Goal: Information Seeking & Learning: Learn about a topic

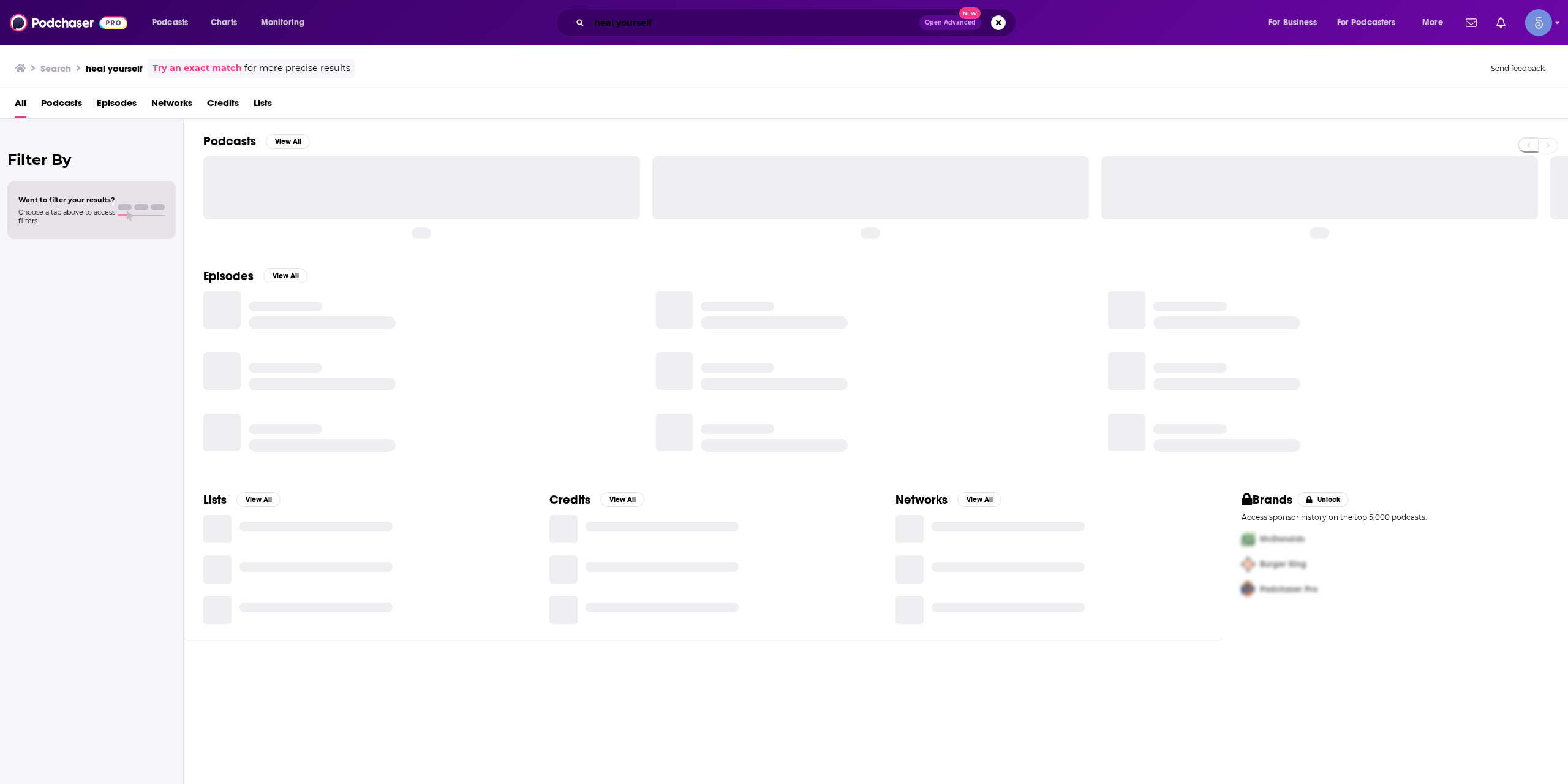
click at [695, 24] on input "heal yourself" at bounding box center [754, 23] width 330 height 20
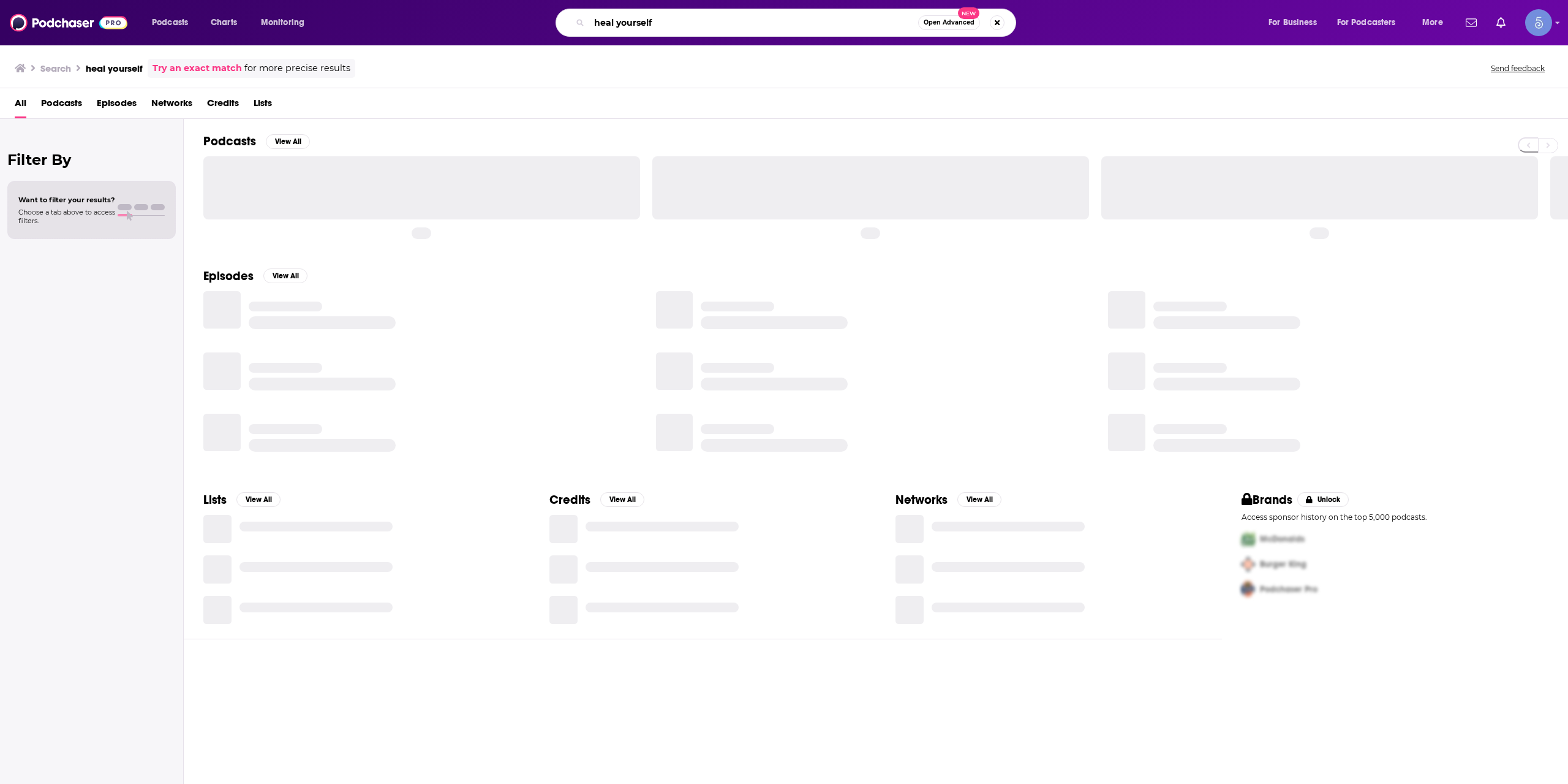
click at [695, 24] on input "heal yourself" at bounding box center [754, 23] width 329 height 20
paste input "Multispective"
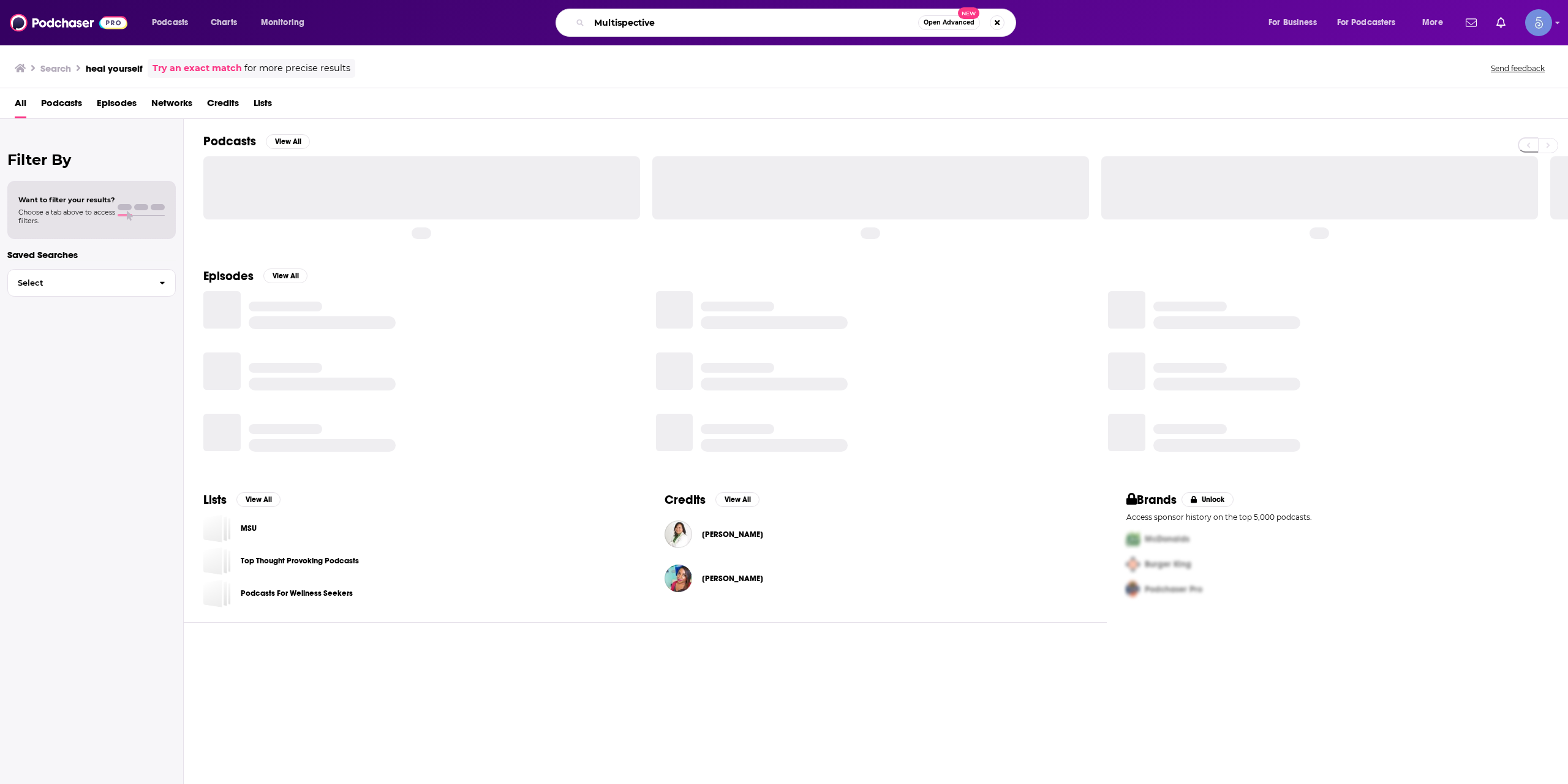
type input "Multispective"
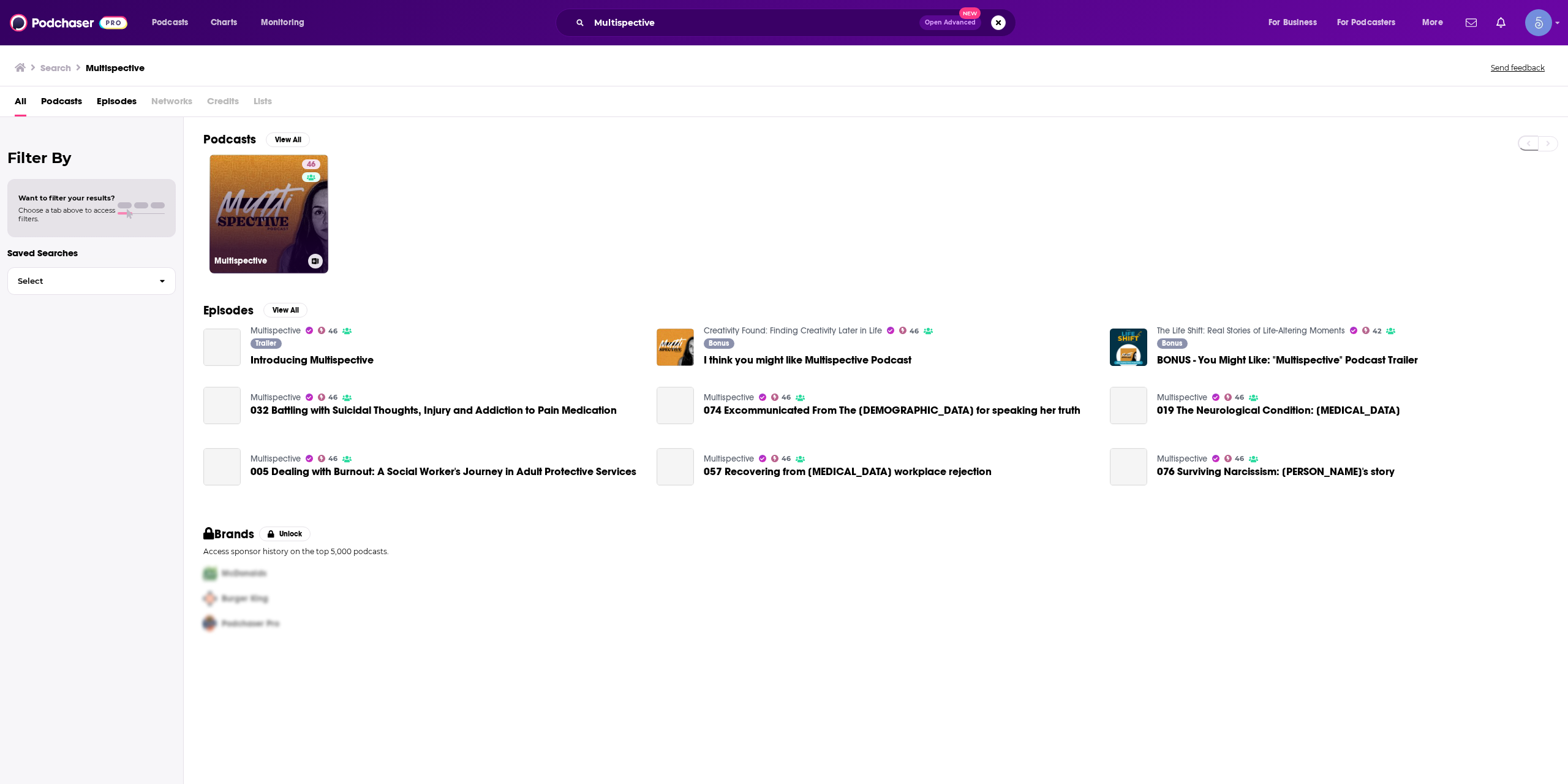
click at [279, 218] on link "46 Multispective" at bounding box center [268, 213] width 118 height 118
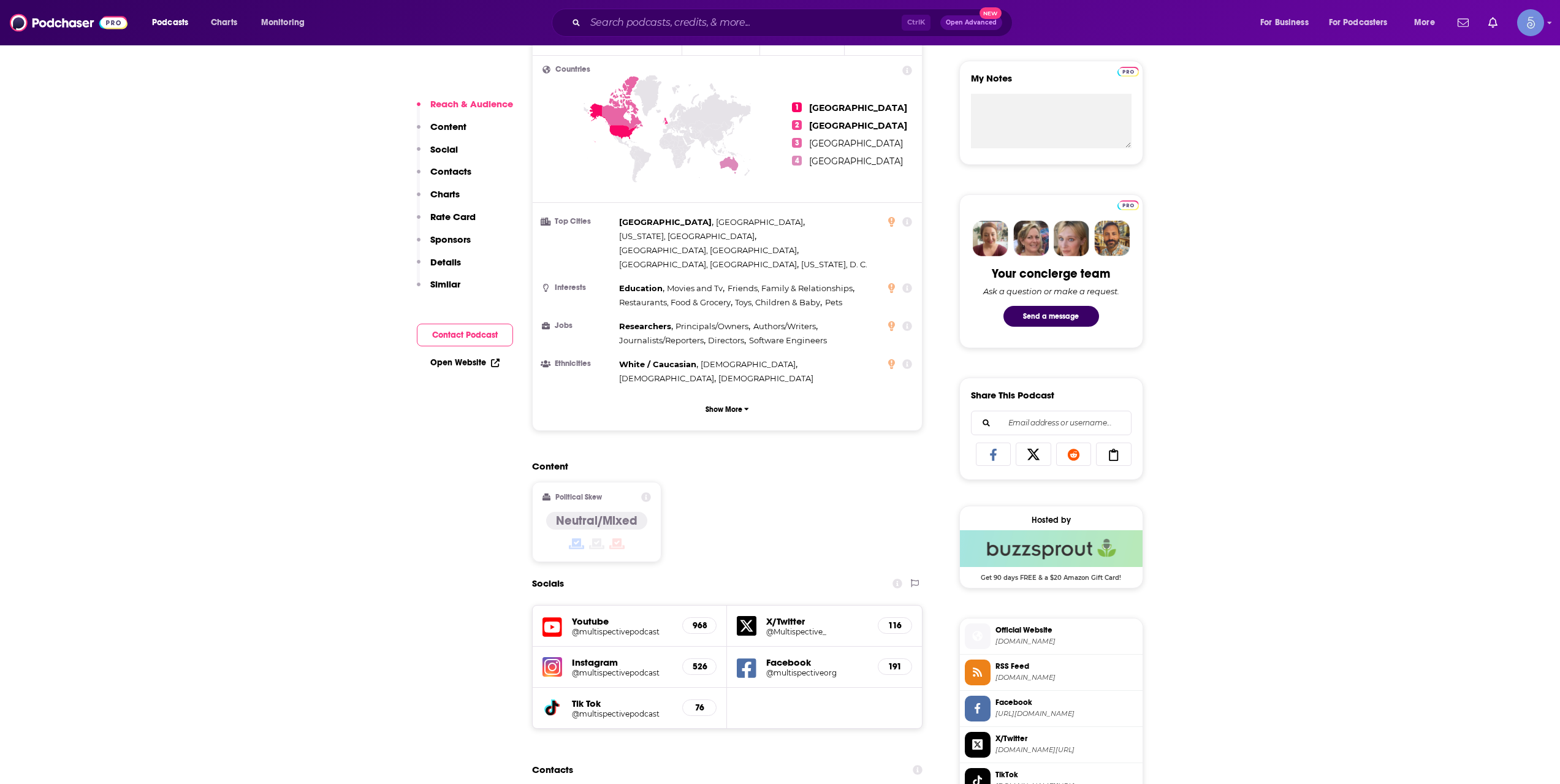
scroll to position [613, 0]
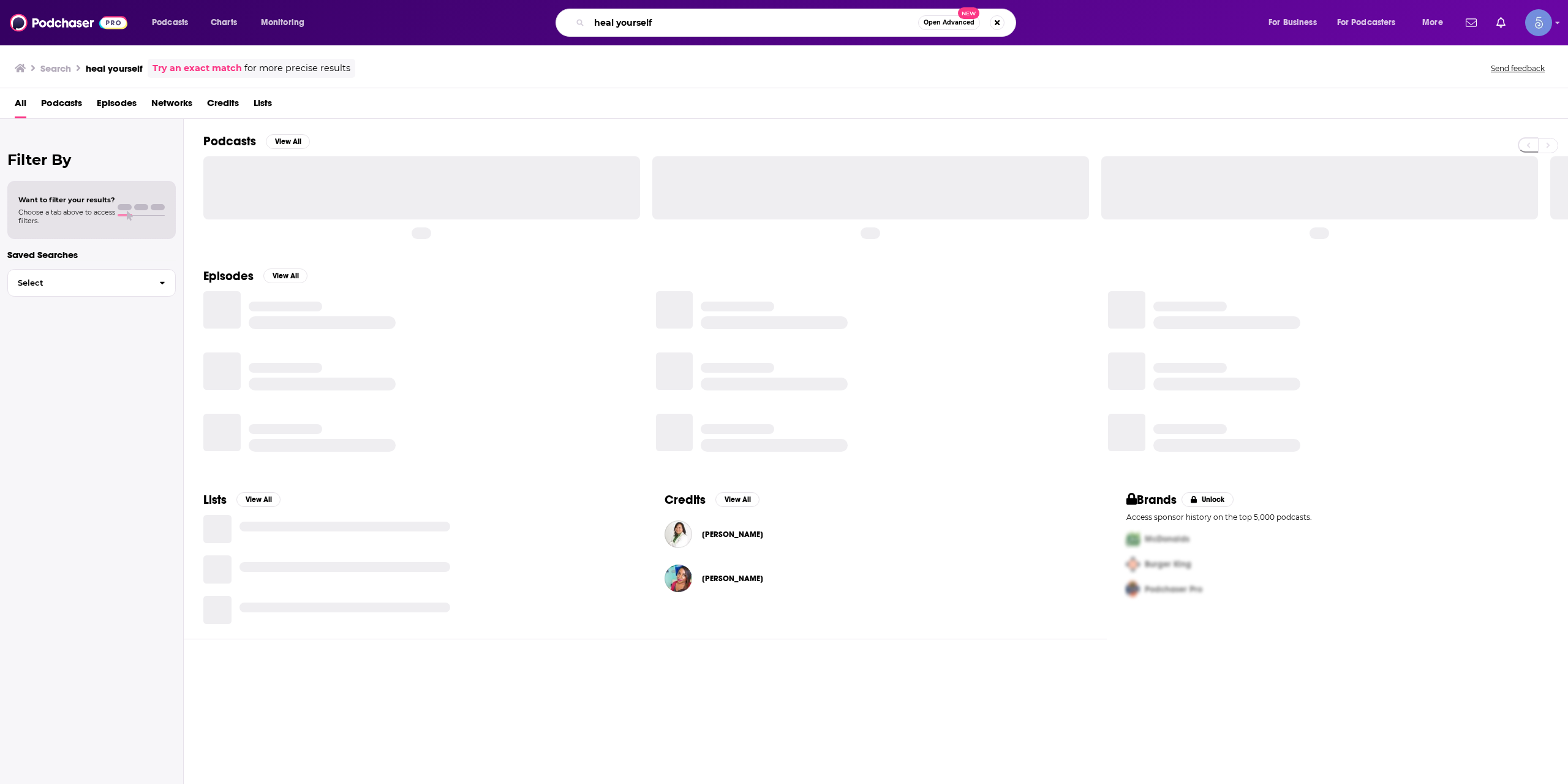
click at [622, 23] on input "heal yourself" at bounding box center [754, 23] width 329 height 20
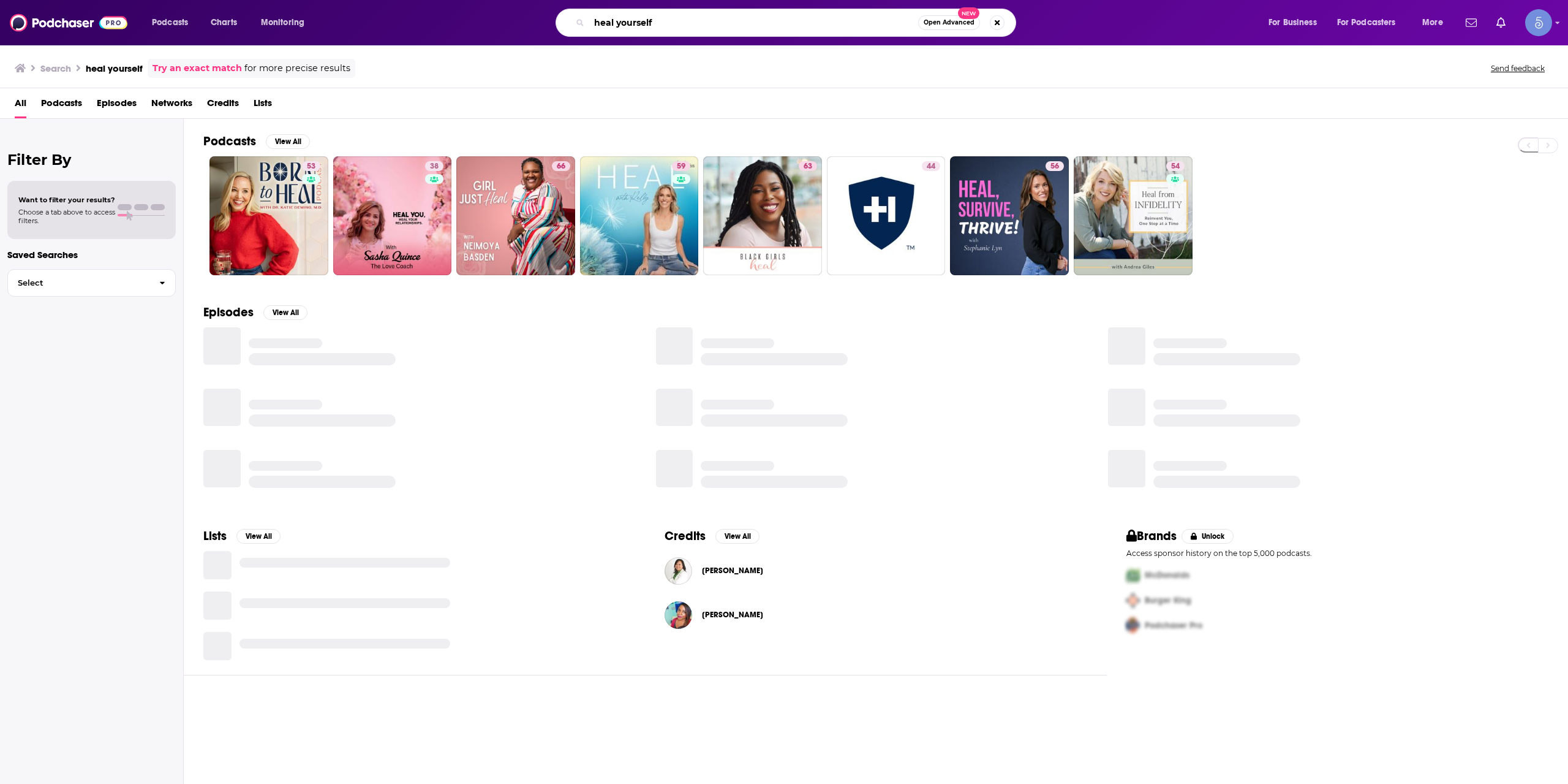
paste input "PSR Podcast"
type input "PSR Podcast"
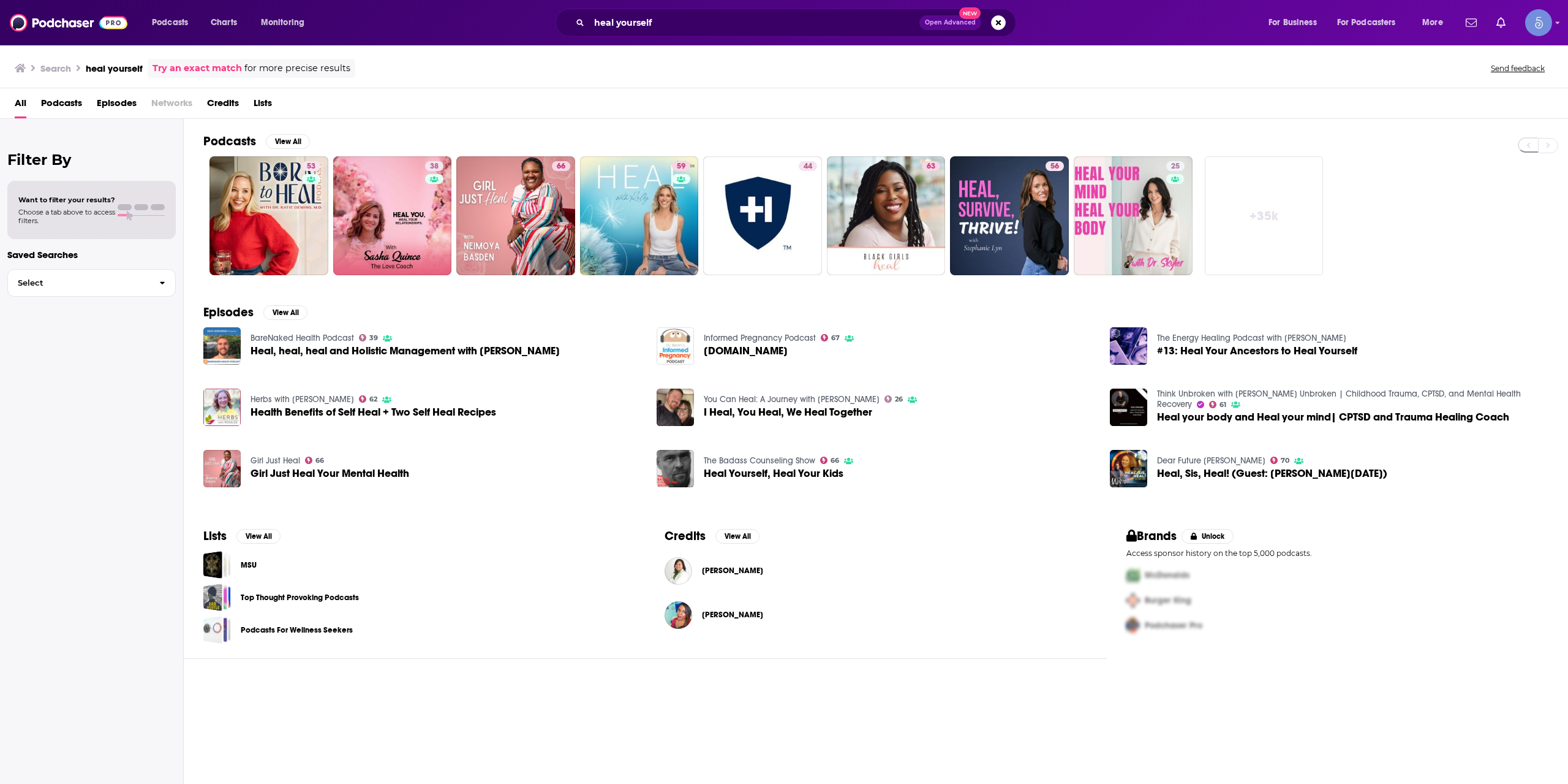
click at [733, 4] on div "Podcasts Charts Monitoring heal yourself Open Advanced New For Business For Pod…" at bounding box center [784, 23] width 1568 height 45
click at [728, 18] on input "heal yourself" at bounding box center [754, 23] width 330 height 20
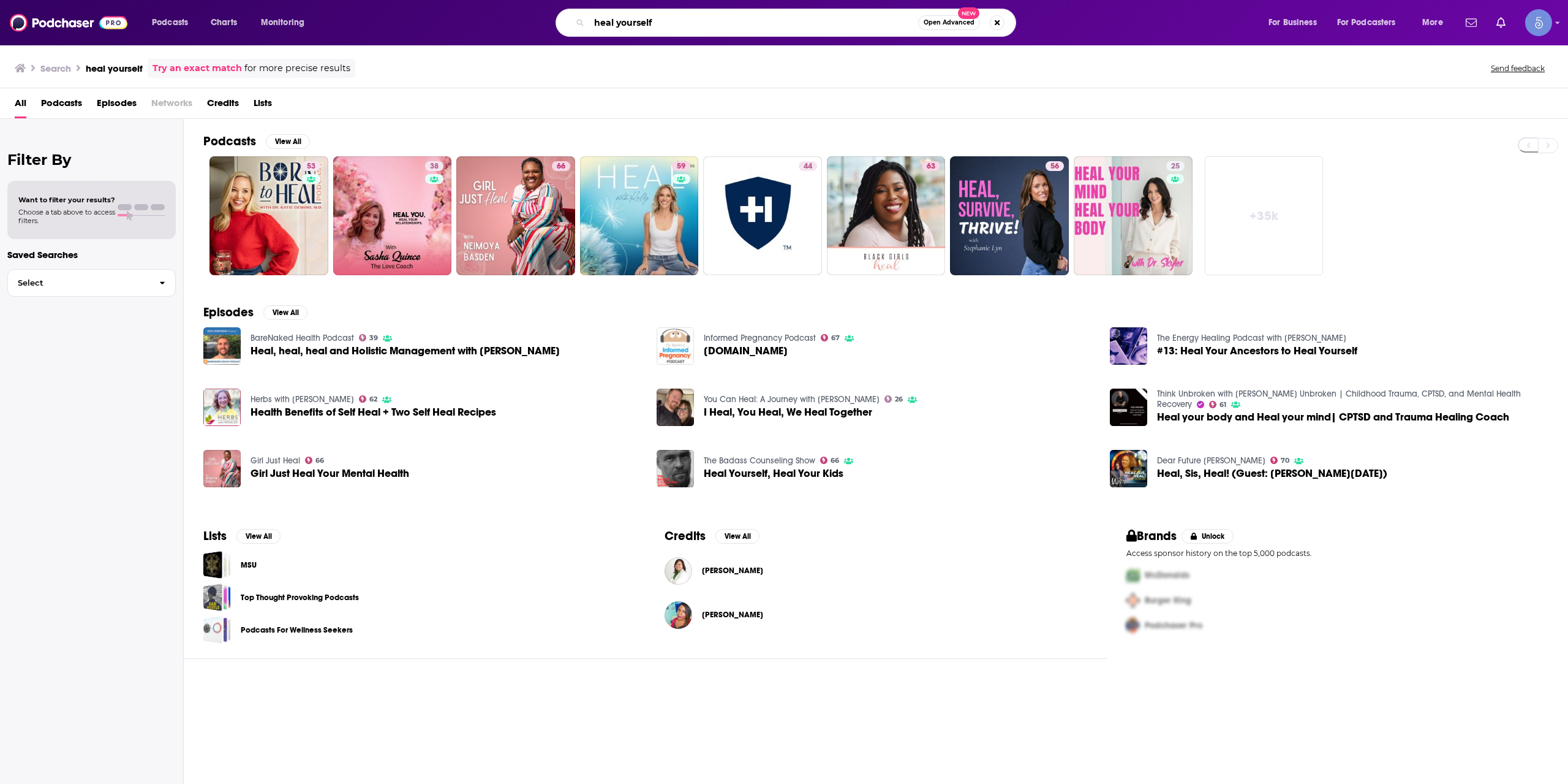
click at [728, 18] on input "heal yourself" at bounding box center [754, 23] width 329 height 20
paste input "PSR Podcast"
type input "PSR Podcast"
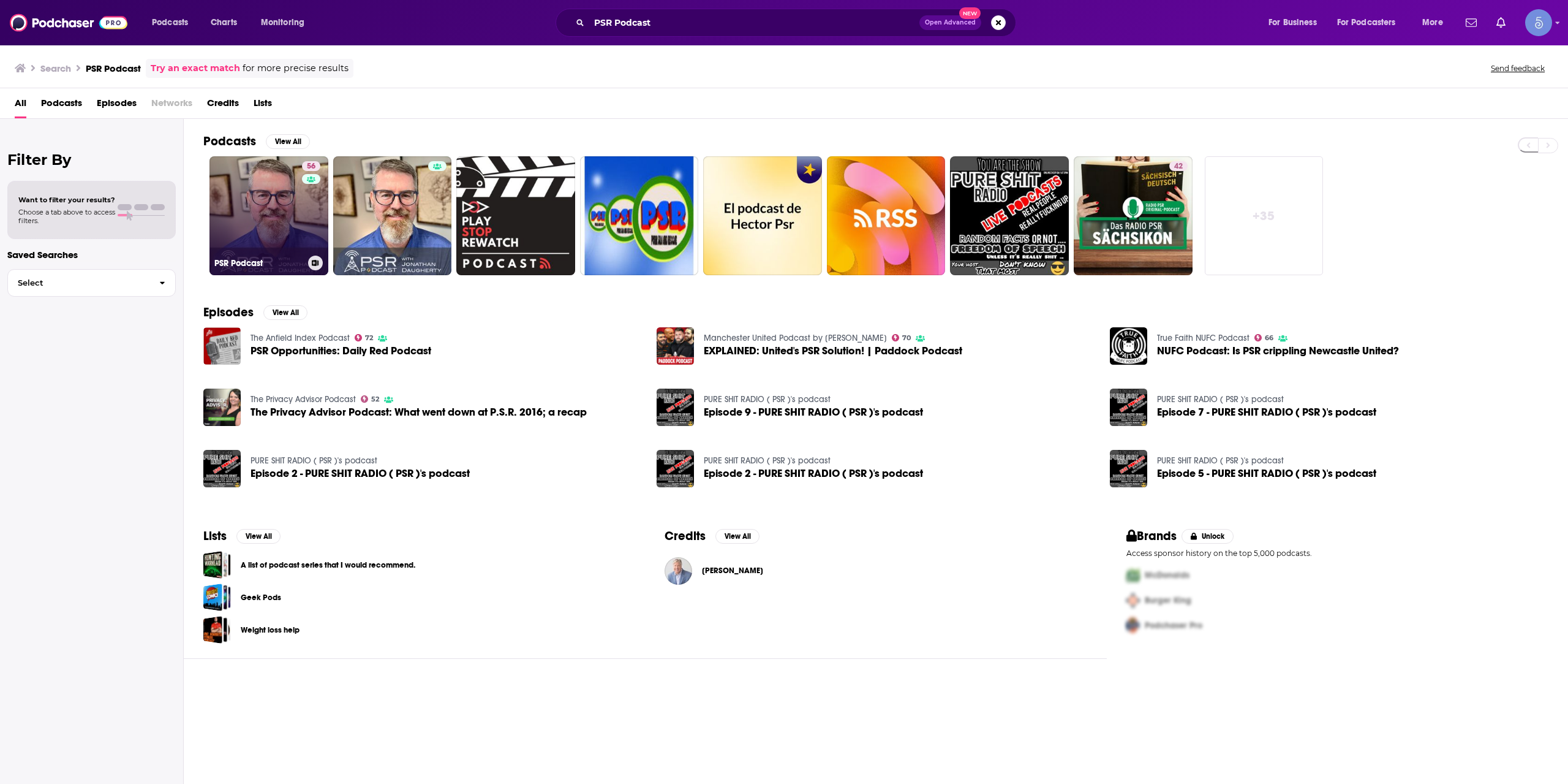
click at [224, 226] on link "56 PSR Podcast" at bounding box center [268, 215] width 118 height 118
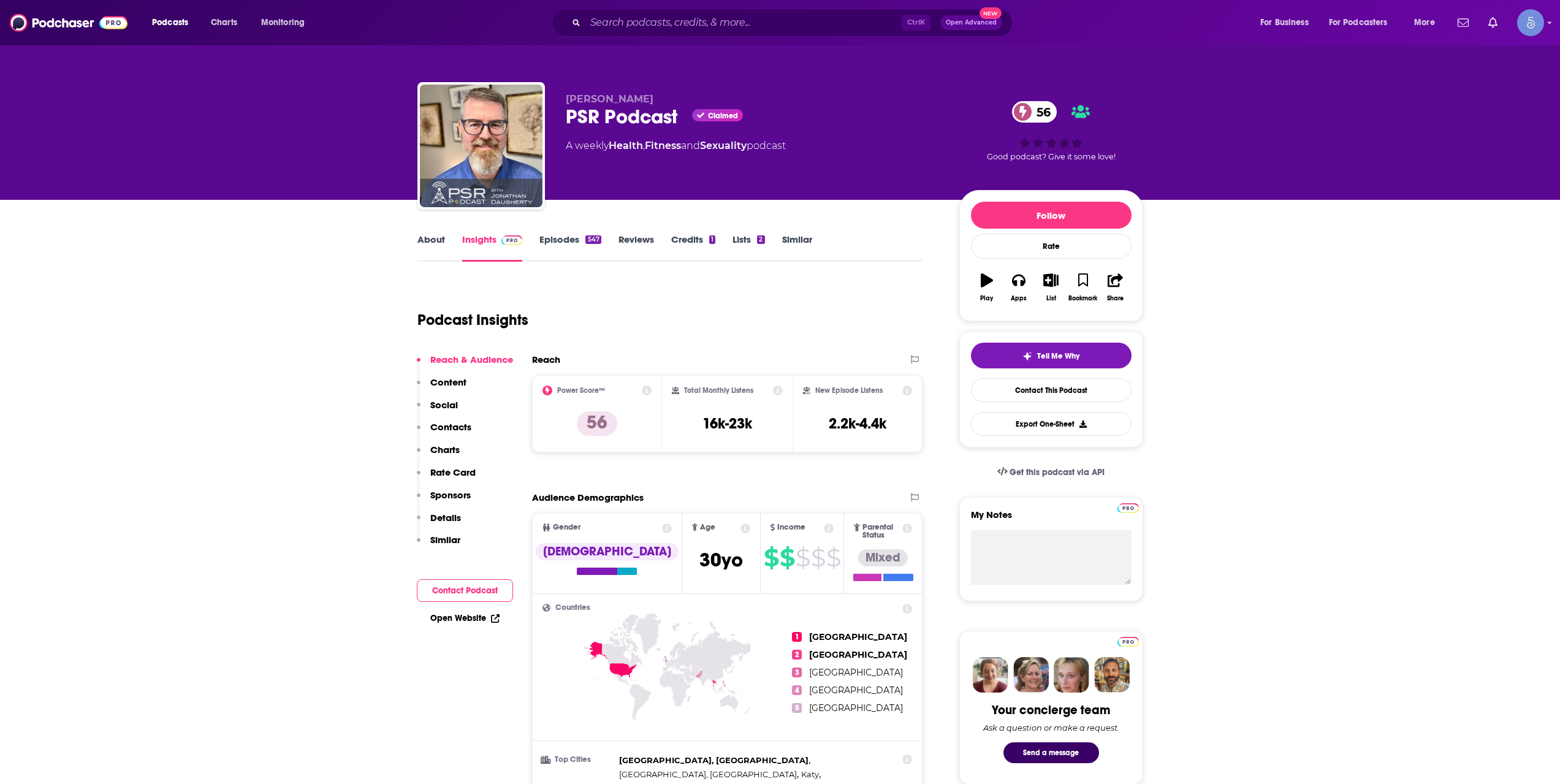
click at [424, 239] on link "About" at bounding box center [431, 247] width 27 height 28
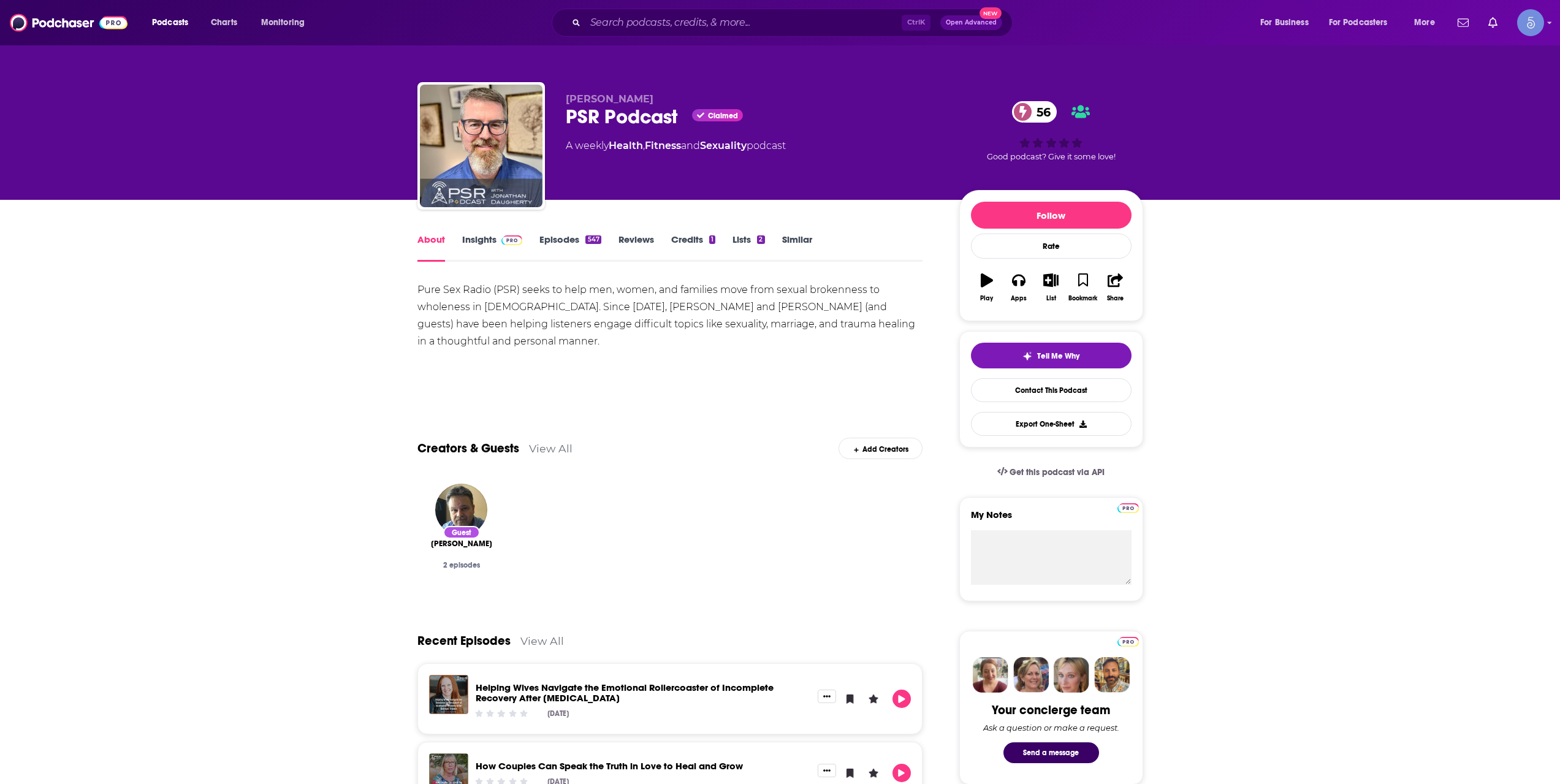
drag, startPoint x: 662, startPoint y: 51, endPoint x: 667, endPoint y: 25, distance: 26.5
click at [663, 49] on div "[PERSON_NAME] PSR Podcast Claimed 56 A weekly Health , Fitness and Sexuality po…" at bounding box center [780, 100] width 784 height 200
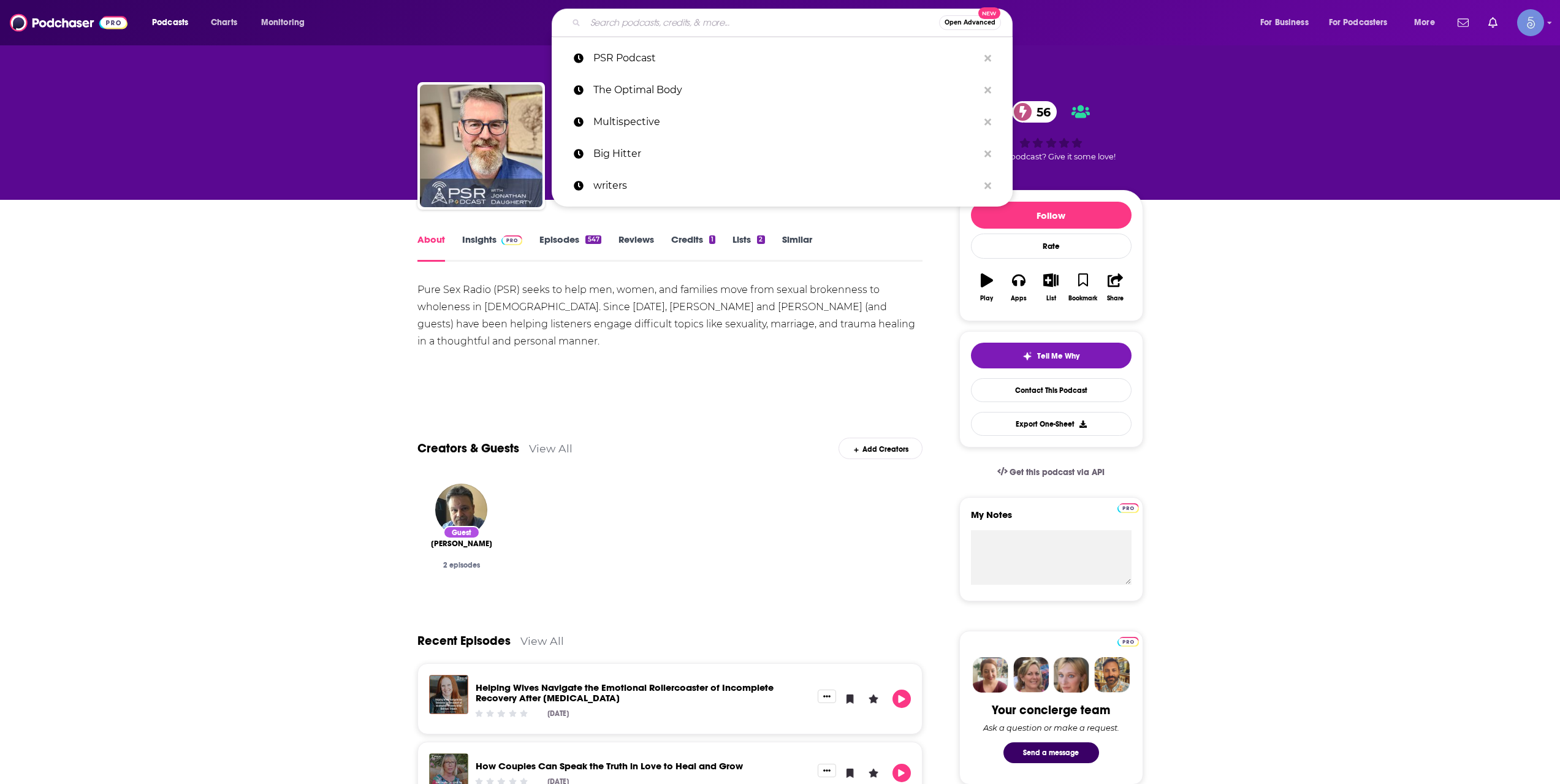
click at [667, 25] on input "Search podcasts, credits, & more..." at bounding box center [762, 23] width 354 height 20
paste input "Soul Sessions with [PERSON_NAME] Green"
type input "Soul Sessions with [PERSON_NAME] Green"
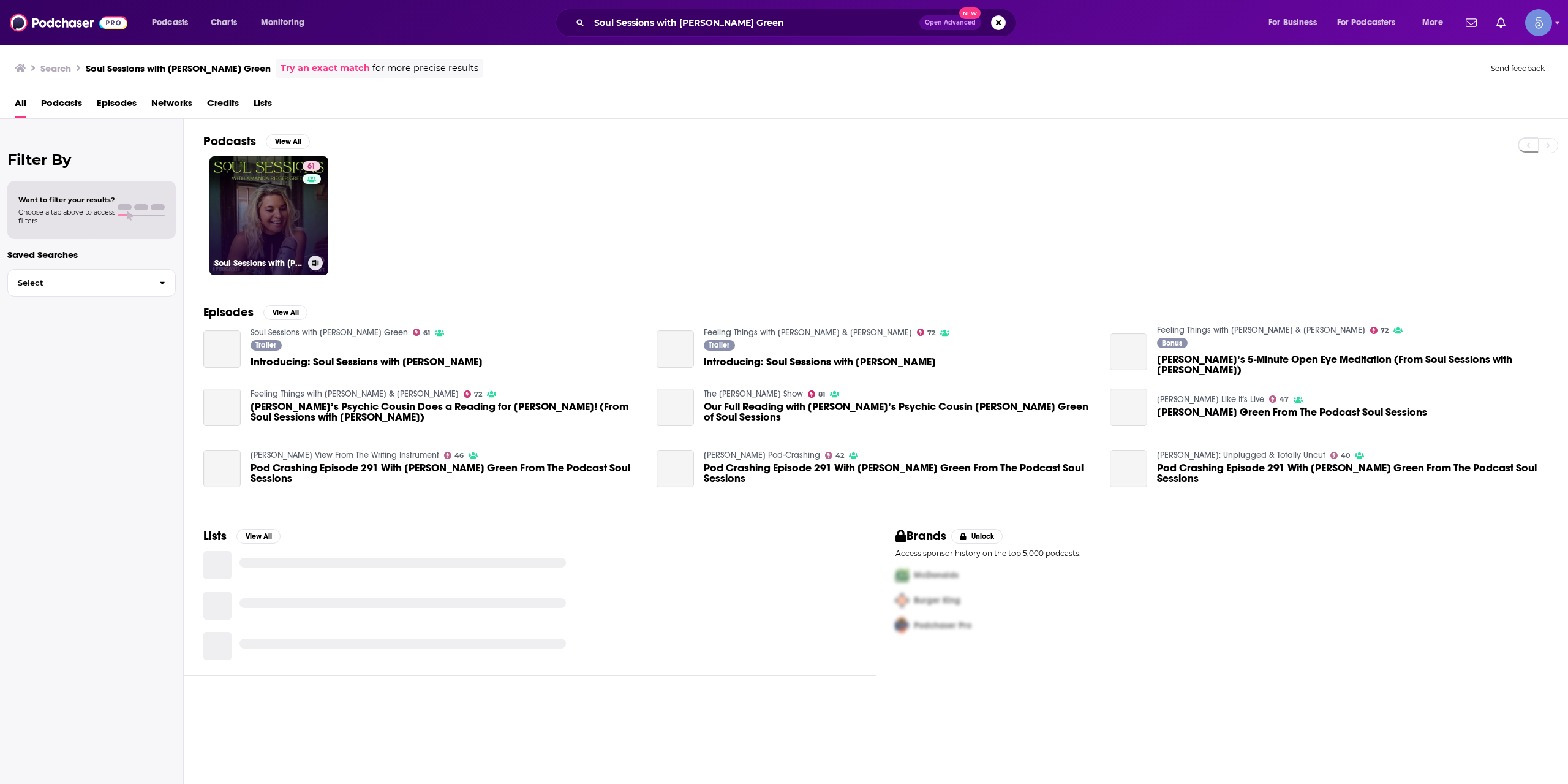
click at [300, 222] on link "61 Soul Sessions with [PERSON_NAME]" at bounding box center [268, 215] width 118 height 118
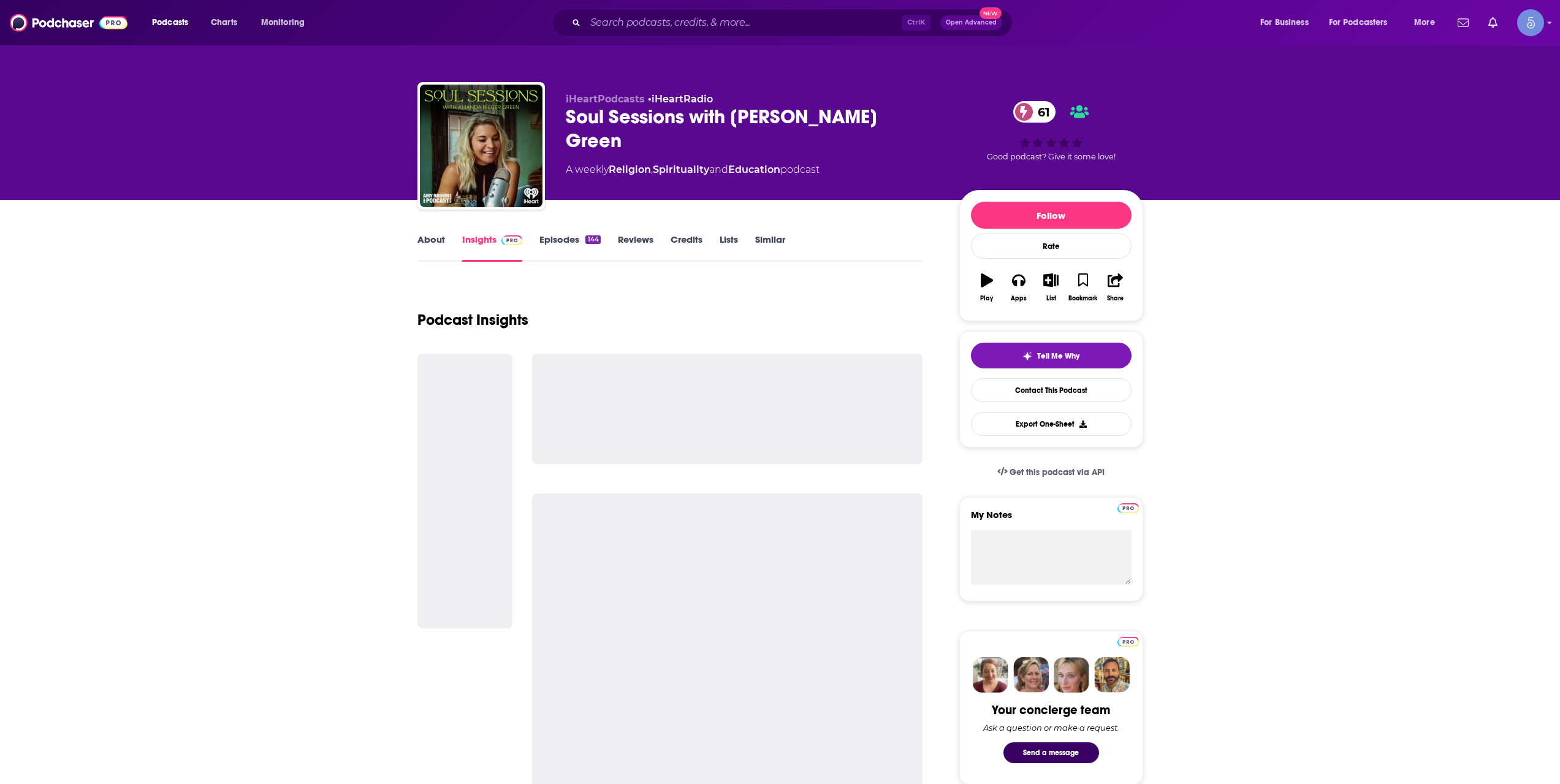
scroll to position [204, 0]
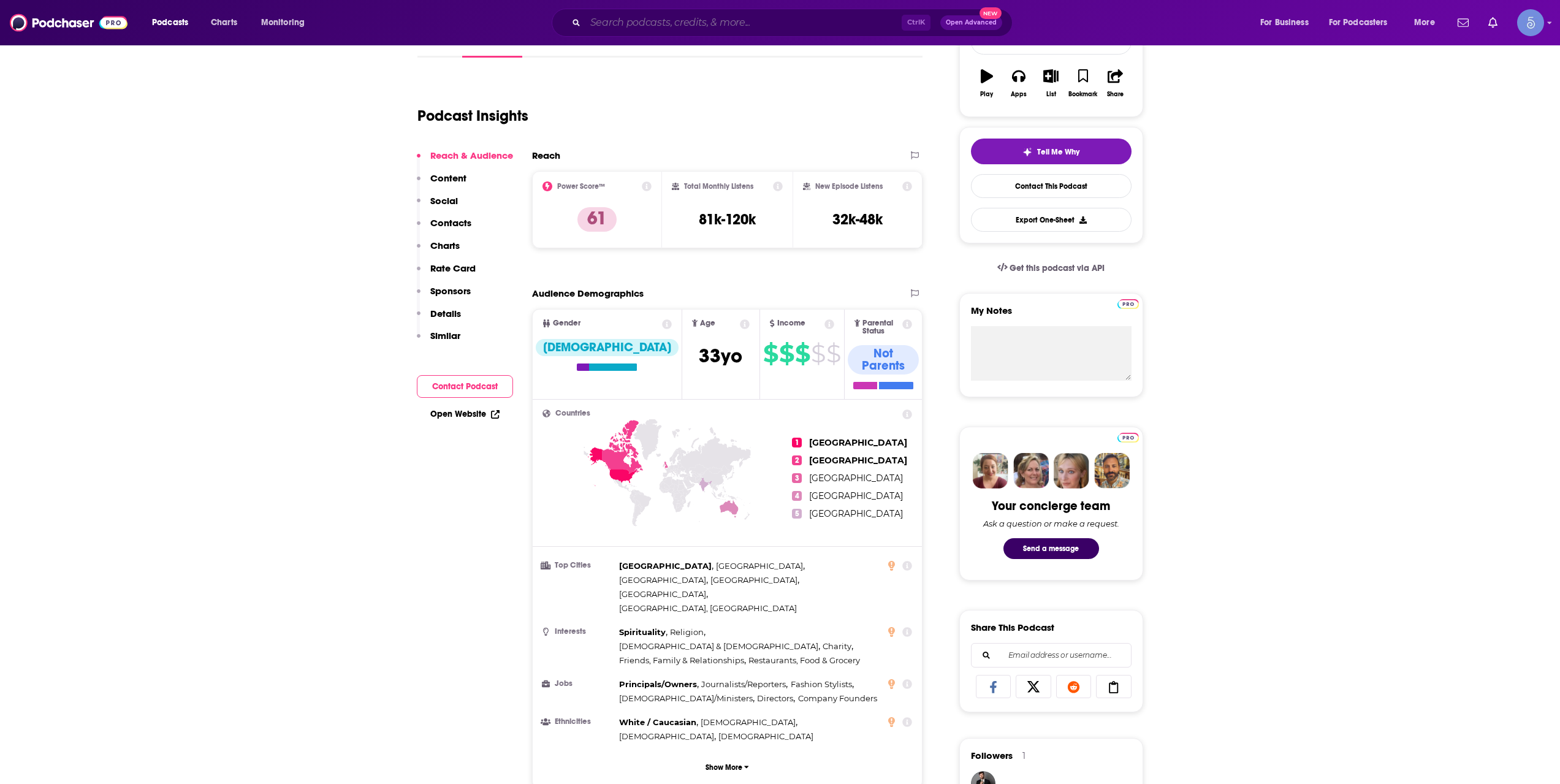
click at [627, 20] on input "Search podcasts, credits, & more..." at bounding box center [743, 23] width 316 height 20
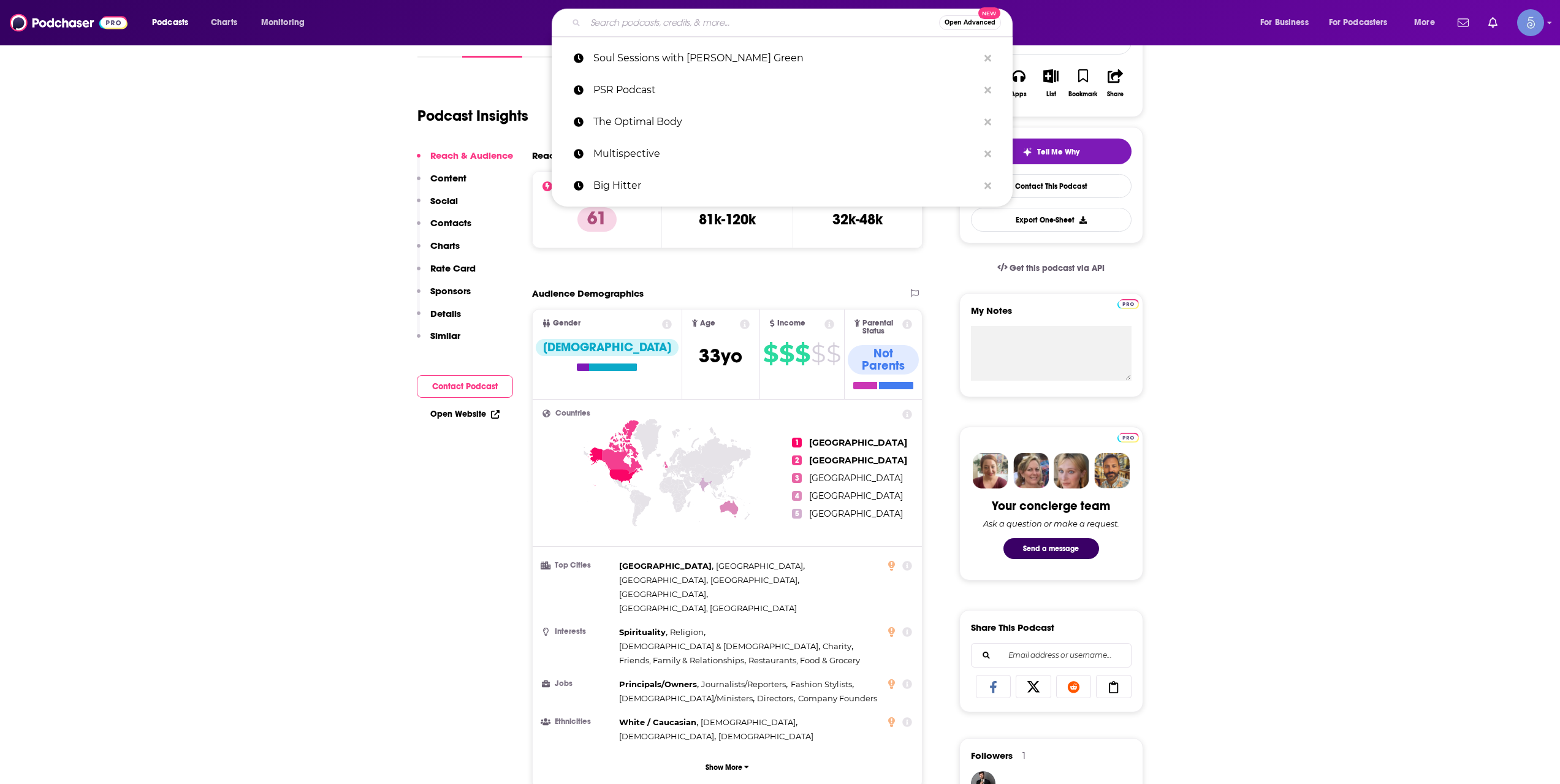
paste input "The Cosmic Womb with [PERSON_NAME] the Medium"
type input "The Cosmic Womb with [PERSON_NAME] the Medium"
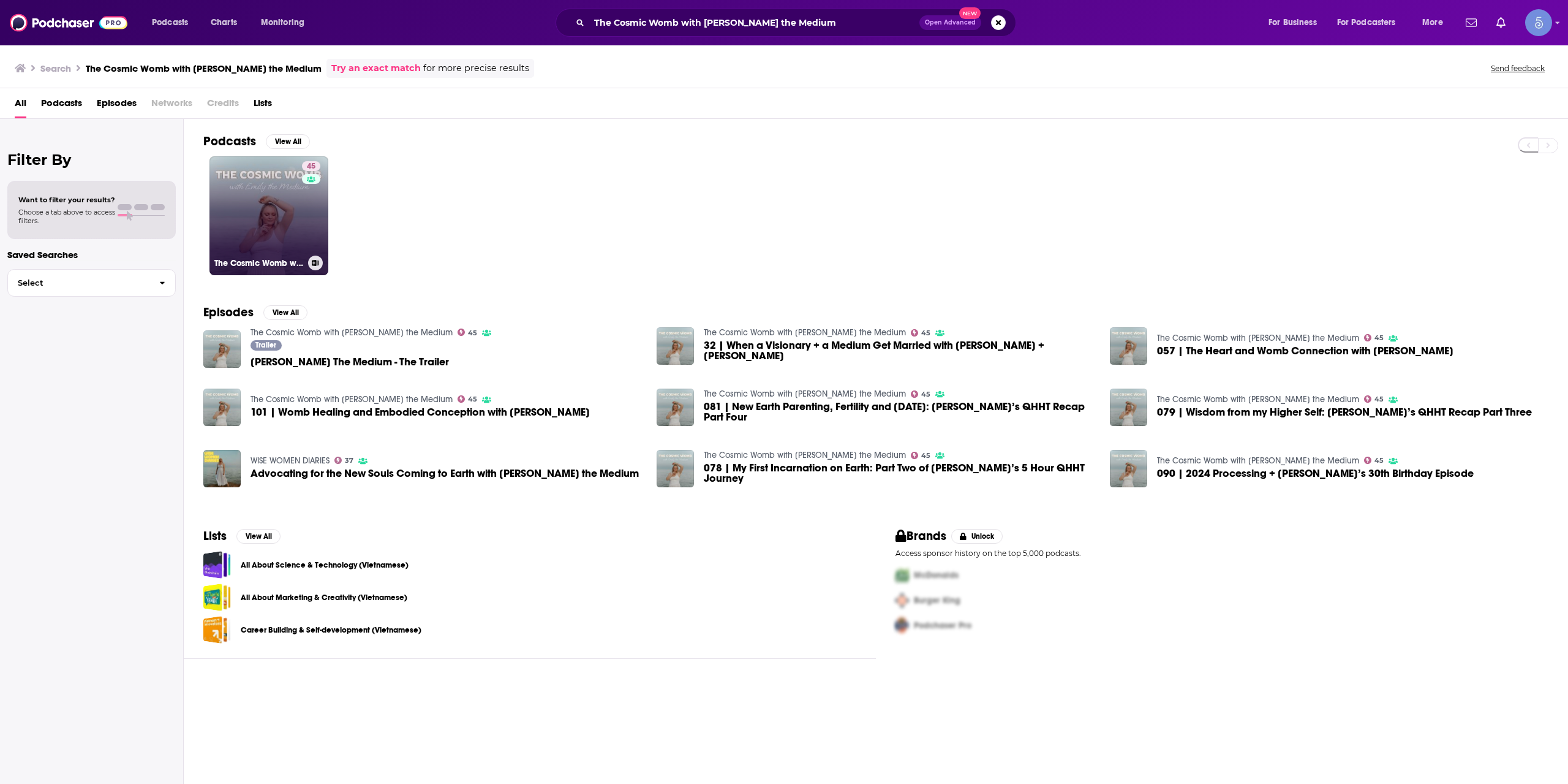
click at [271, 229] on link "45 The Cosmic Womb with [PERSON_NAME] the Medium" at bounding box center [268, 215] width 118 height 118
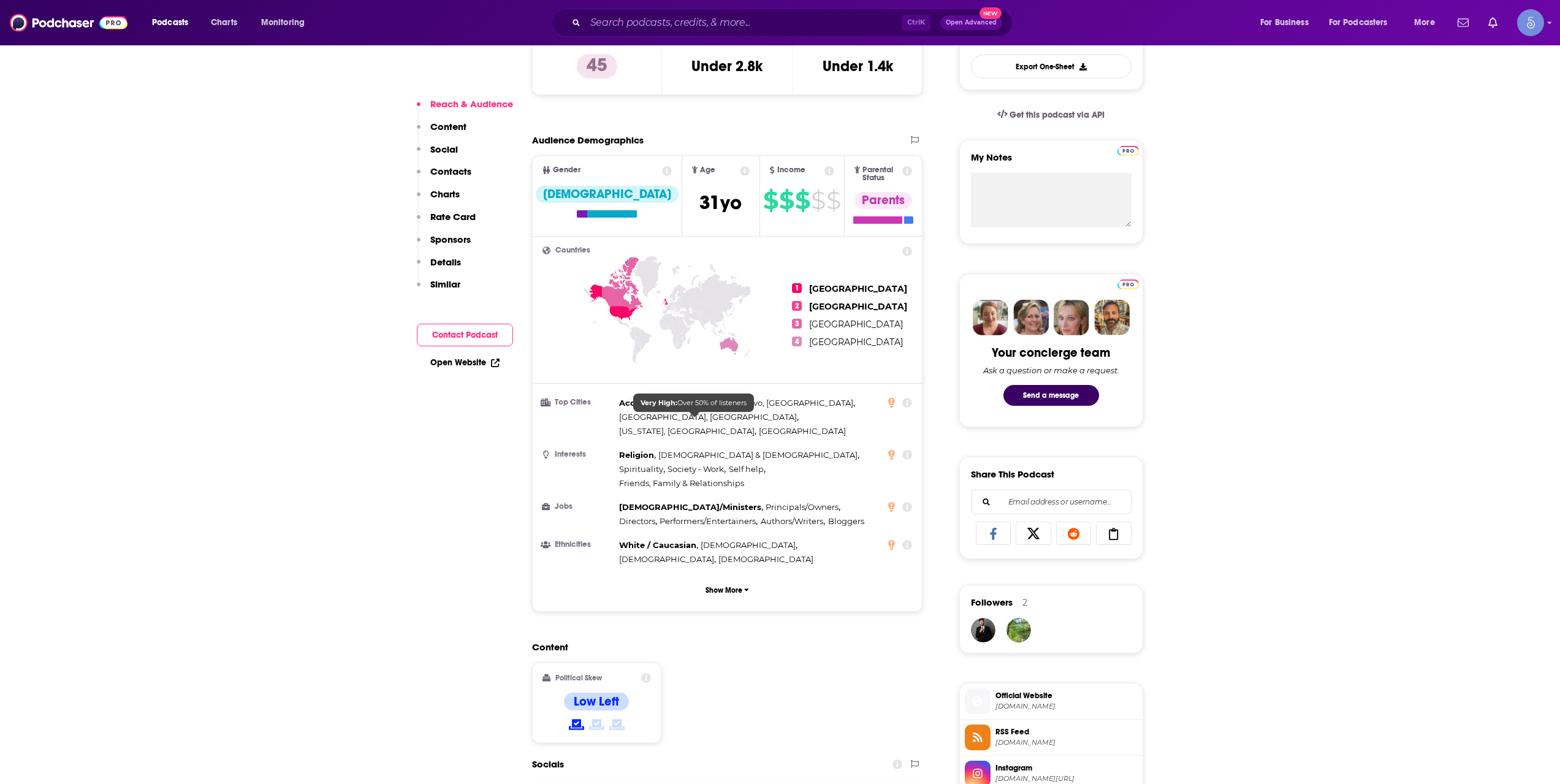
scroll to position [613, 0]
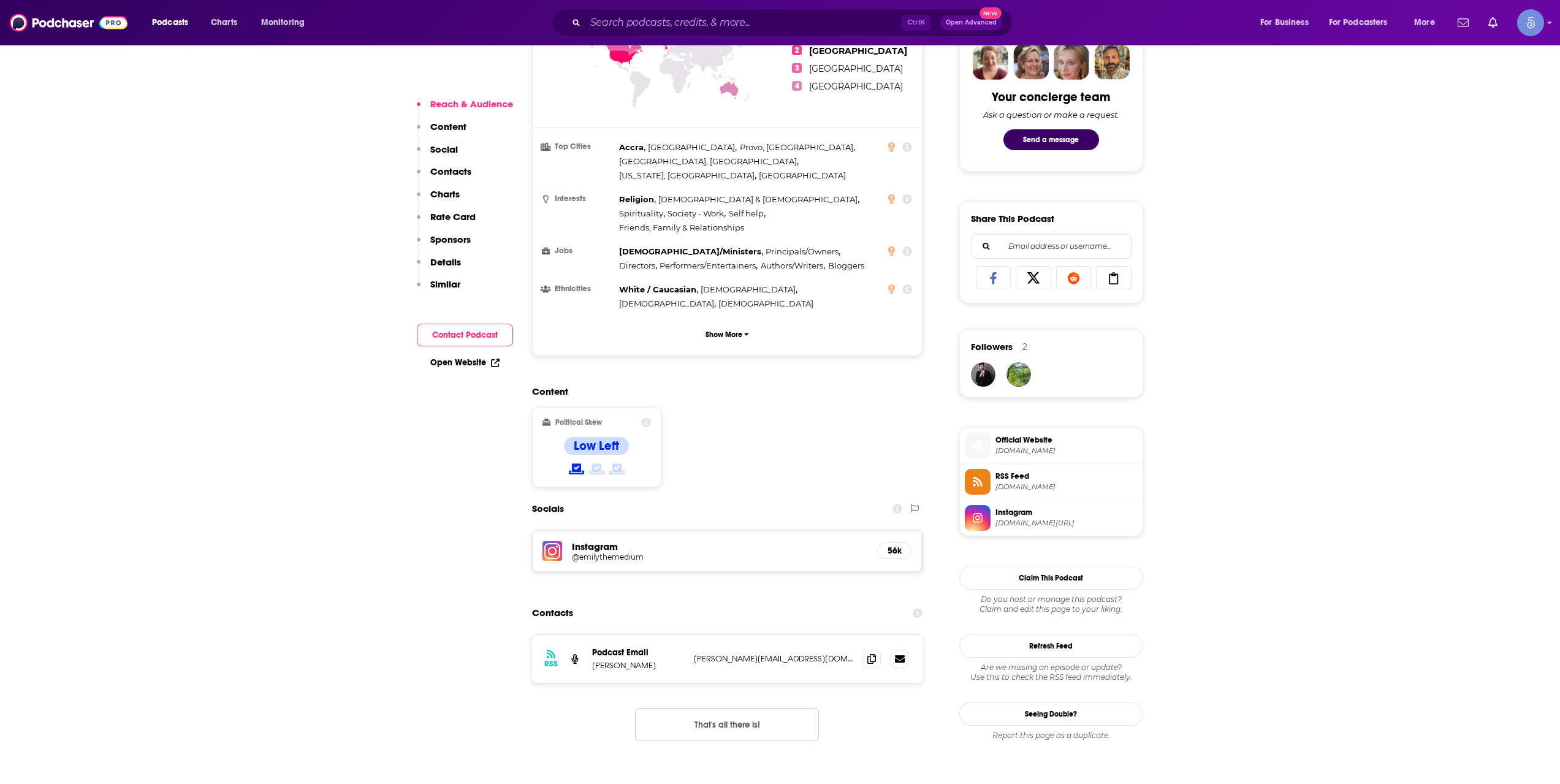
click at [675, 12] on div "Ctrl K Open Advanced New" at bounding box center [781, 23] width 461 height 28
click at [681, 15] on input "Search podcasts, credits, & more..." at bounding box center [743, 23] width 316 height 20
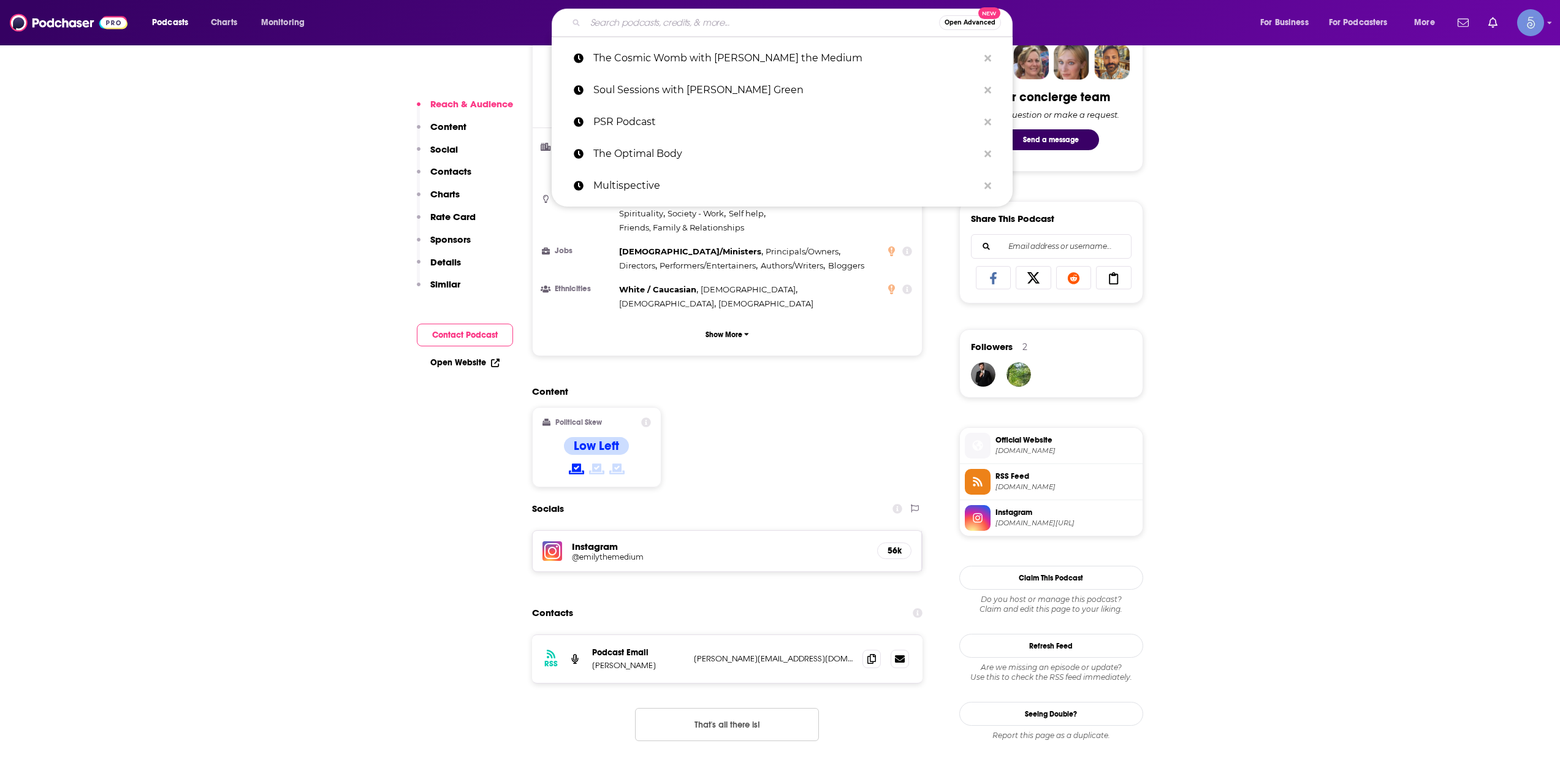
paste input "[PERSON_NAME] Show"
type input "[PERSON_NAME] Show"
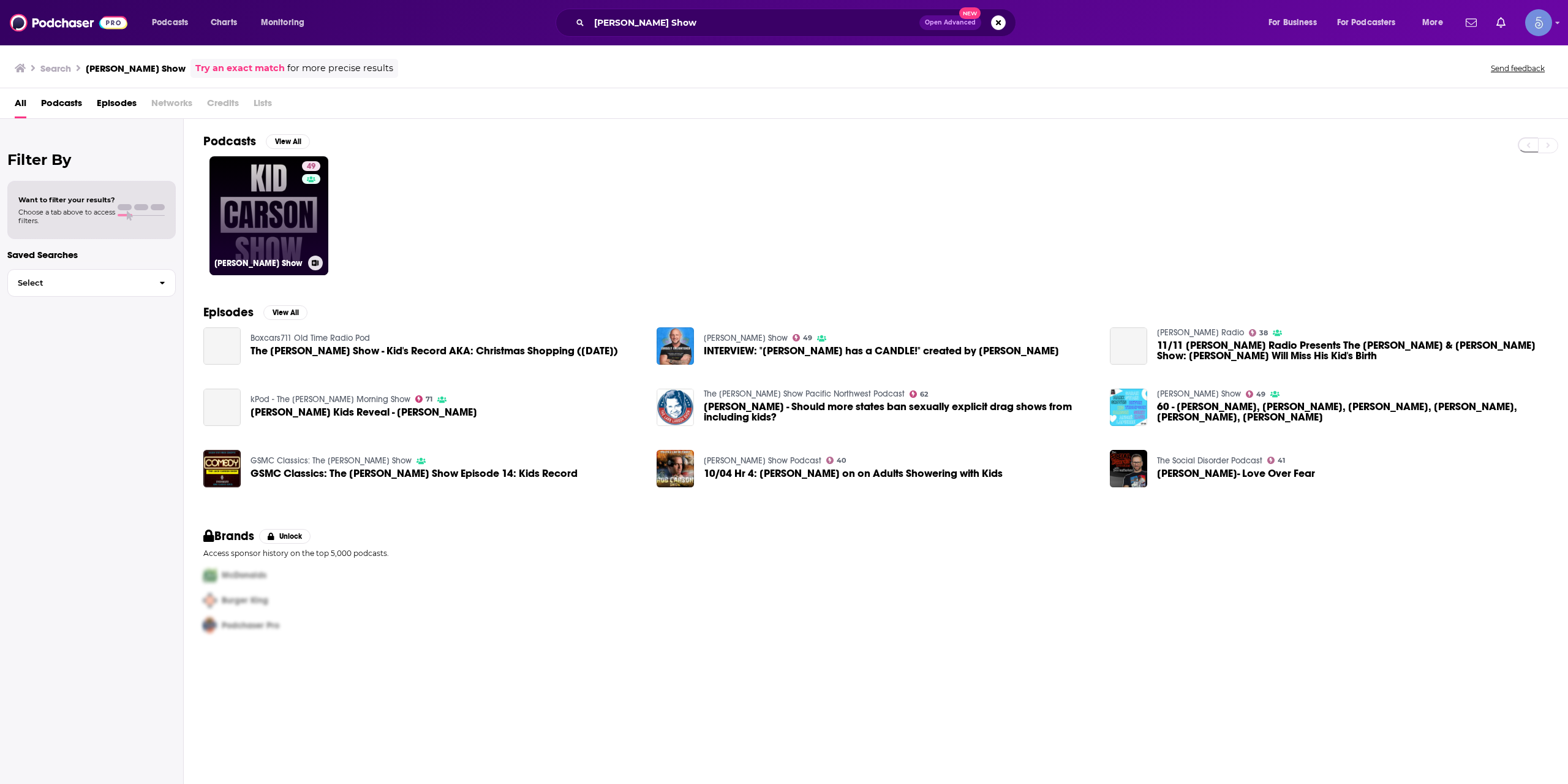
click at [283, 216] on link "49 [PERSON_NAME] Show" at bounding box center [268, 215] width 118 height 118
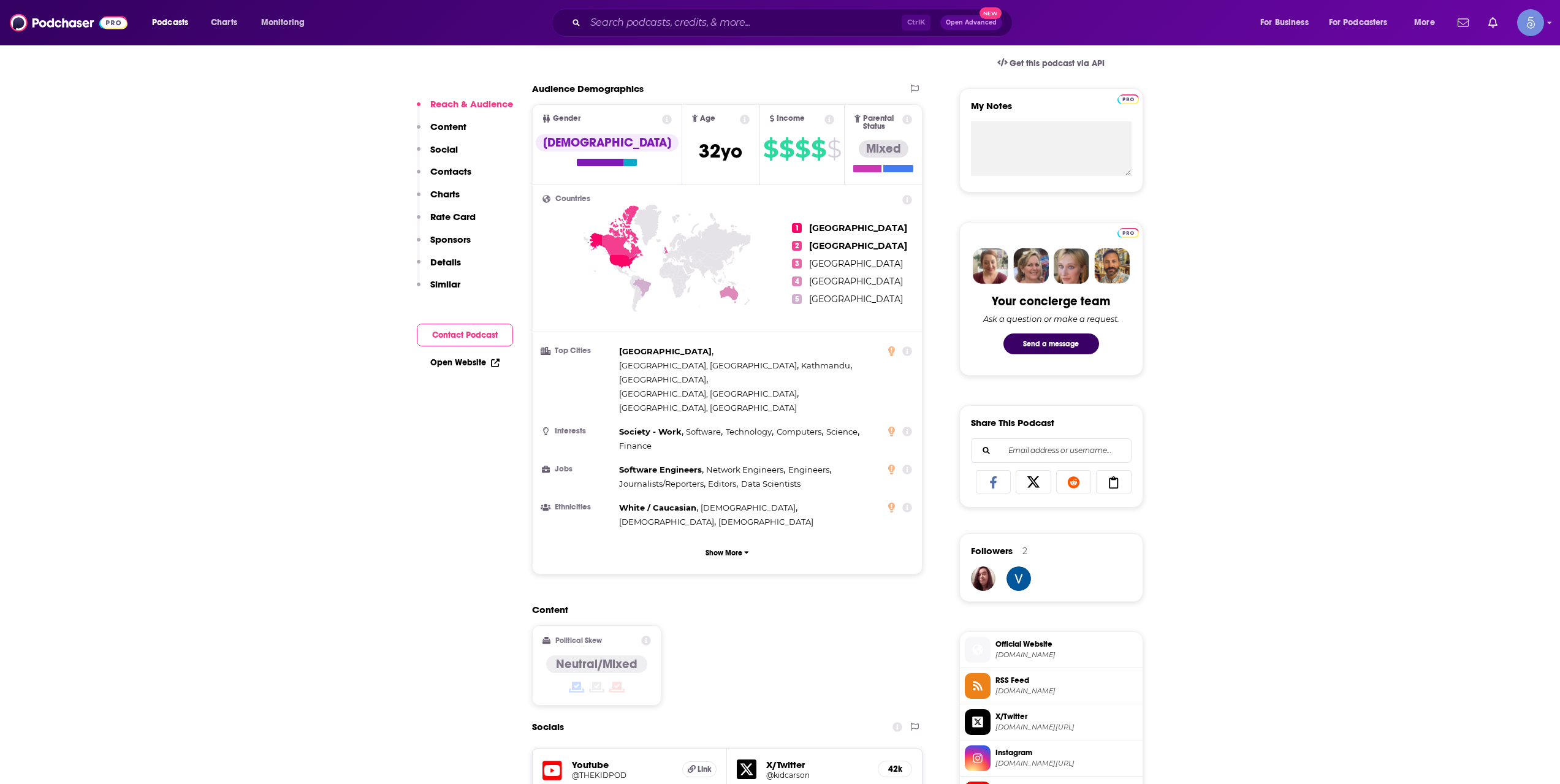
scroll to position [613, 0]
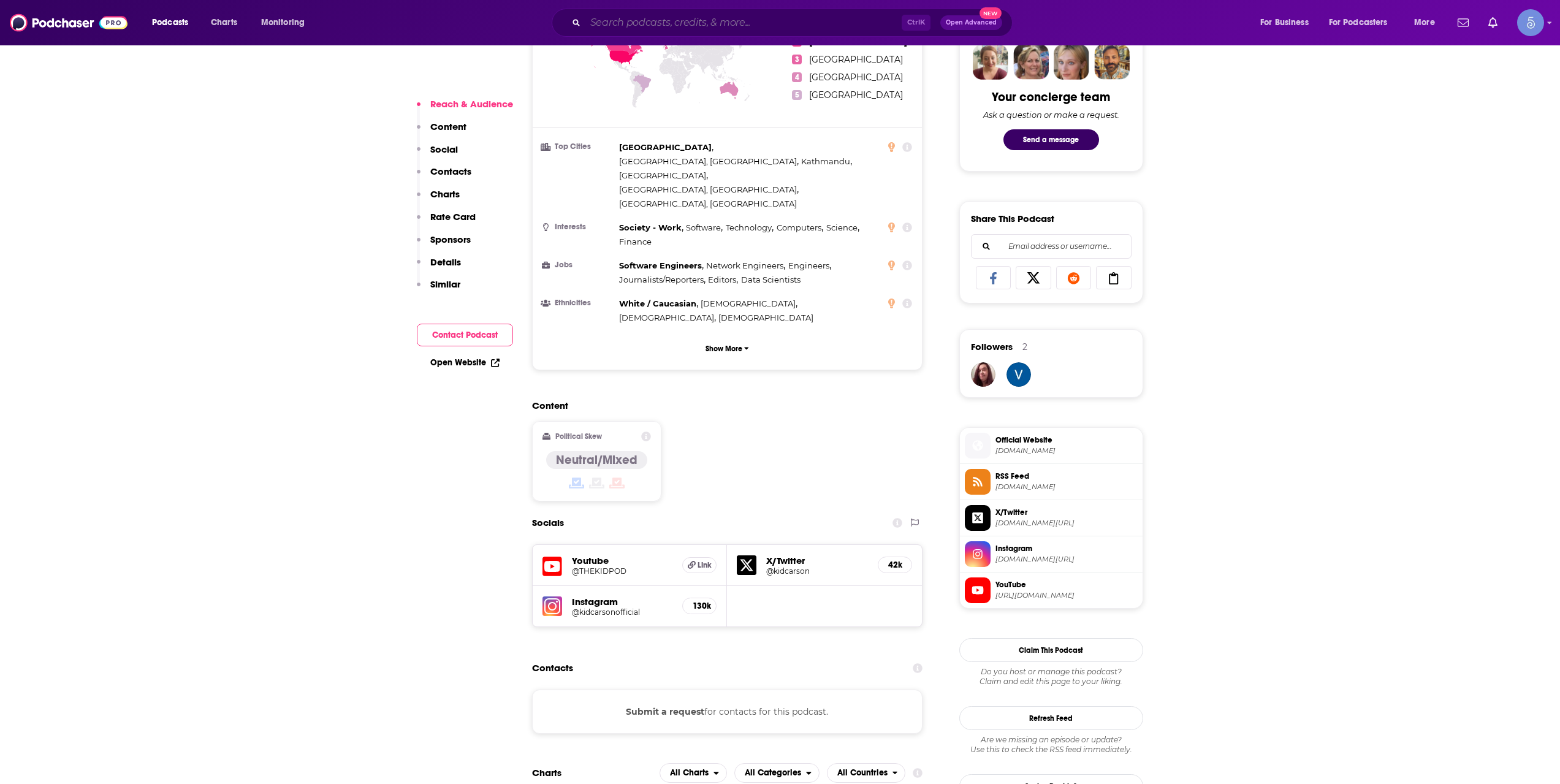
click at [622, 28] on input "Search podcasts, credits, & more..." at bounding box center [743, 23] width 316 height 20
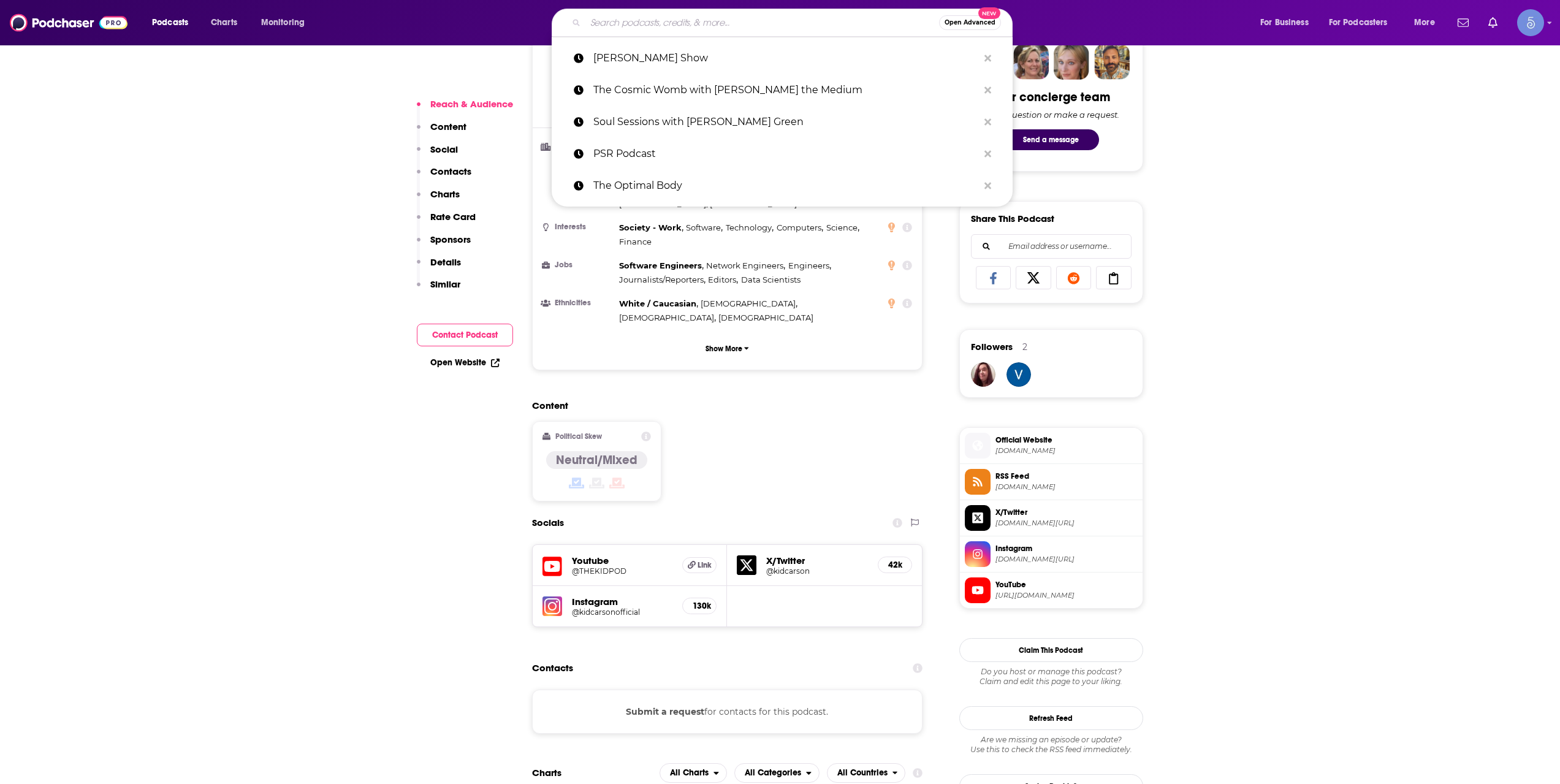
paste input "Portal to [DATE] Radio"
type input "Portal to [DATE] Radio"
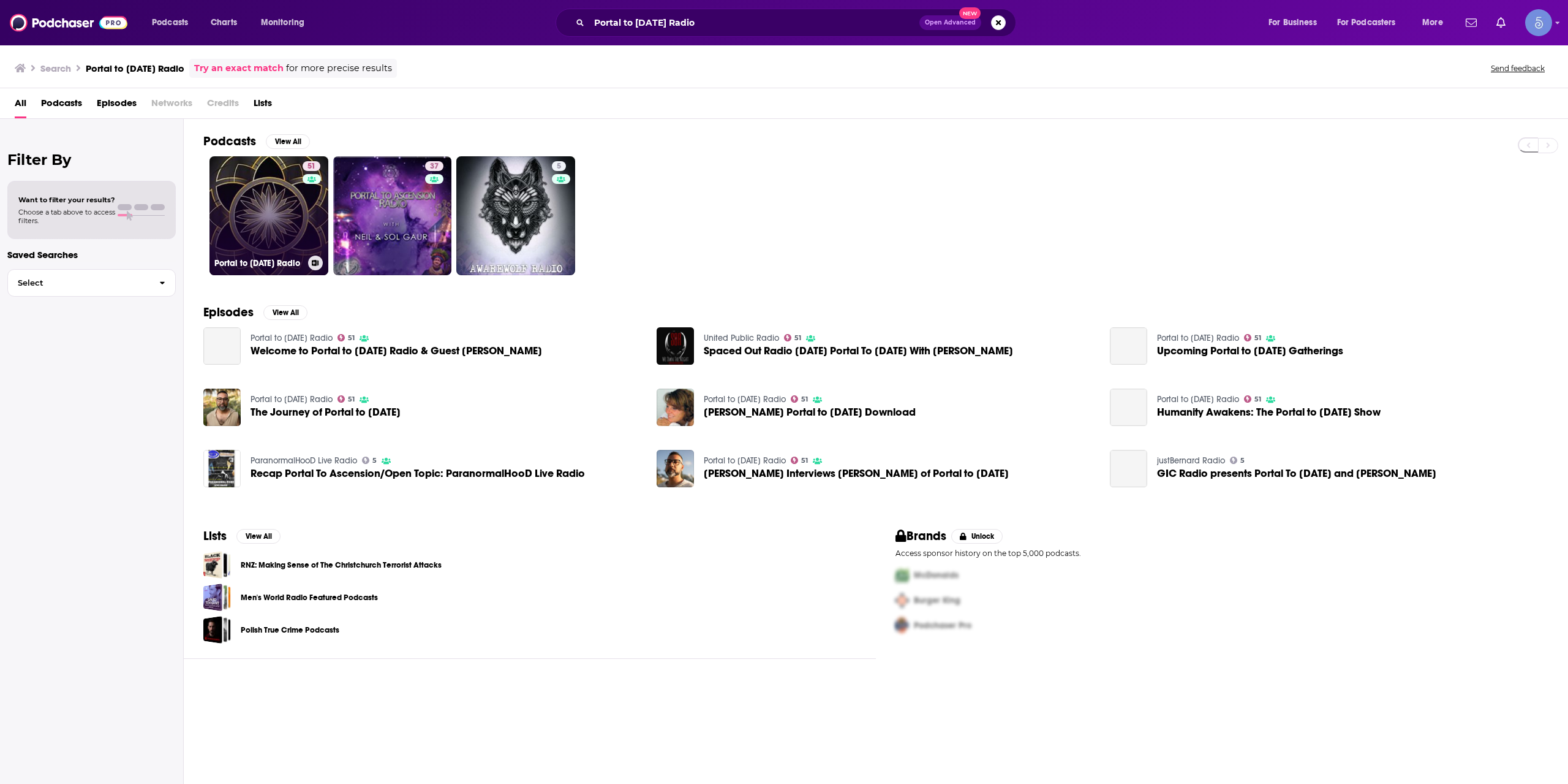
click at [266, 173] on link "51 Portal to [DATE] Radio" at bounding box center [268, 215] width 118 height 118
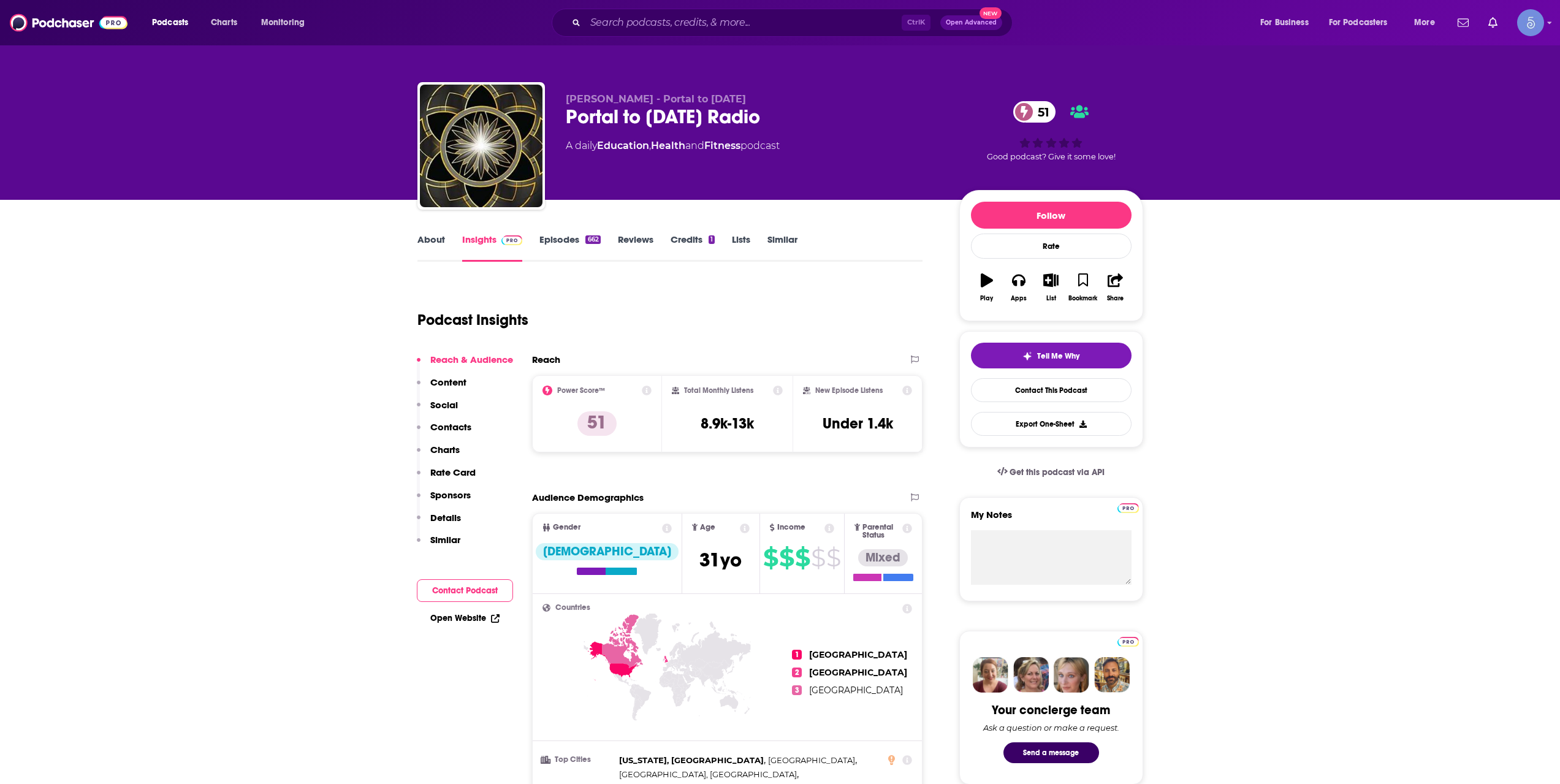
drag, startPoint x: 809, startPoint y: 109, endPoint x: 561, endPoint y: 122, distance: 248.3
click at [561, 122] on div "[PERSON_NAME] - Portal to [DATE] Portal to [DATE] Radio 51 A daily Education , …" at bounding box center [780, 148] width 726 height 132
copy h2 "Portal to [DATE] Radio"
click at [743, 8] on div "Podcasts Charts Monitoring Ctrl K Open Advanced New For Business For Podcasters…" at bounding box center [780, 23] width 1560 height 45
click at [683, 13] on input "Search podcasts, credits, & more..." at bounding box center [743, 23] width 316 height 20
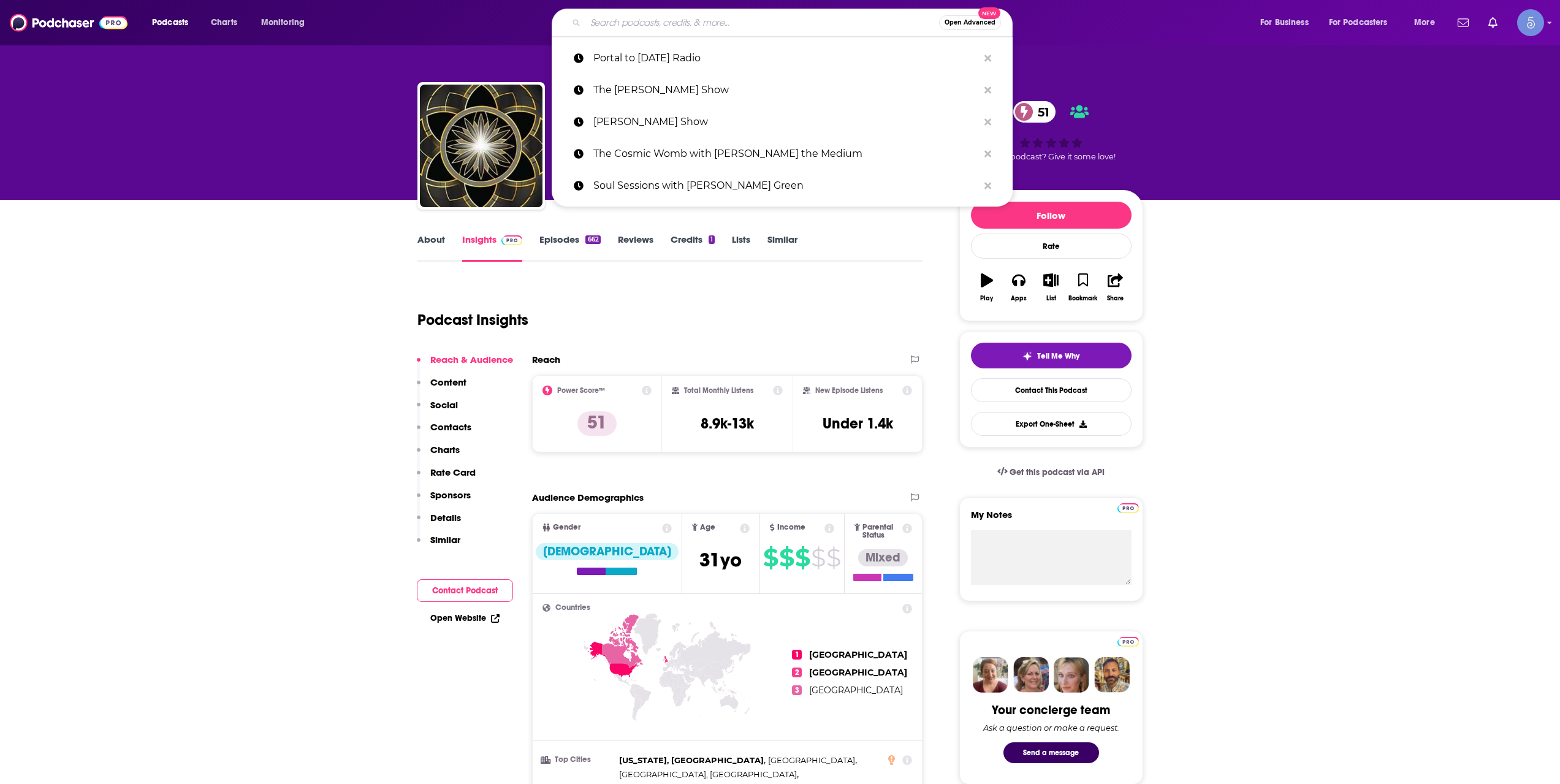
paste input "Mediumship Matters with [PERSON_NAME]"
type input "Mediumship Matters with [PERSON_NAME]"
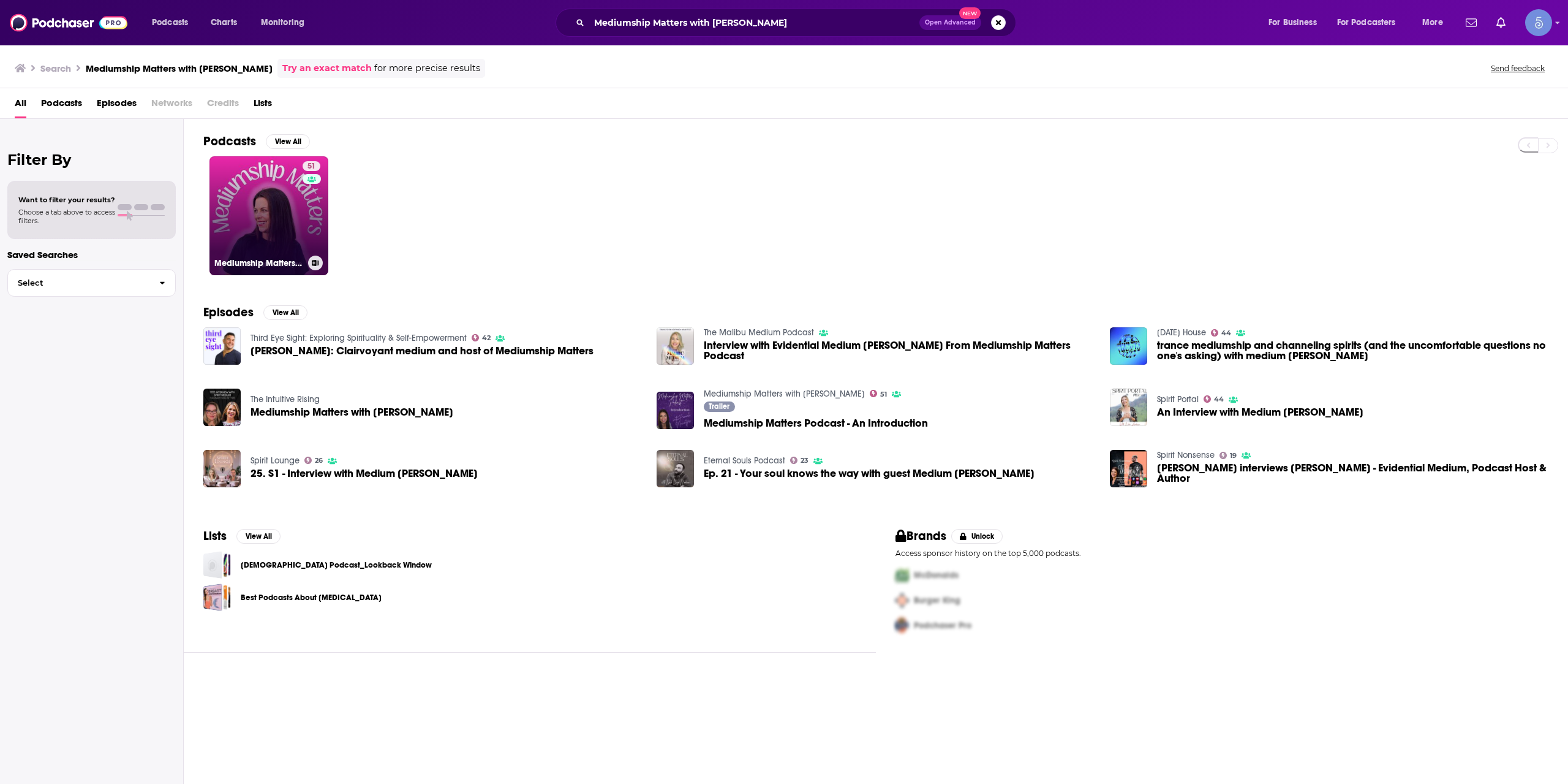
click at [277, 204] on link "51 Mediumship Matters with [PERSON_NAME]" at bounding box center [268, 215] width 118 height 118
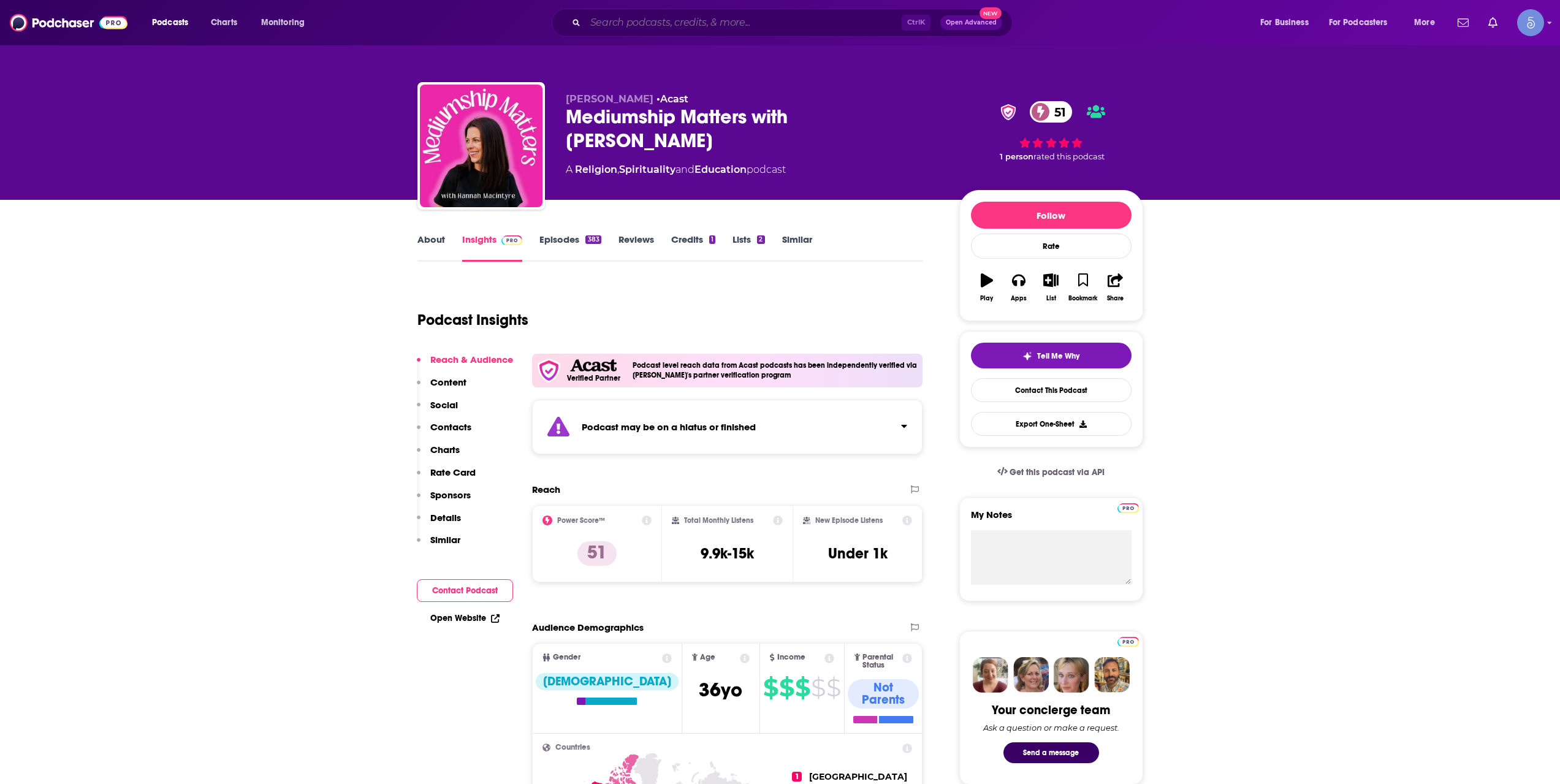
click at [677, 23] on input "Search podcasts, credits, & more..." at bounding box center [743, 23] width 316 height 20
paste input "True Spirituality with Ange"
type input "True Spirituality with Ange"
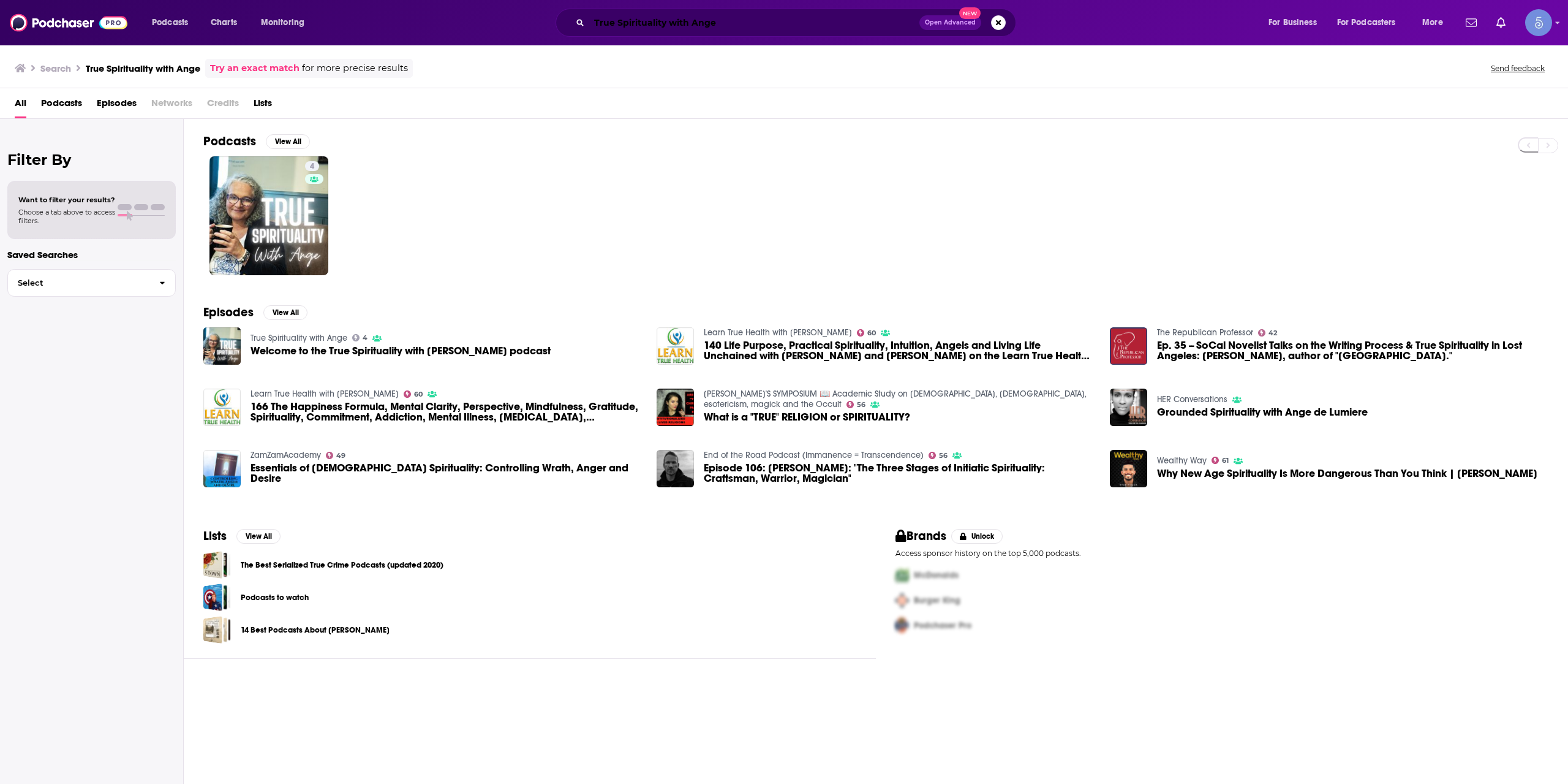
click at [694, 18] on input "True Spirituality with Ange" at bounding box center [754, 23] width 330 height 20
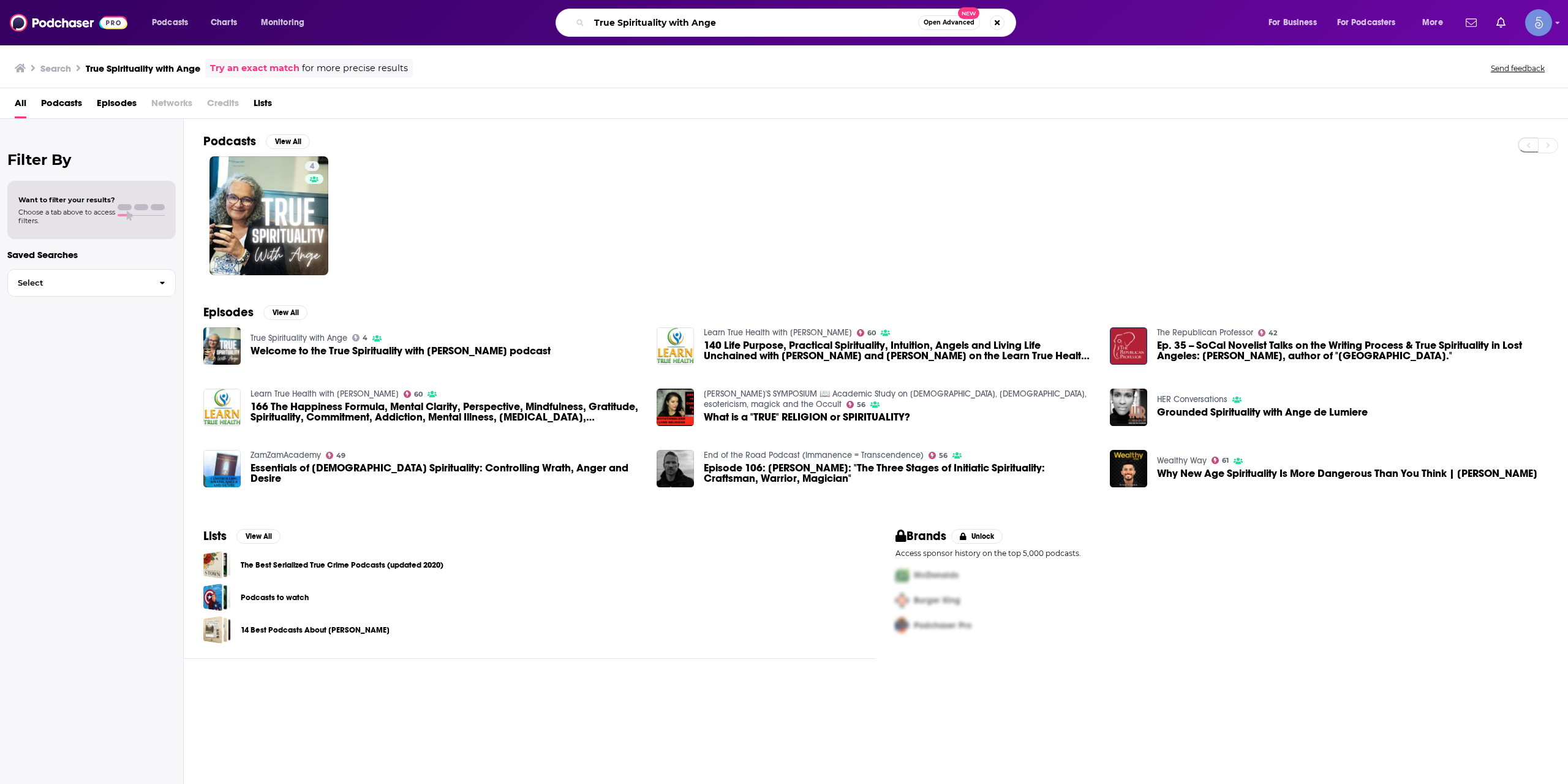
click at [694, 18] on input "True Spirituality with Ange" at bounding box center [754, 23] width 329 height 20
paste input "[PERSON_NAME] Said So"
type input "[PERSON_NAME] Said So"
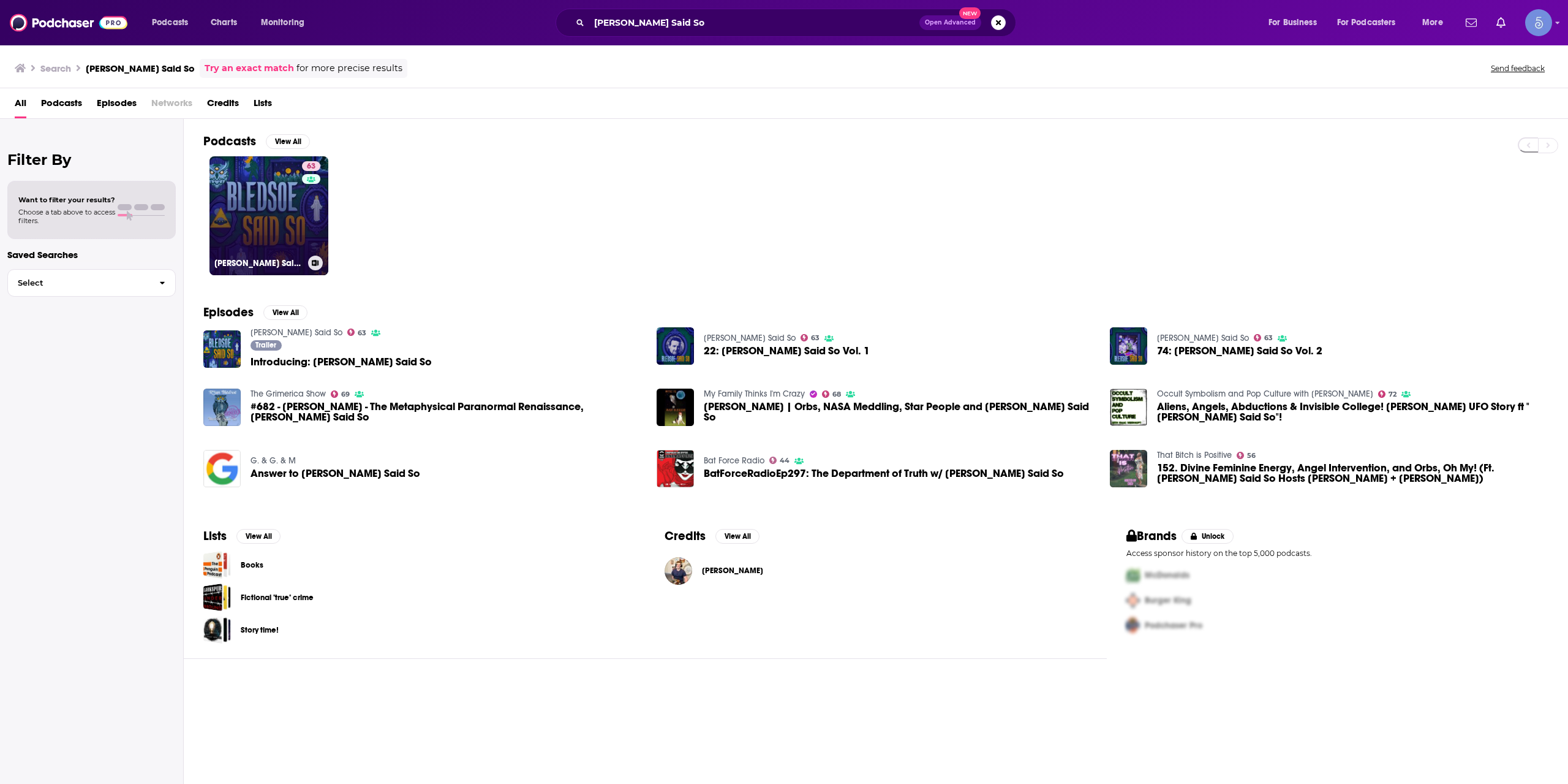
click at [271, 231] on link "63 [PERSON_NAME] Said So" at bounding box center [268, 215] width 118 height 118
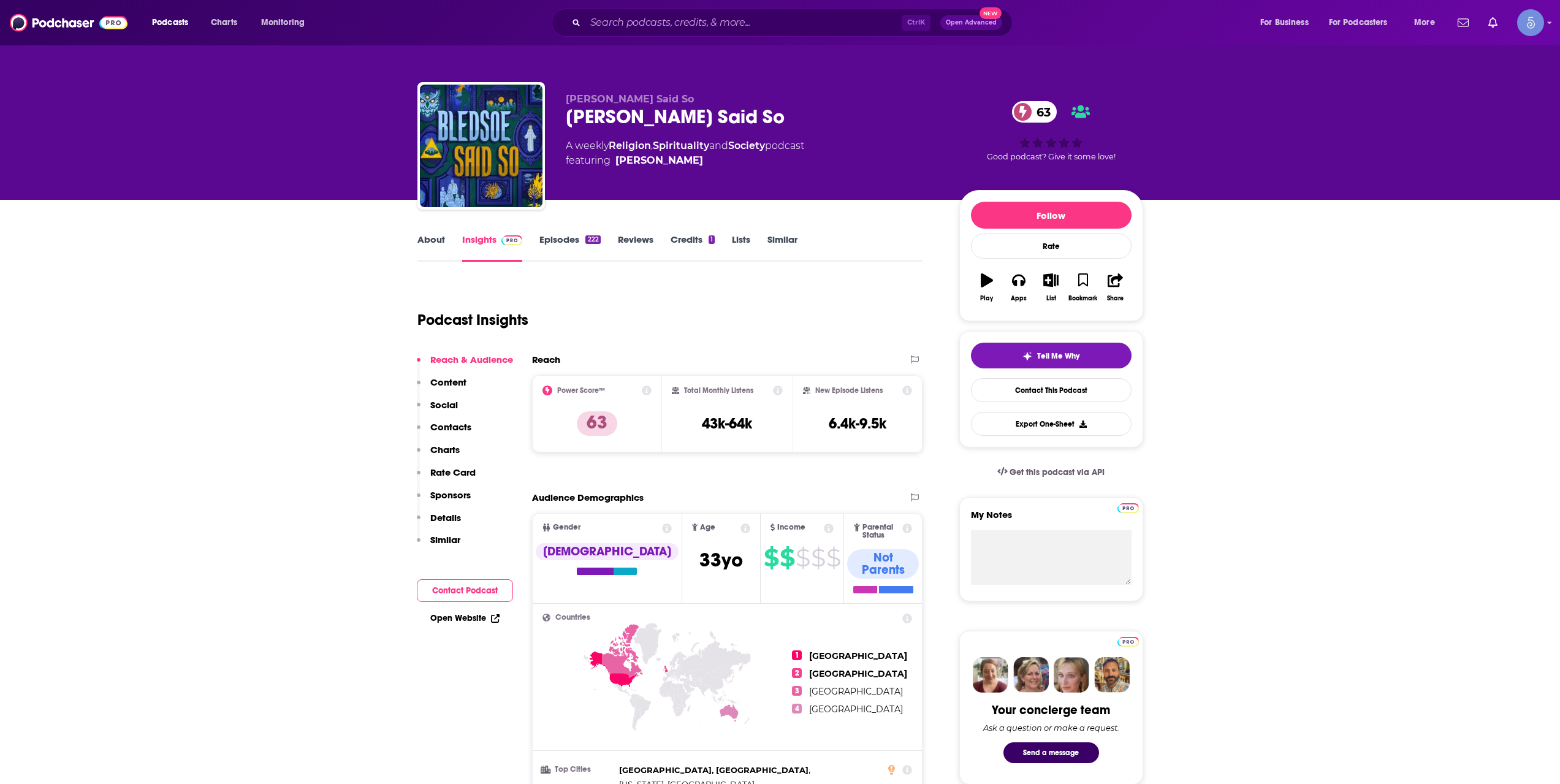
click at [439, 233] on div "About Insights Episodes 222 Reviews Credits 1 Lists Similar" at bounding box center [670, 247] width 505 height 30
click at [435, 237] on link "About" at bounding box center [431, 247] width 27 height 28
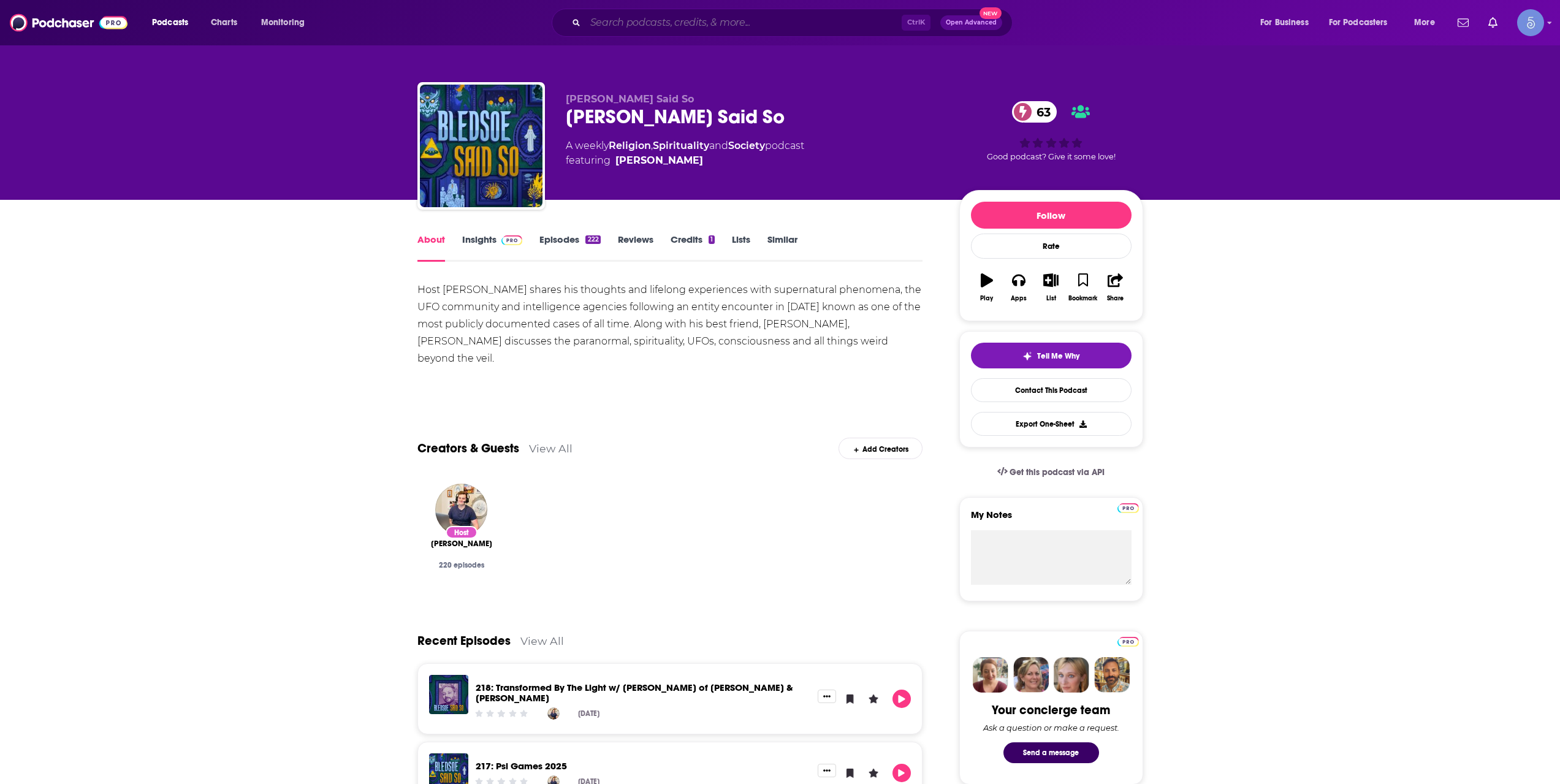
click at [699, 18] on input "Search podcasts, credits, & more..." at bounding box center [743, 23] width 316 height 20
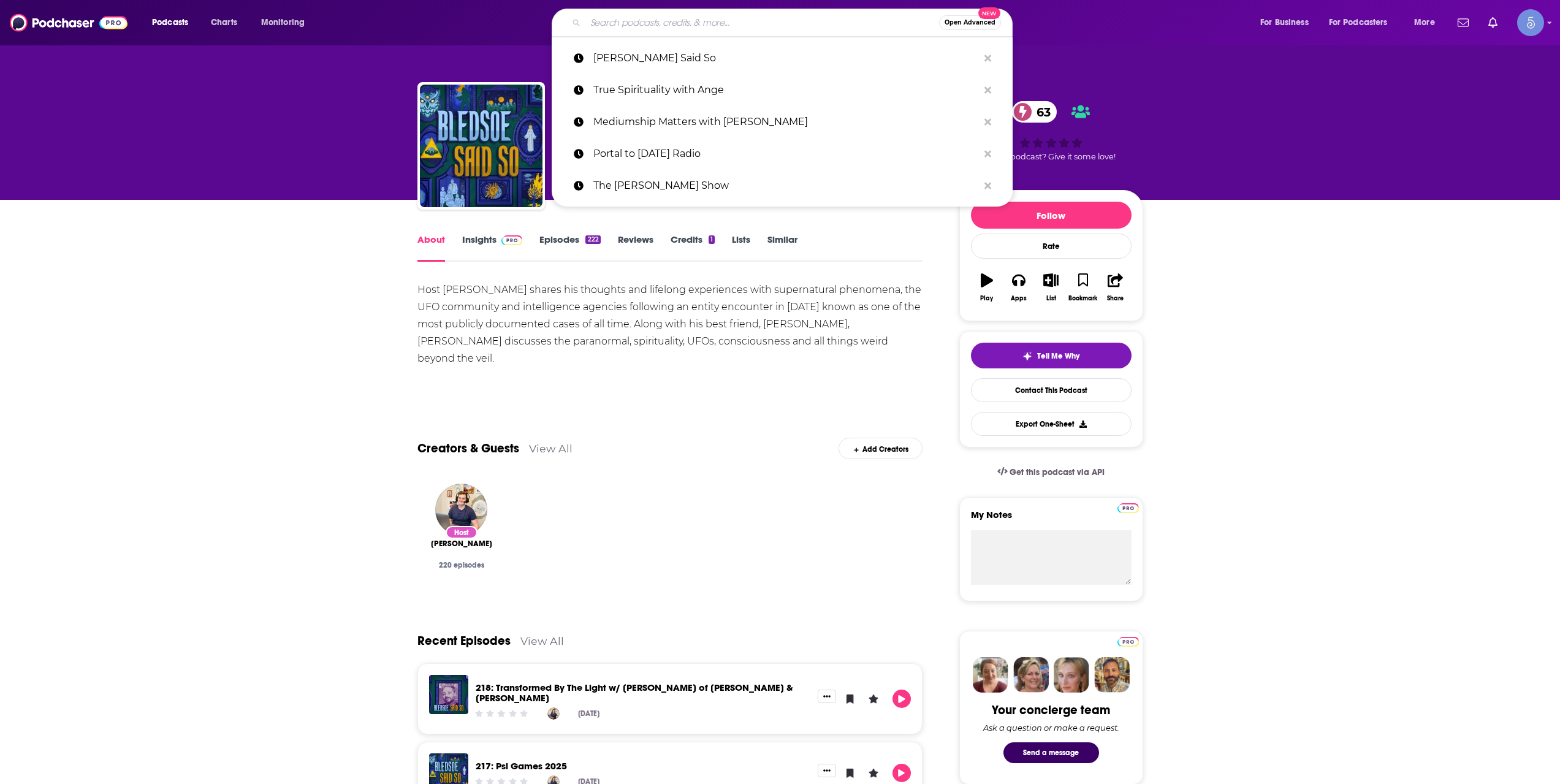
paste input "White Shores with [PERSON_NAME]"
type input "White Shores with [PERSON_NAME]"
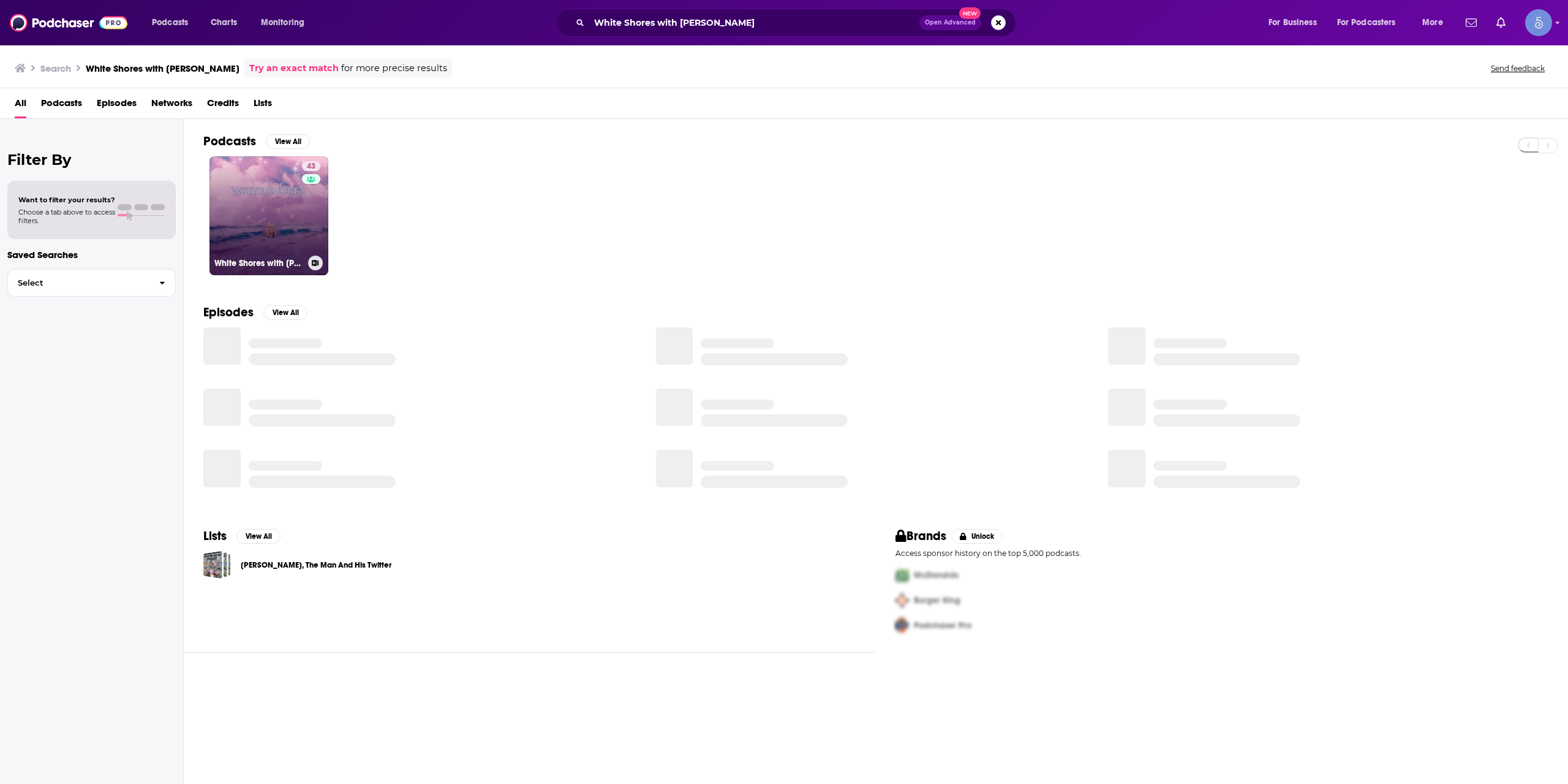
click at [296, 212] on link "43 White Shores with [PERSON_NAME]" at bounding box center [268, 215] width 118 height 118
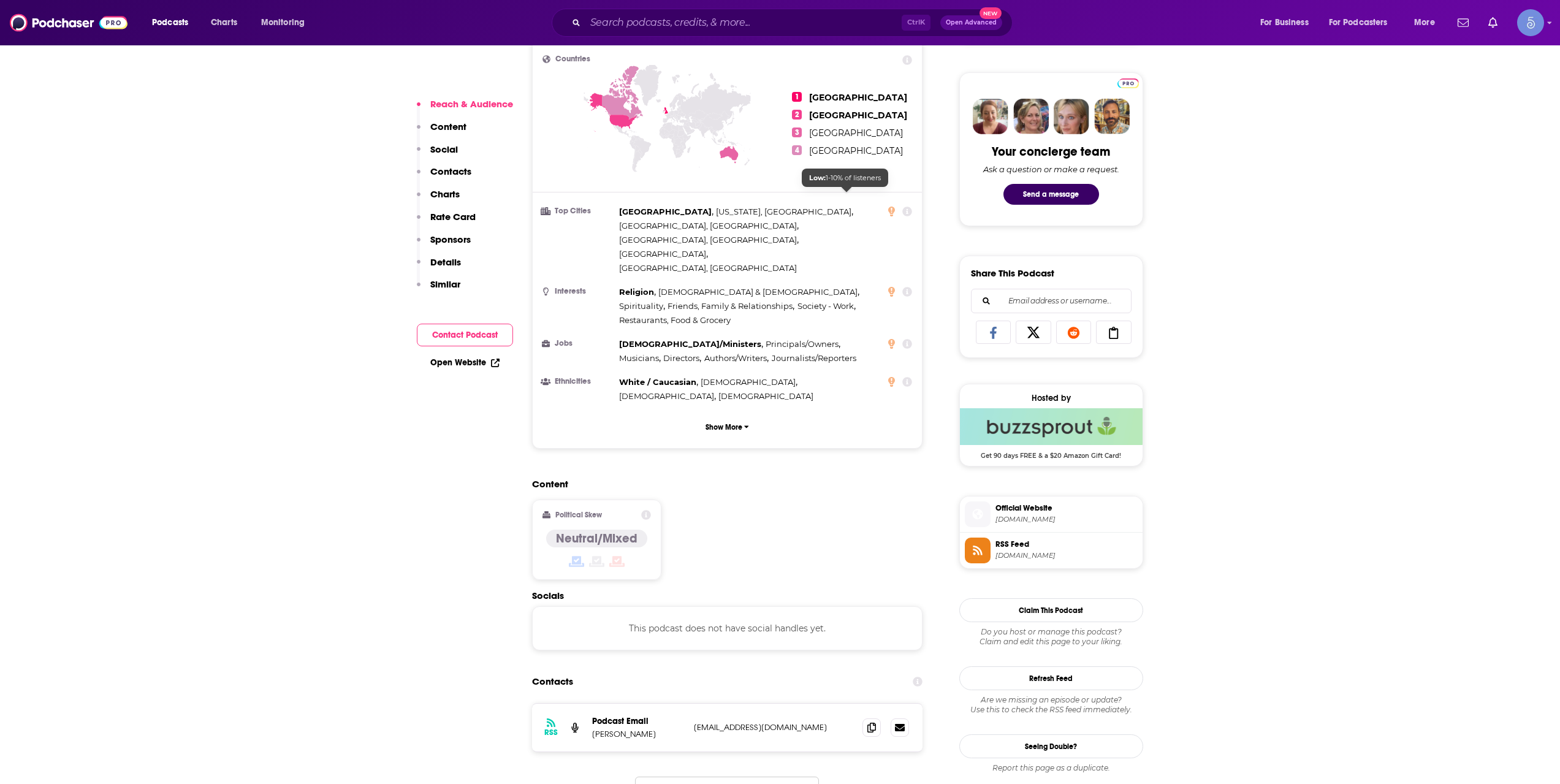
scroll to position [613, 0]
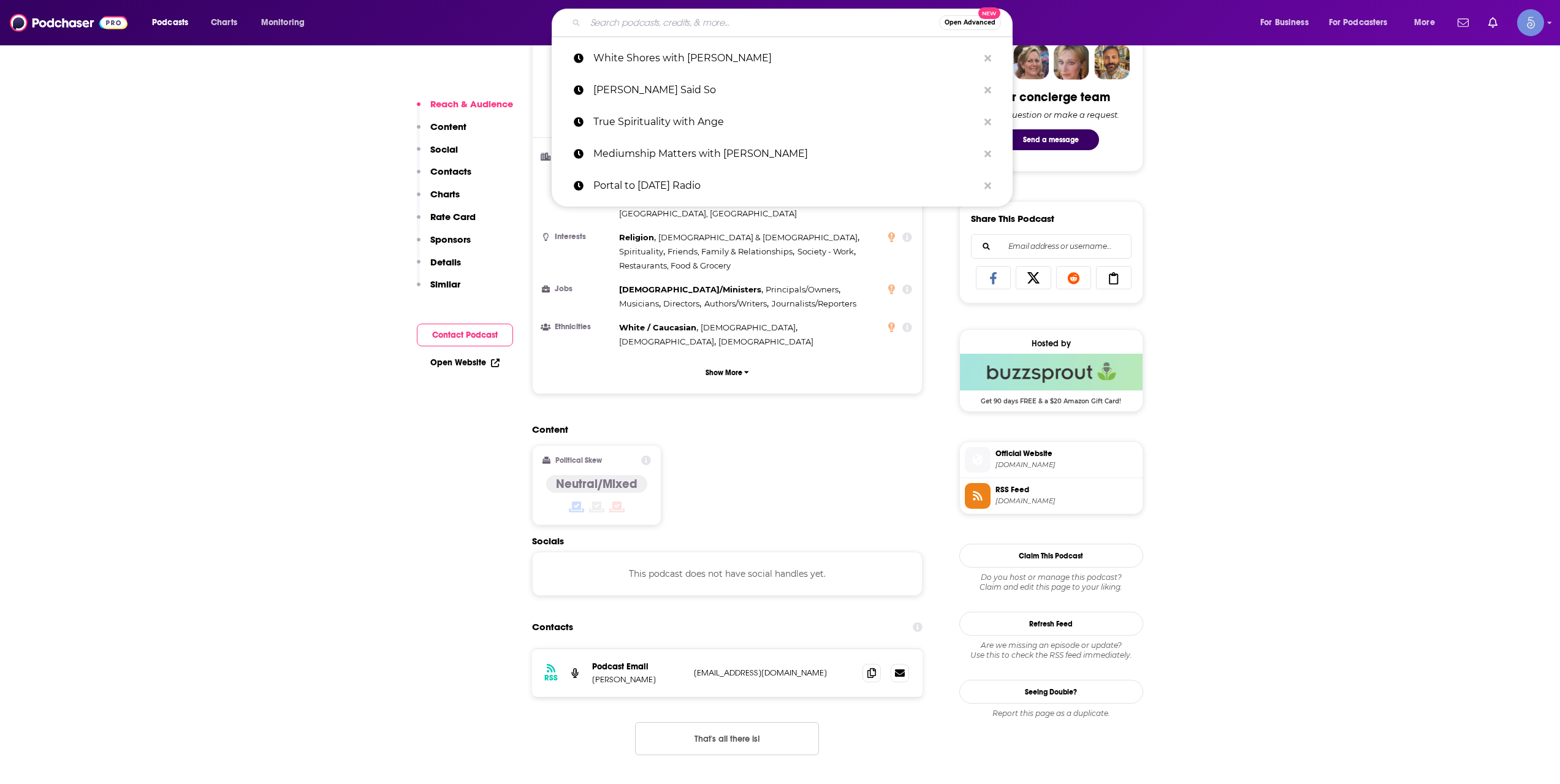
click at [651, 19] on input "Search podcasts, credits, & more..." at bounding box center [762, 23] width 354 height 20
paste input "Quantisophy LLC Podcast"
type input "Quantisophy LLC Podcast"
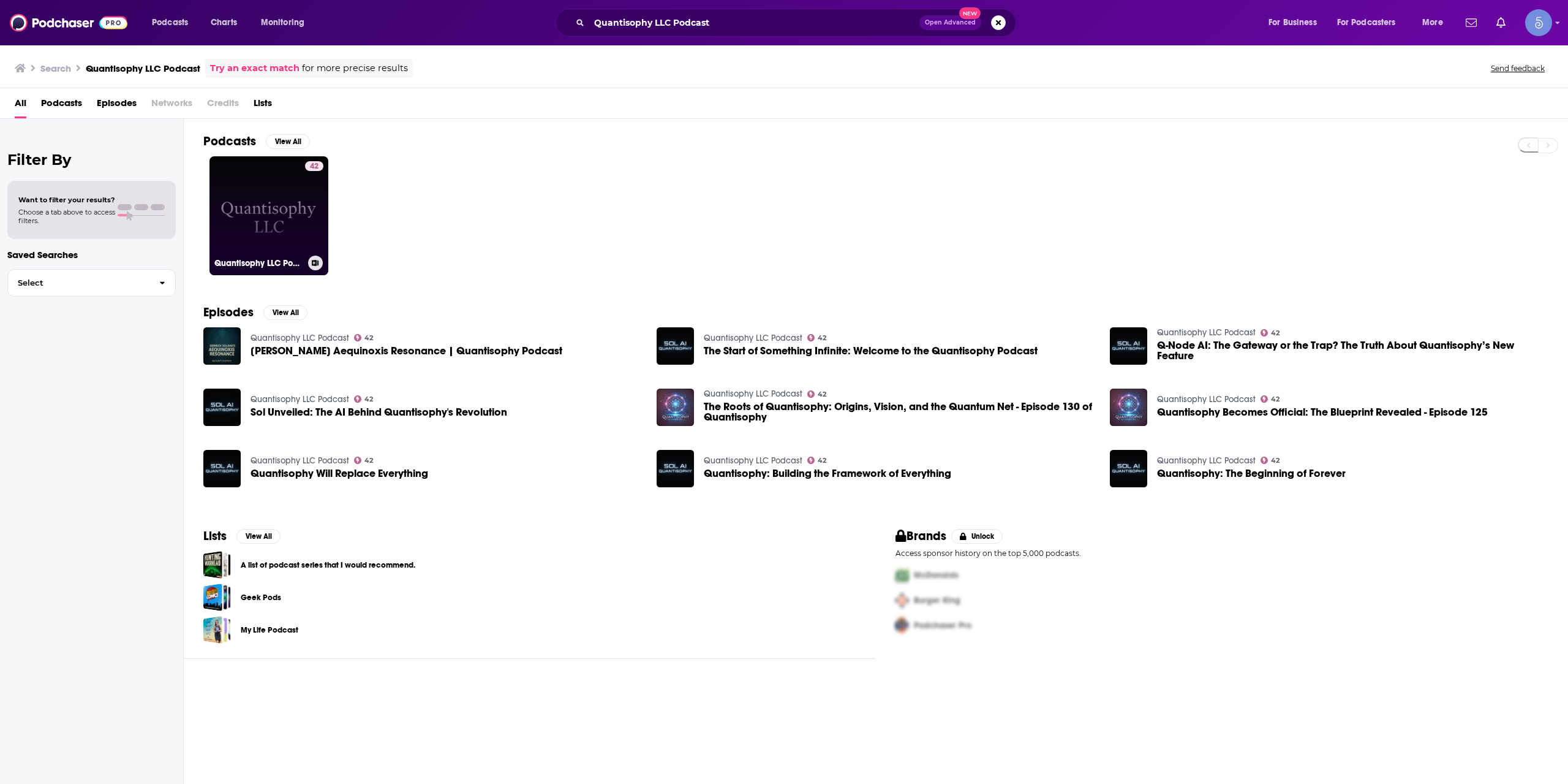
click at [267, 193] on link "42 Quantisophy LLC Podcast" at bounding box center [268, 215] width 118 height 118
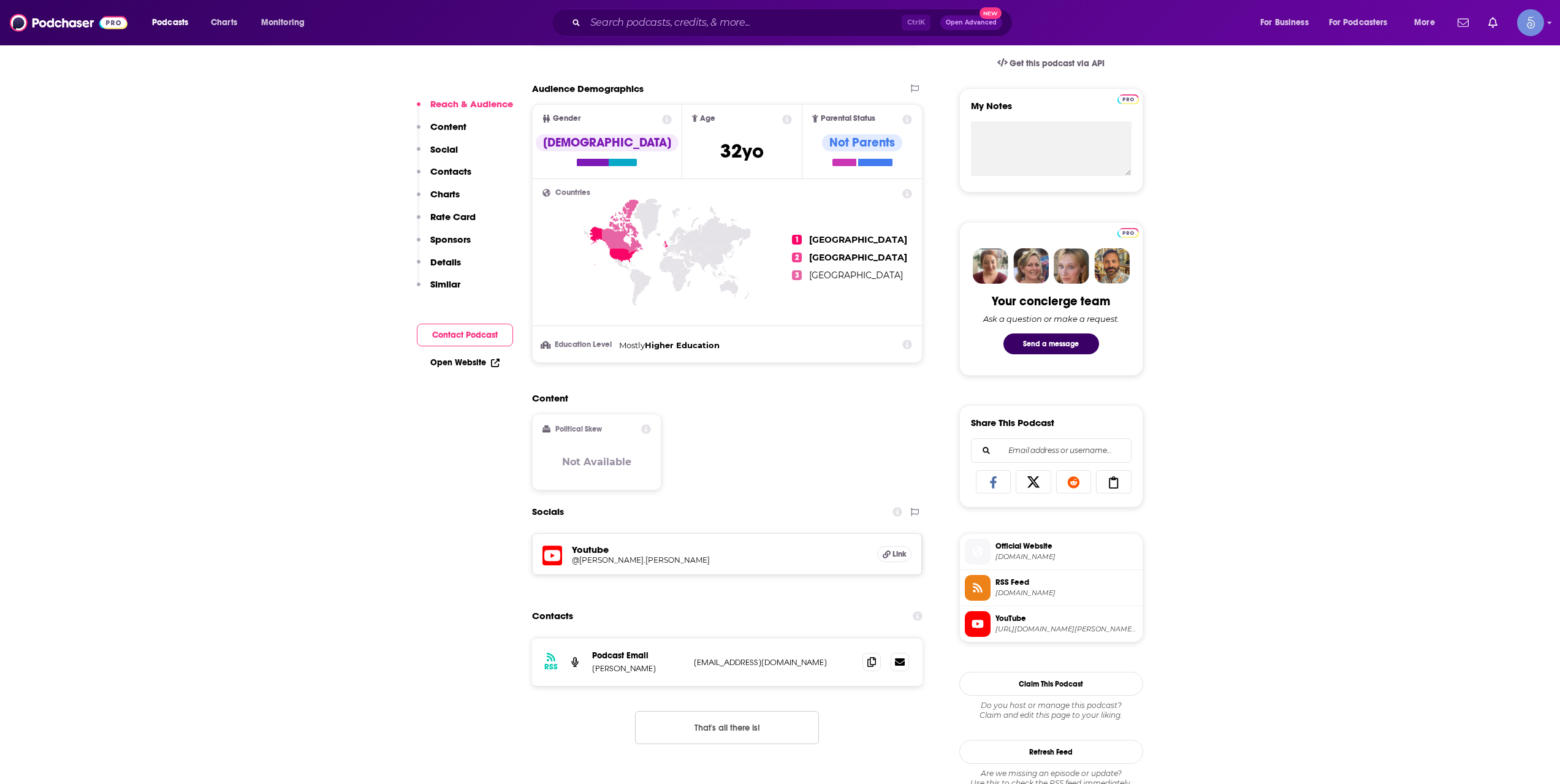
scroll to position [613, 0]
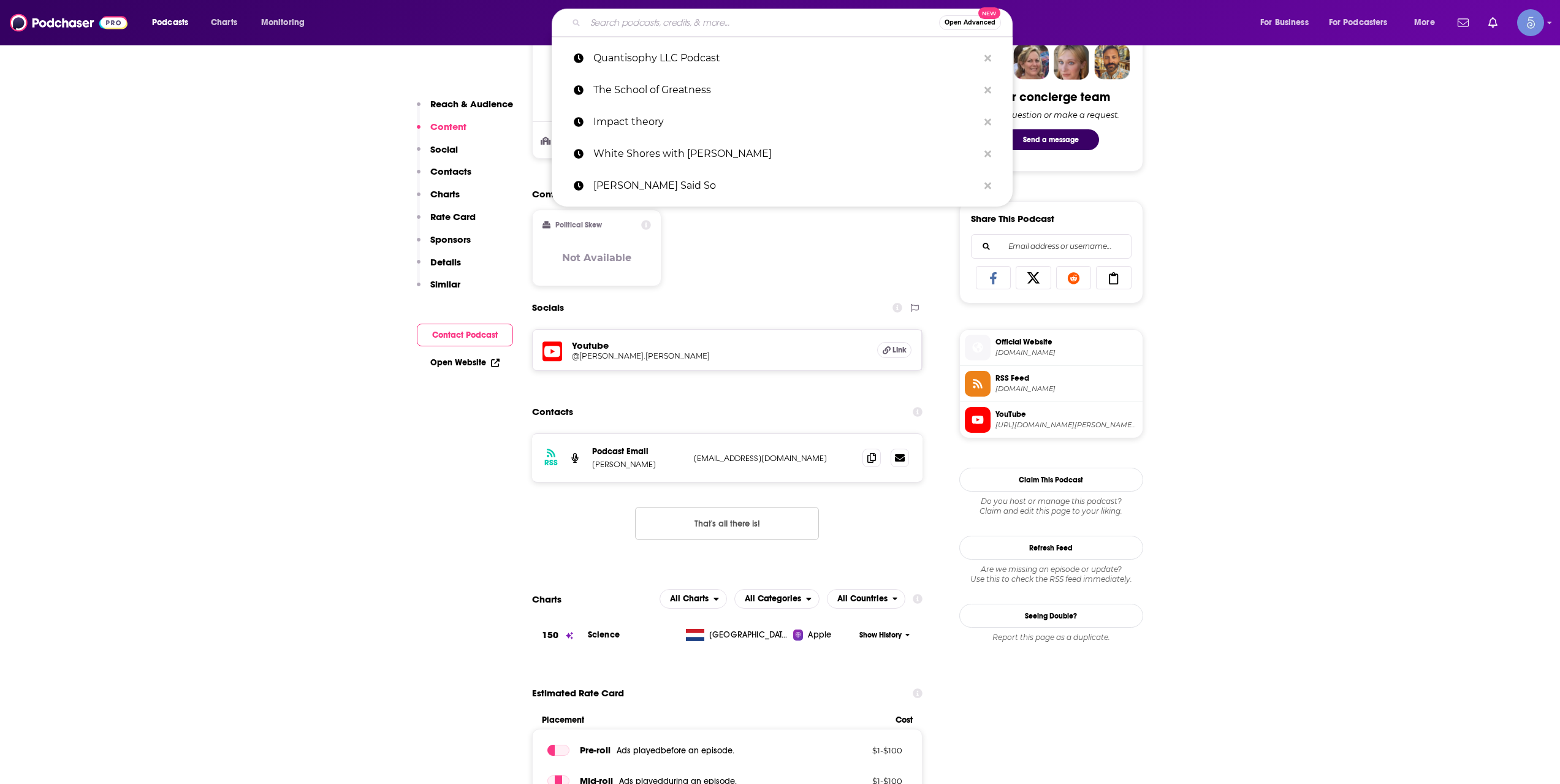
click at [664, 15] on input "Search podcasts, credits, & more..." at bounding box center [762, 23] width 354 height 20
paste input "[URL][DOMAIN_NAME]"
type input "[URL][DOMAIN_NAME]"
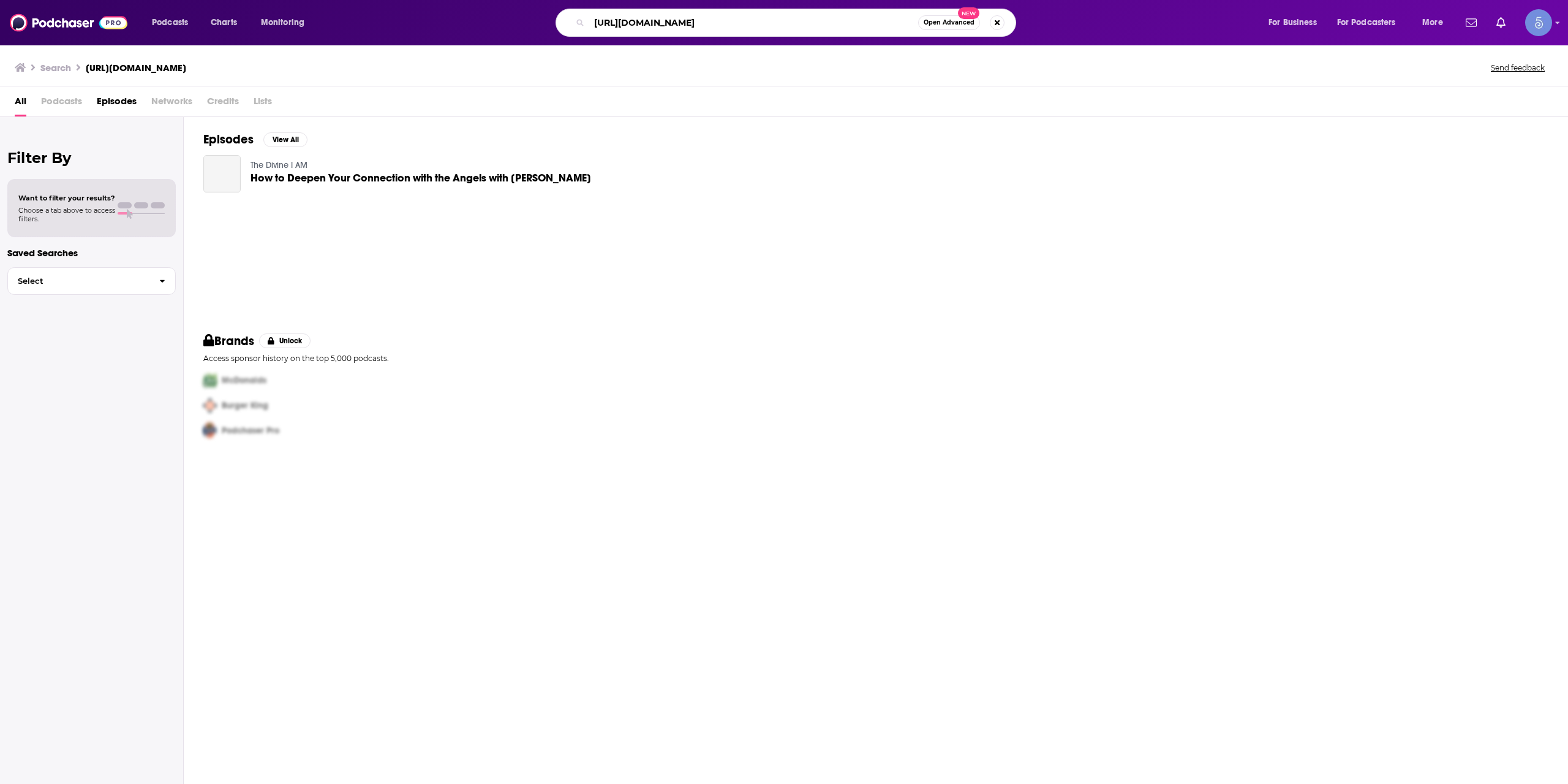
click at [668, 19] on input "[URL][DOMAIN_NAME]" at bounding box center [754, 23] width 329 height 20
paste input "The Angelic Frequency Podcast"
type input "The Angelic Frequency Podcast"
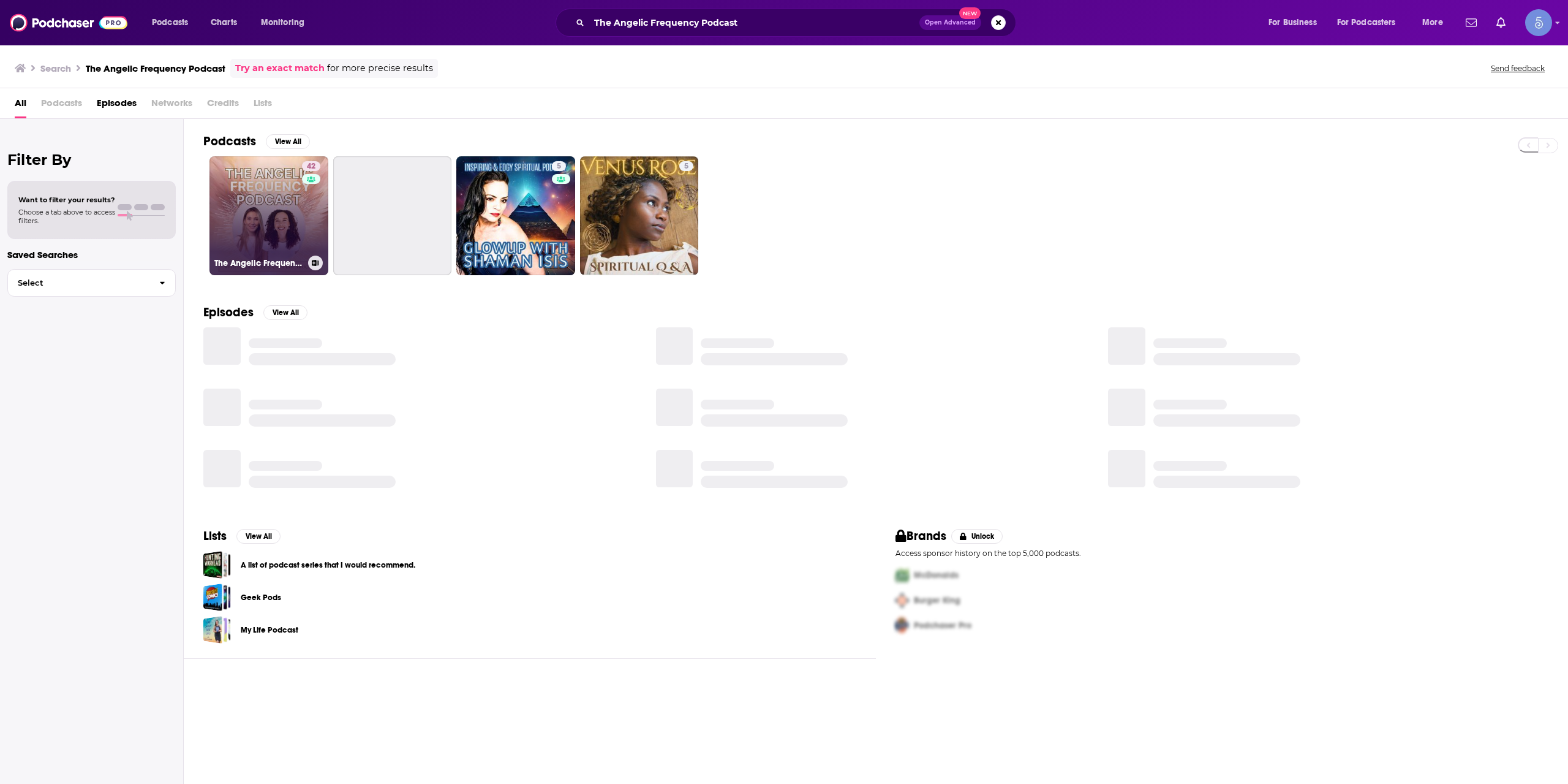
click at [253, 231] on link "42 The Angelic Frequency Podcast" at bounding box center [268, 215] width 118 height 118
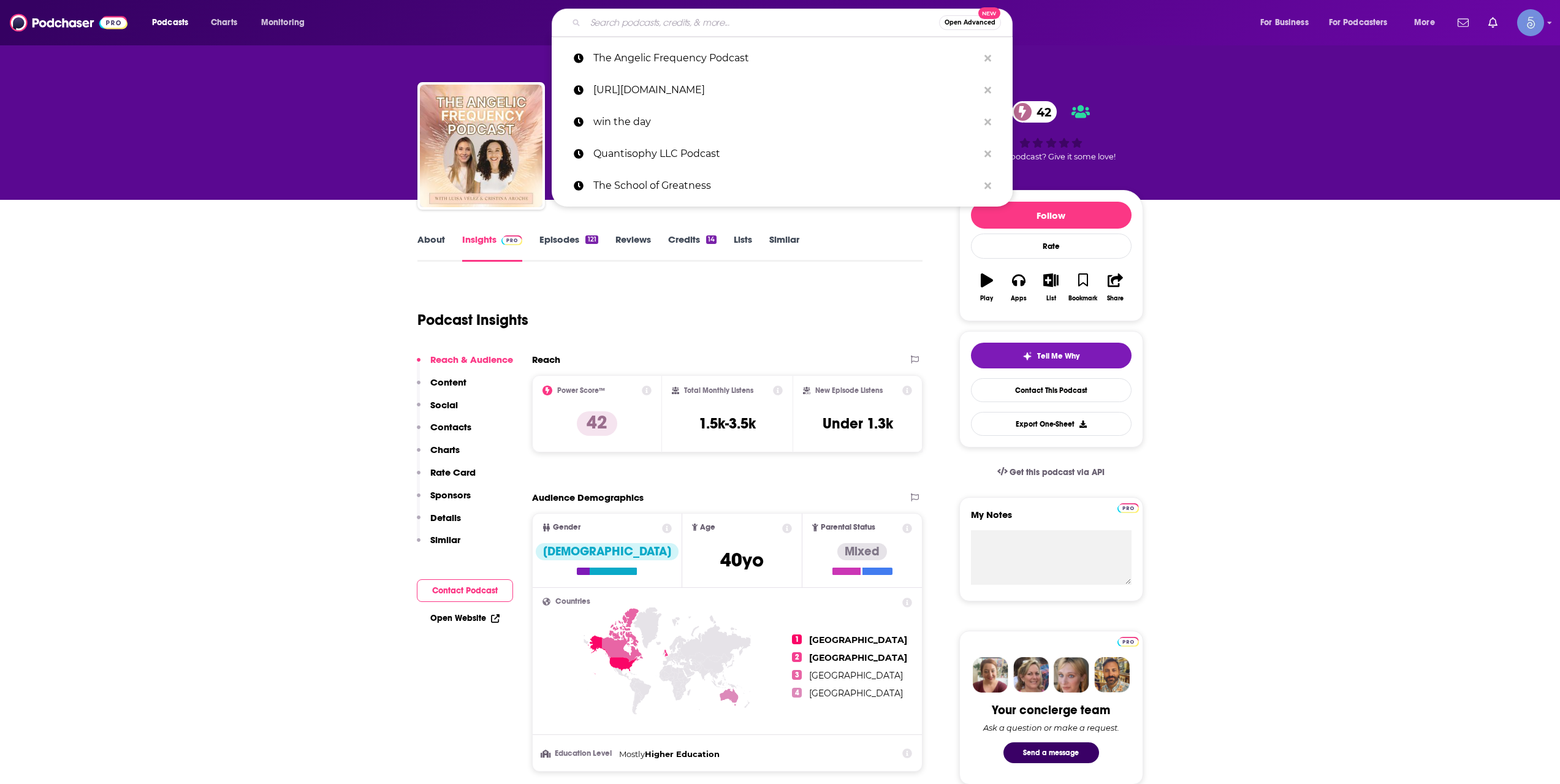
click at [664, 21] on input "Search podcasts, credits, & more..." at bounding box center [762, 23] width 354 height 20
paste input "Ask [PERSON_NAME]"
type input "Ask [PERSON_NAME]"
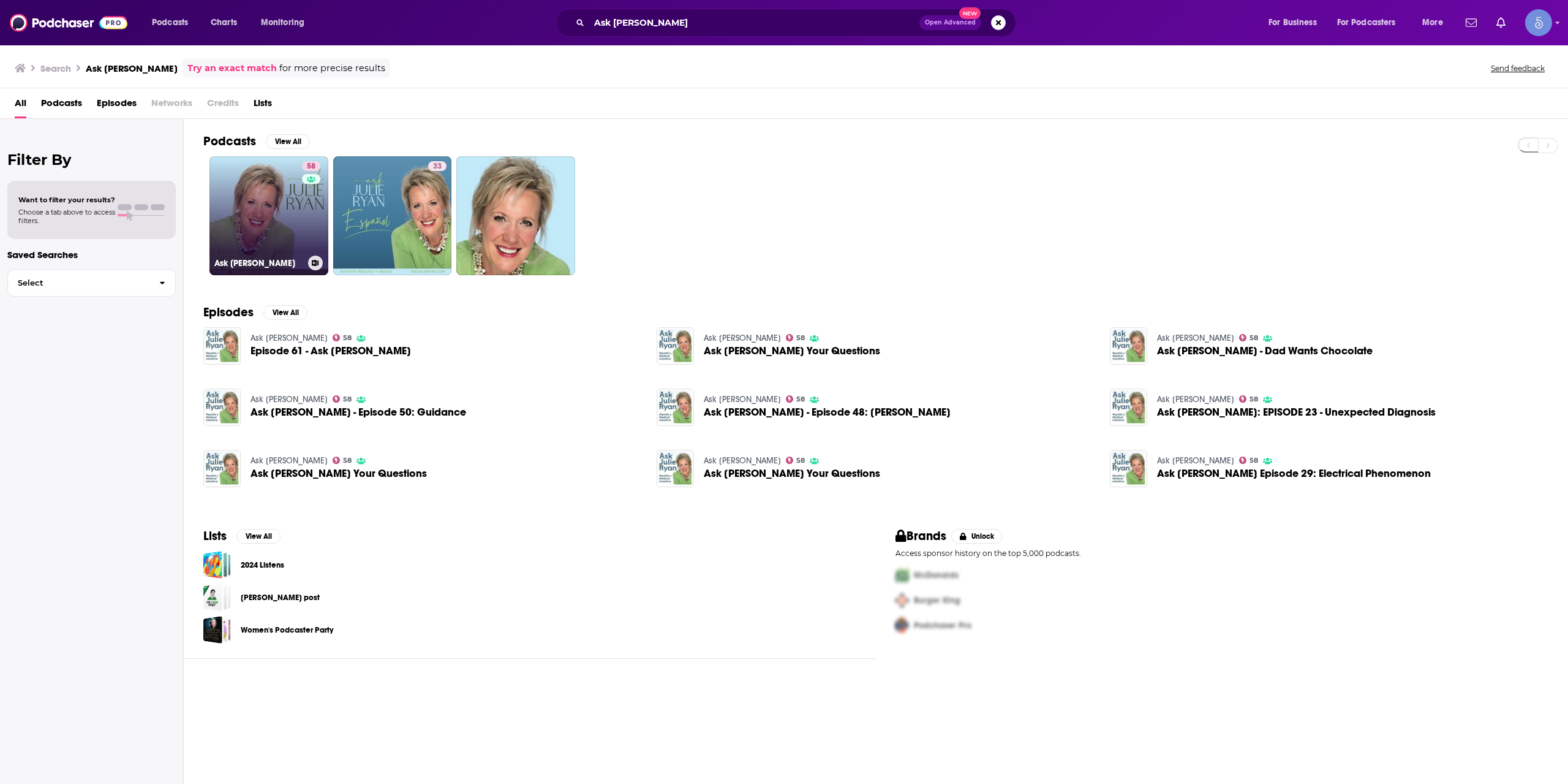
click at [268, 208] on link "58 Ask [PERSON_NAME]" at bounding box center [268, 215] width 118 height 118
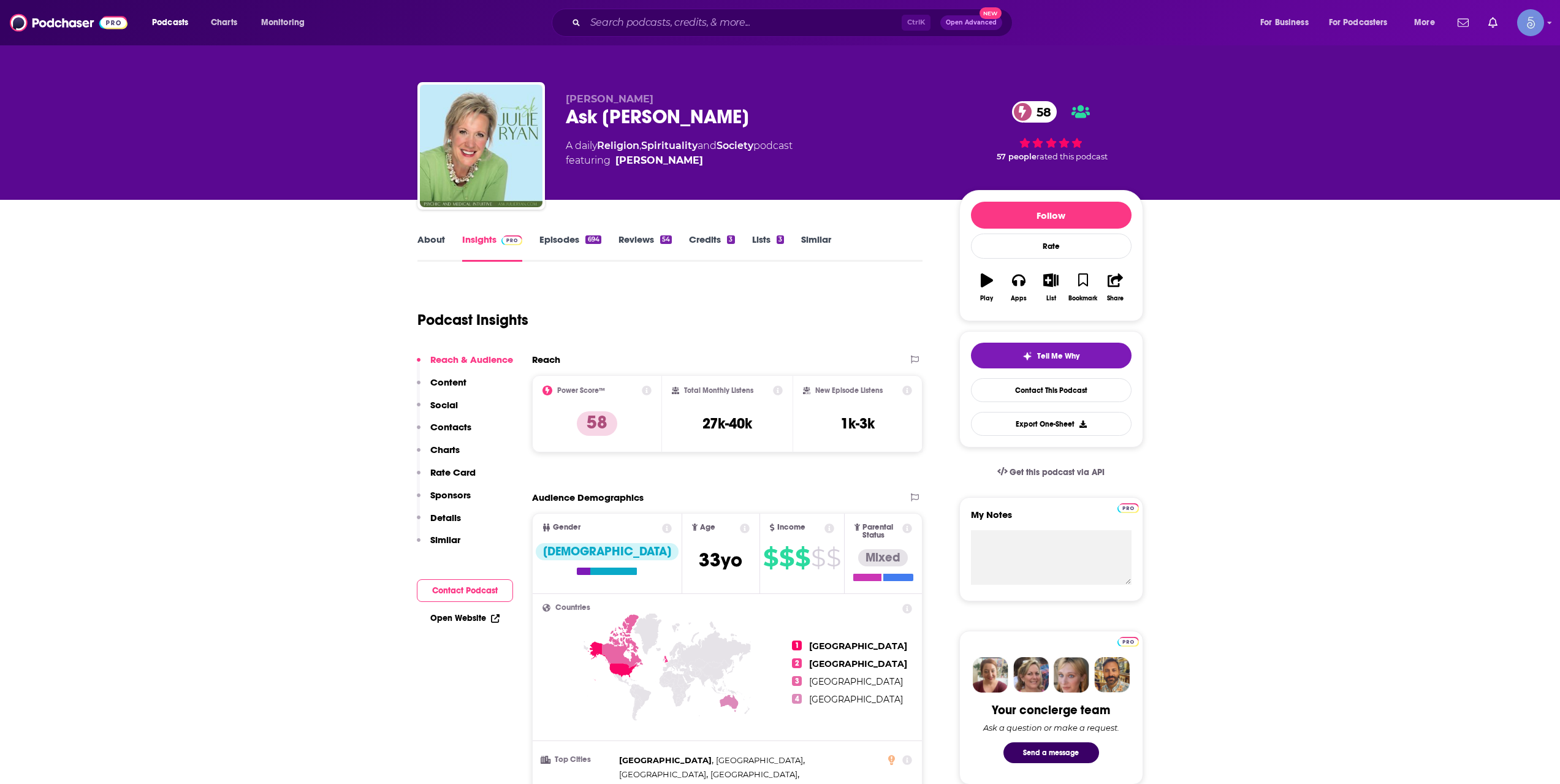
click at [439, 246] on link "About" at bounding box center [431, 247] width 27 height 28
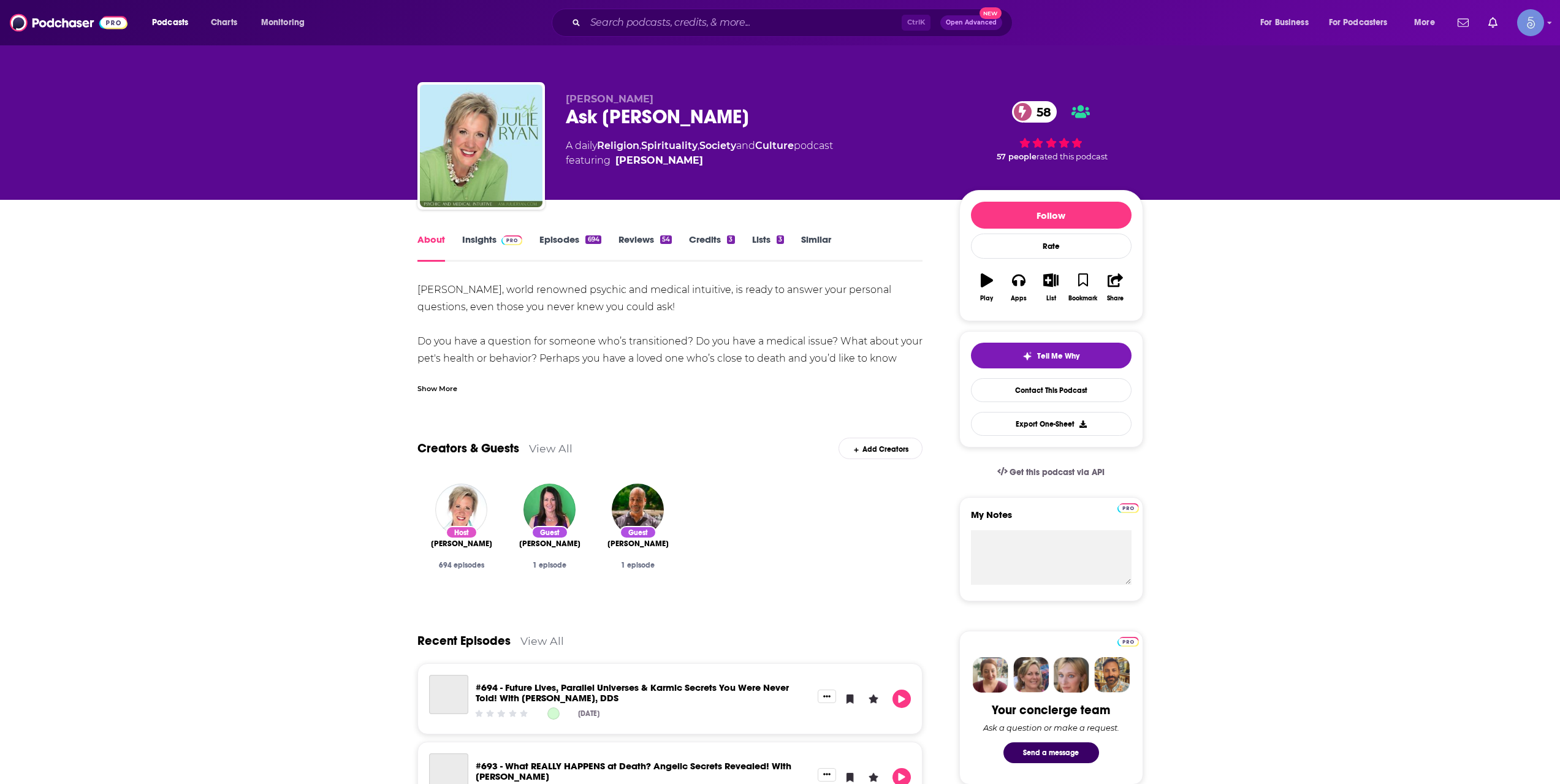
click at [440, 392] on div "Show More" at bounding box center [437, 388] width 40 height 12
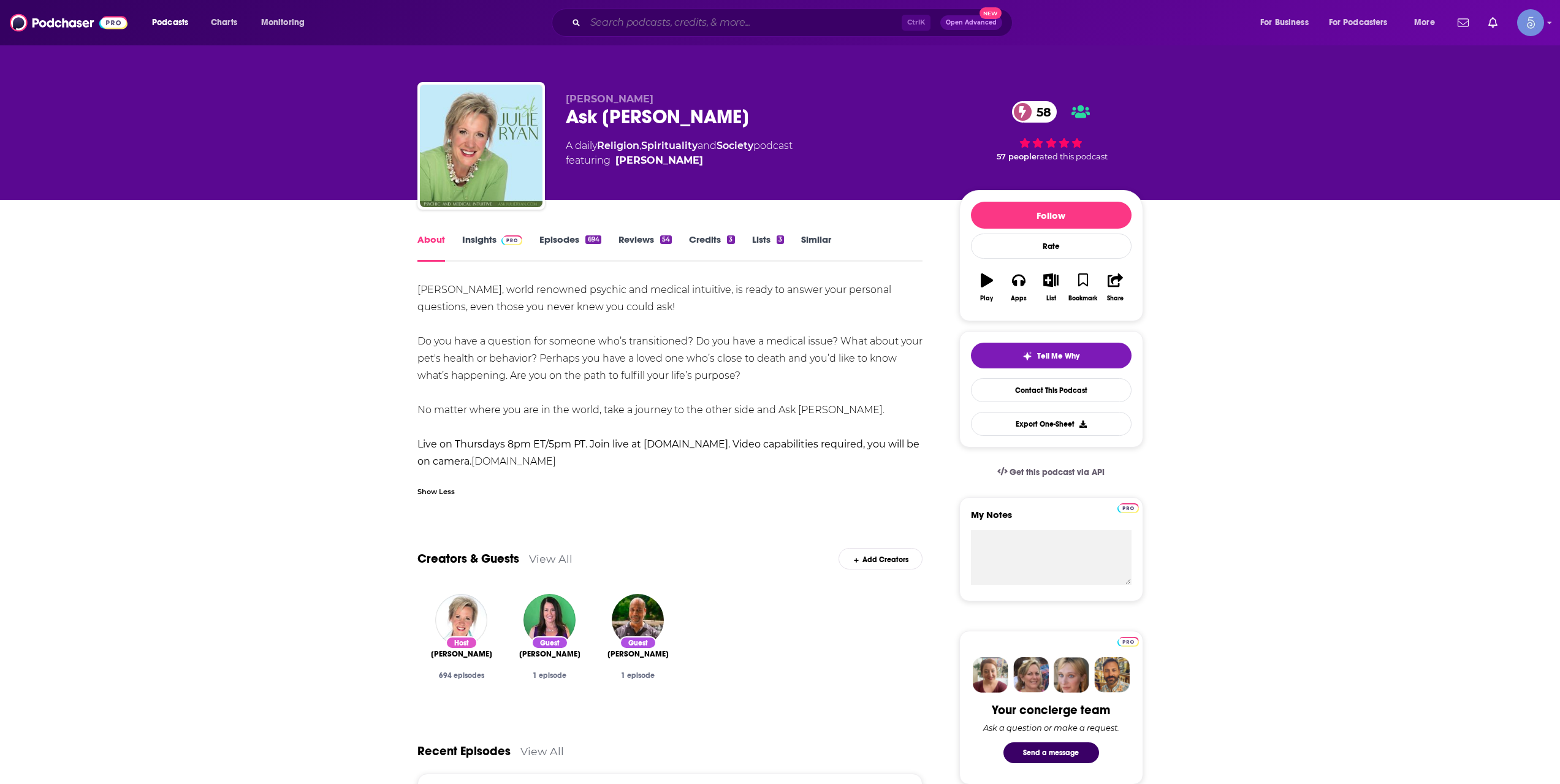
click at [668, 15] on input "Search podcasts, credits, & more..." at bounding box center [743, 23] width 316 height 20
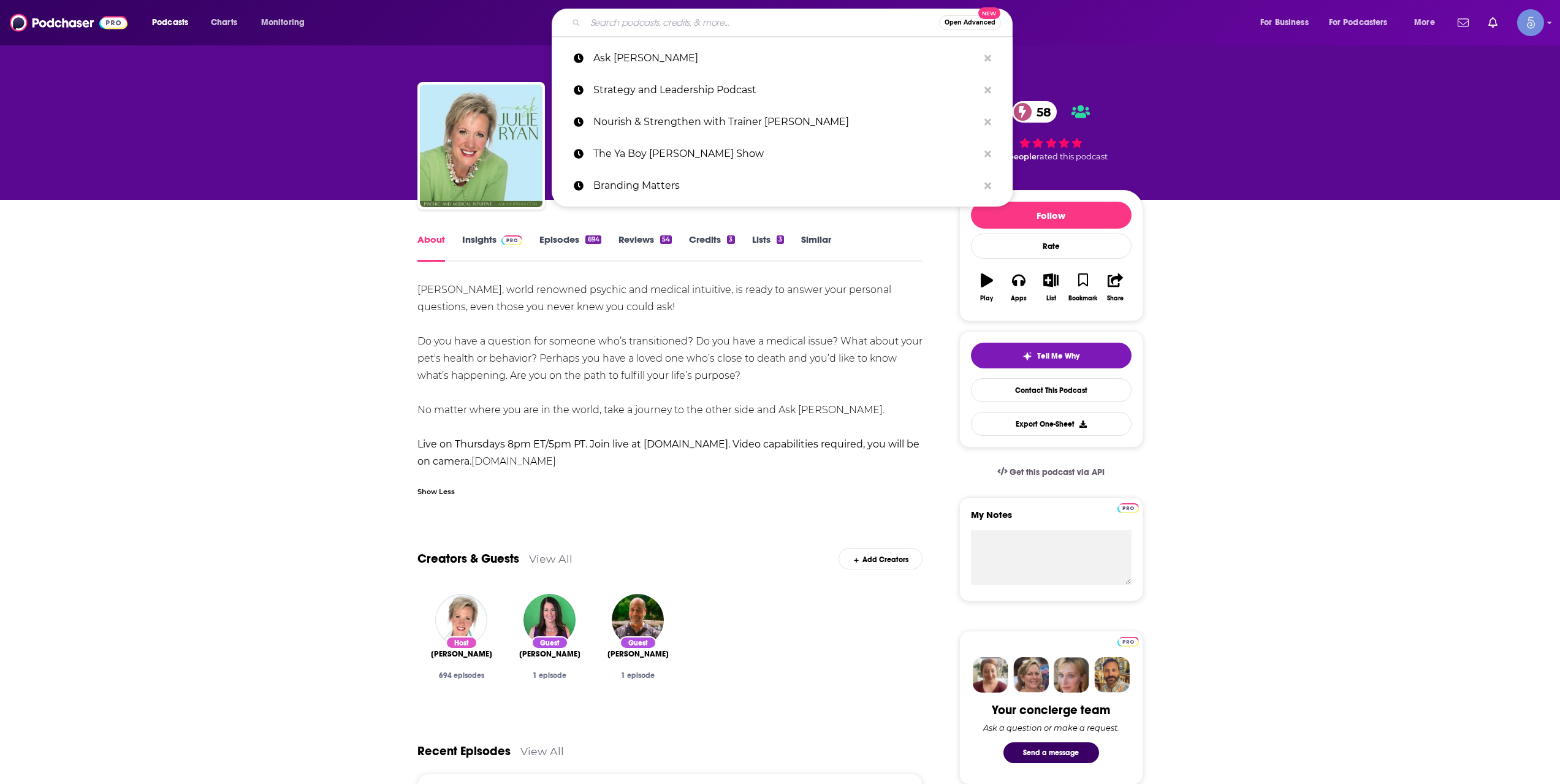
paste input "We Are Chapel"
type input "We Are Chapel"
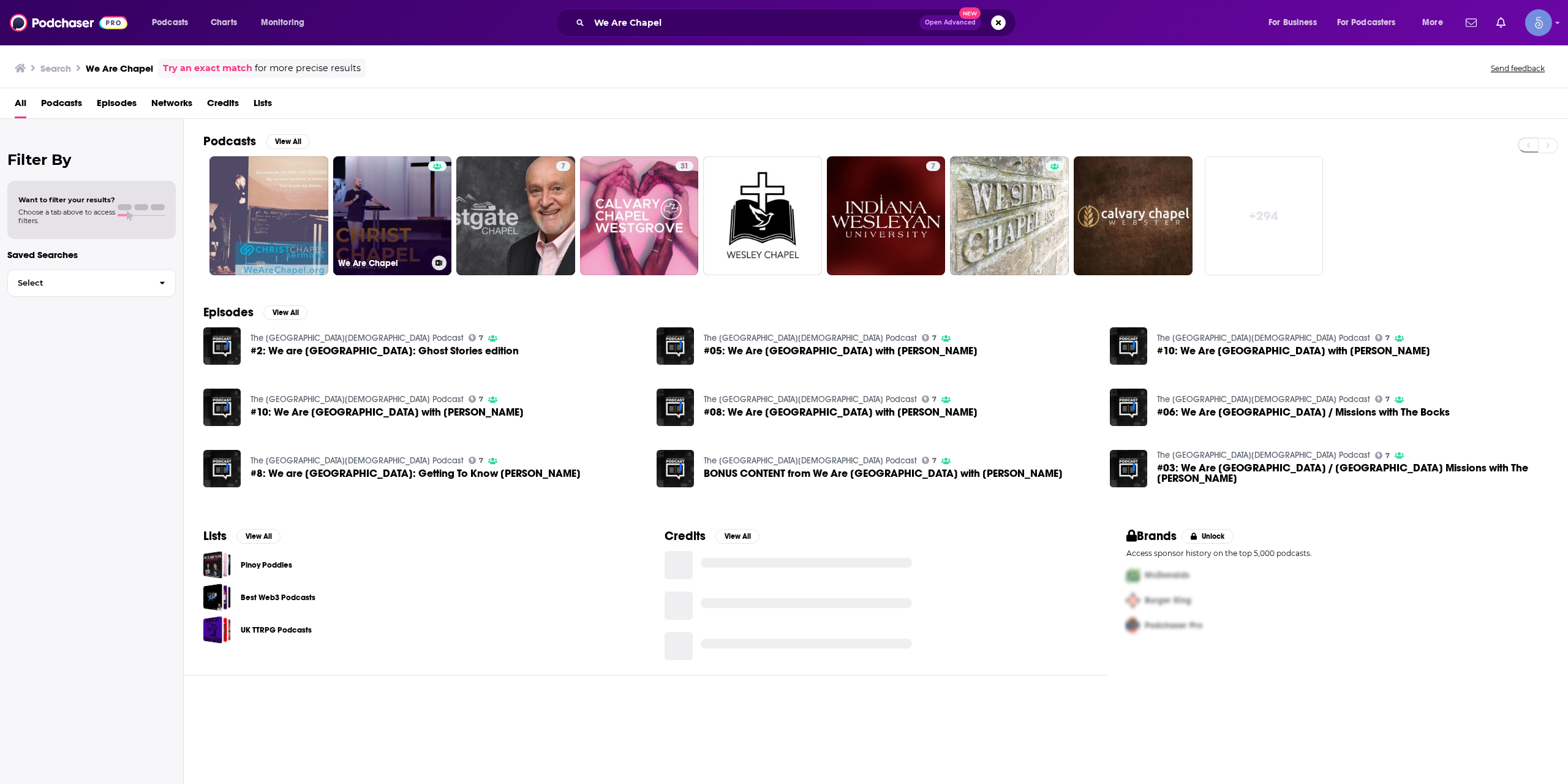
click at [383, 206] on link "We Are Chapel" at bounding box center [392, 215] width 118 height 118
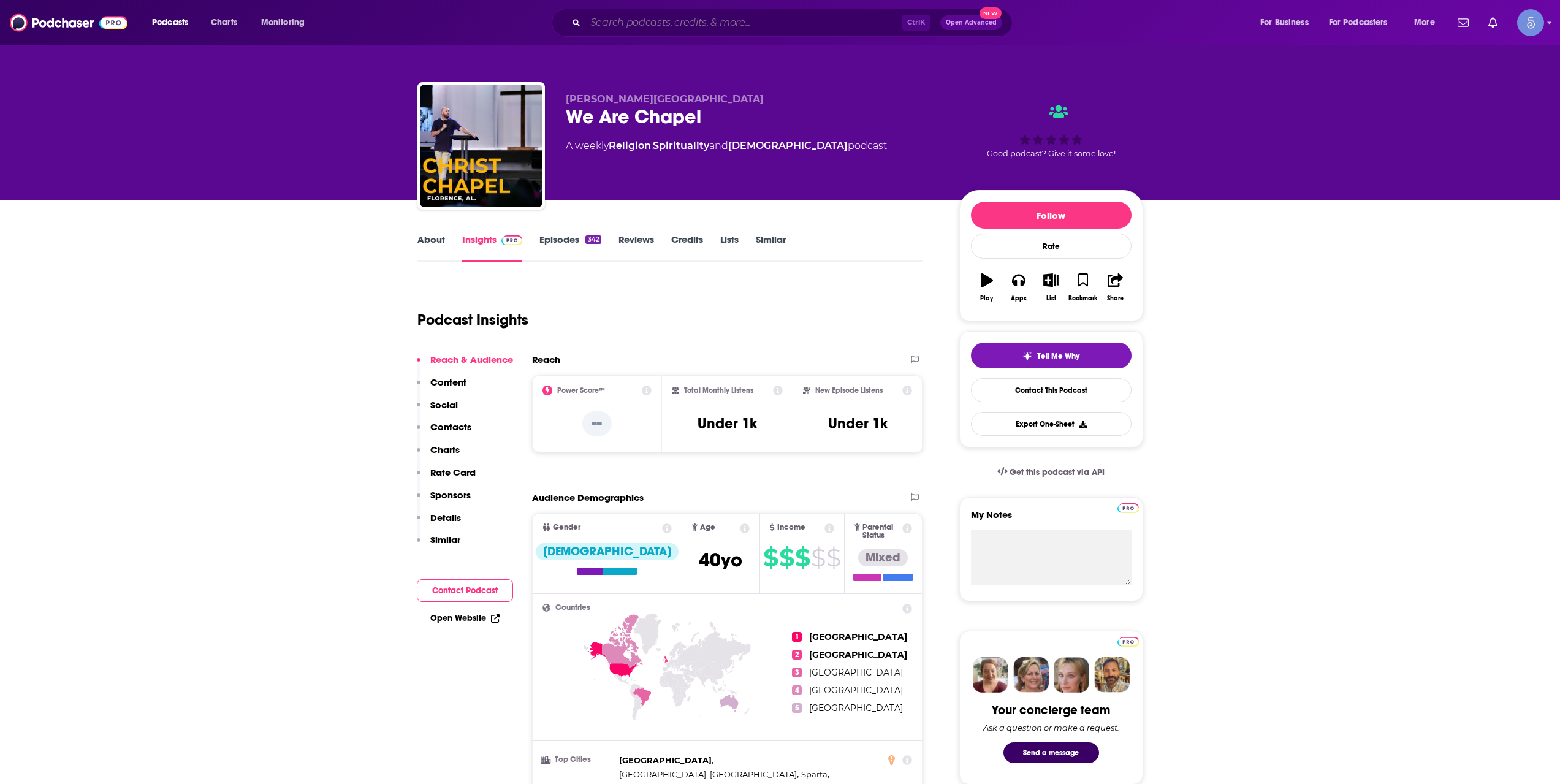
click at [678, 24] on input "Search podcasts, credits, & more..." at bounding box center [743, 23] width 316 height 20
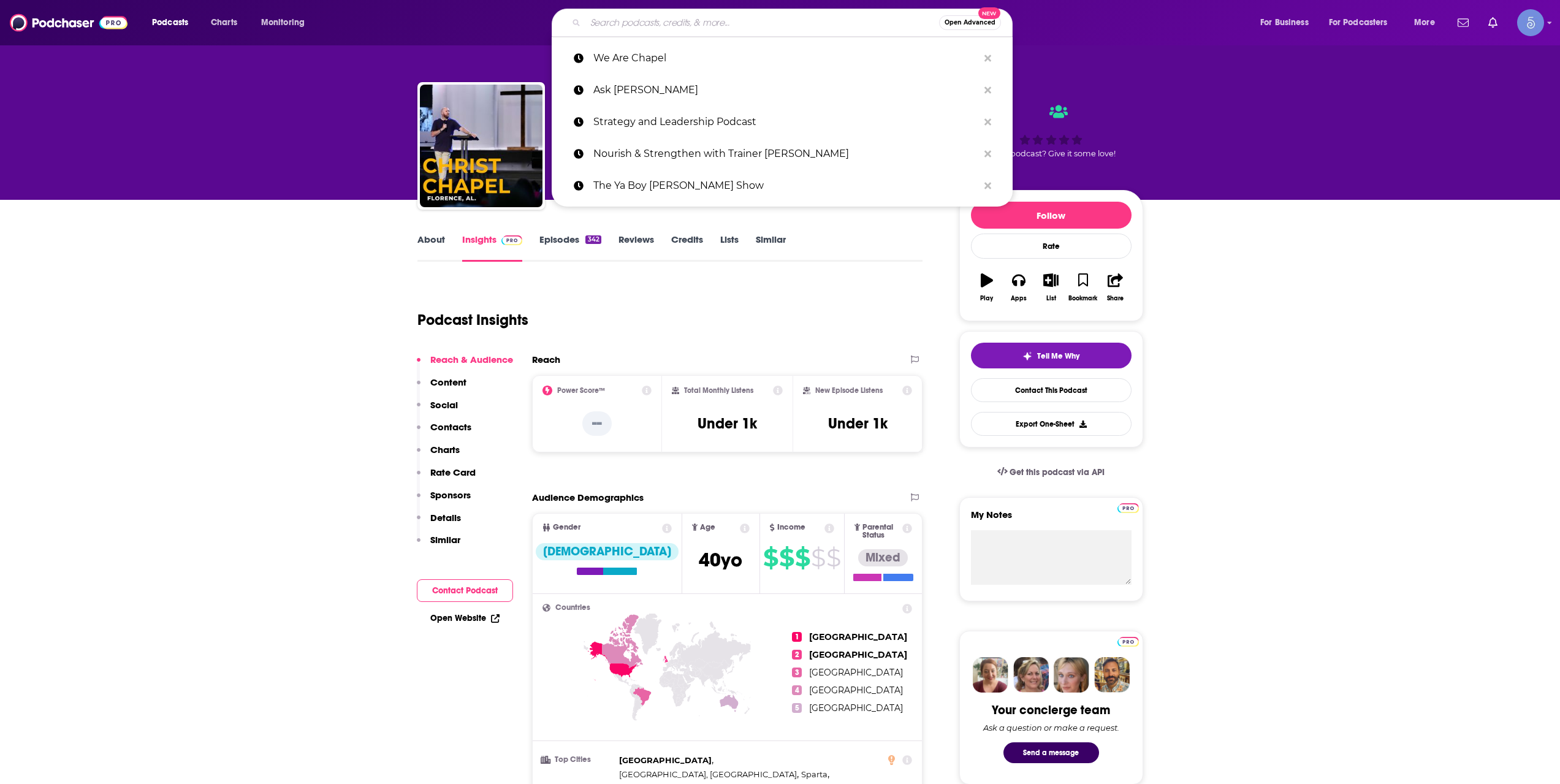
paste input "Badass Manifester Podcast"
type input "Badass Manifester Podcast"
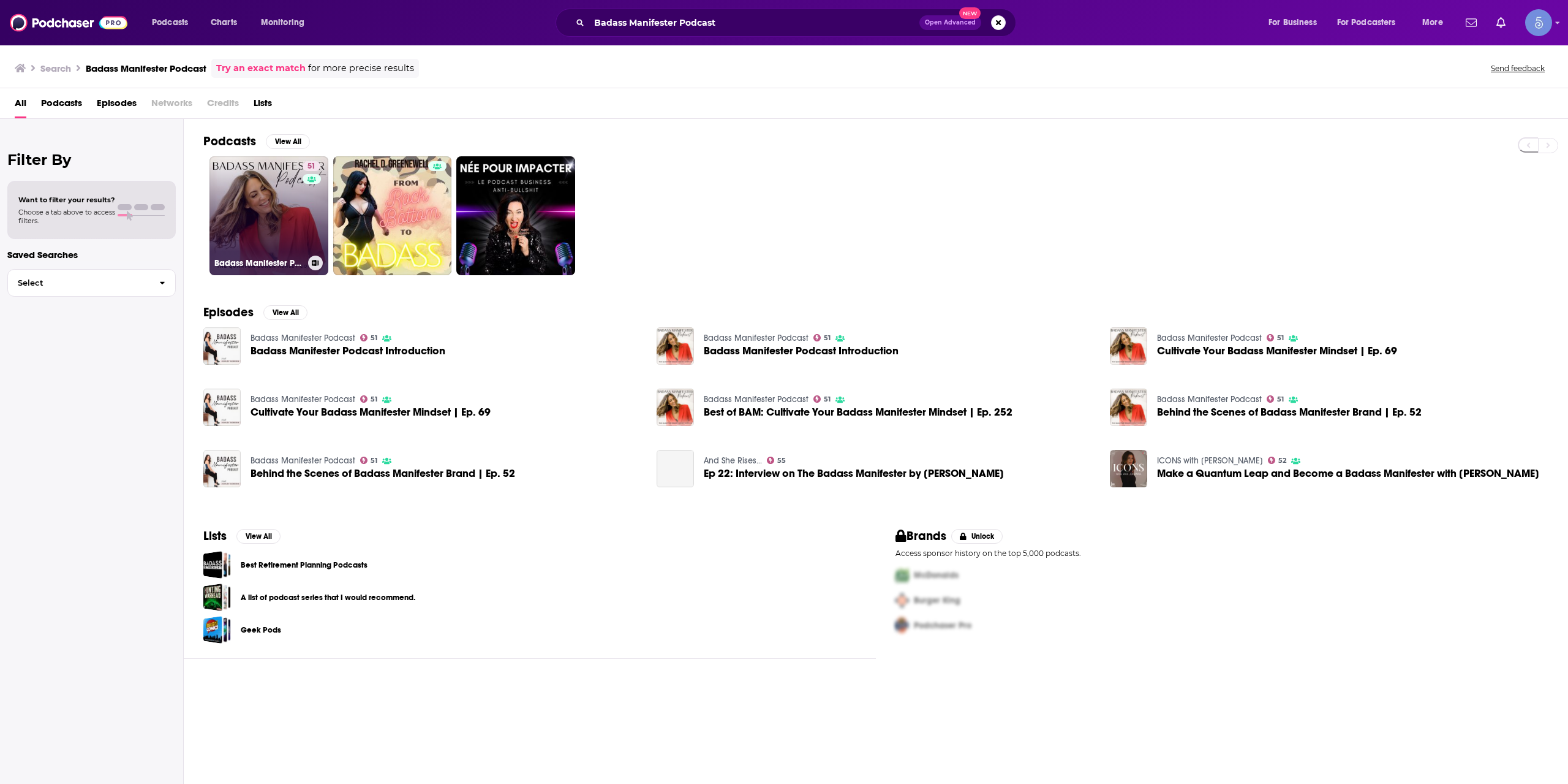
click at [299, 220] on link "51 Badass Manifester Podcast" at bounding box center [268, 215] width 118 height 118
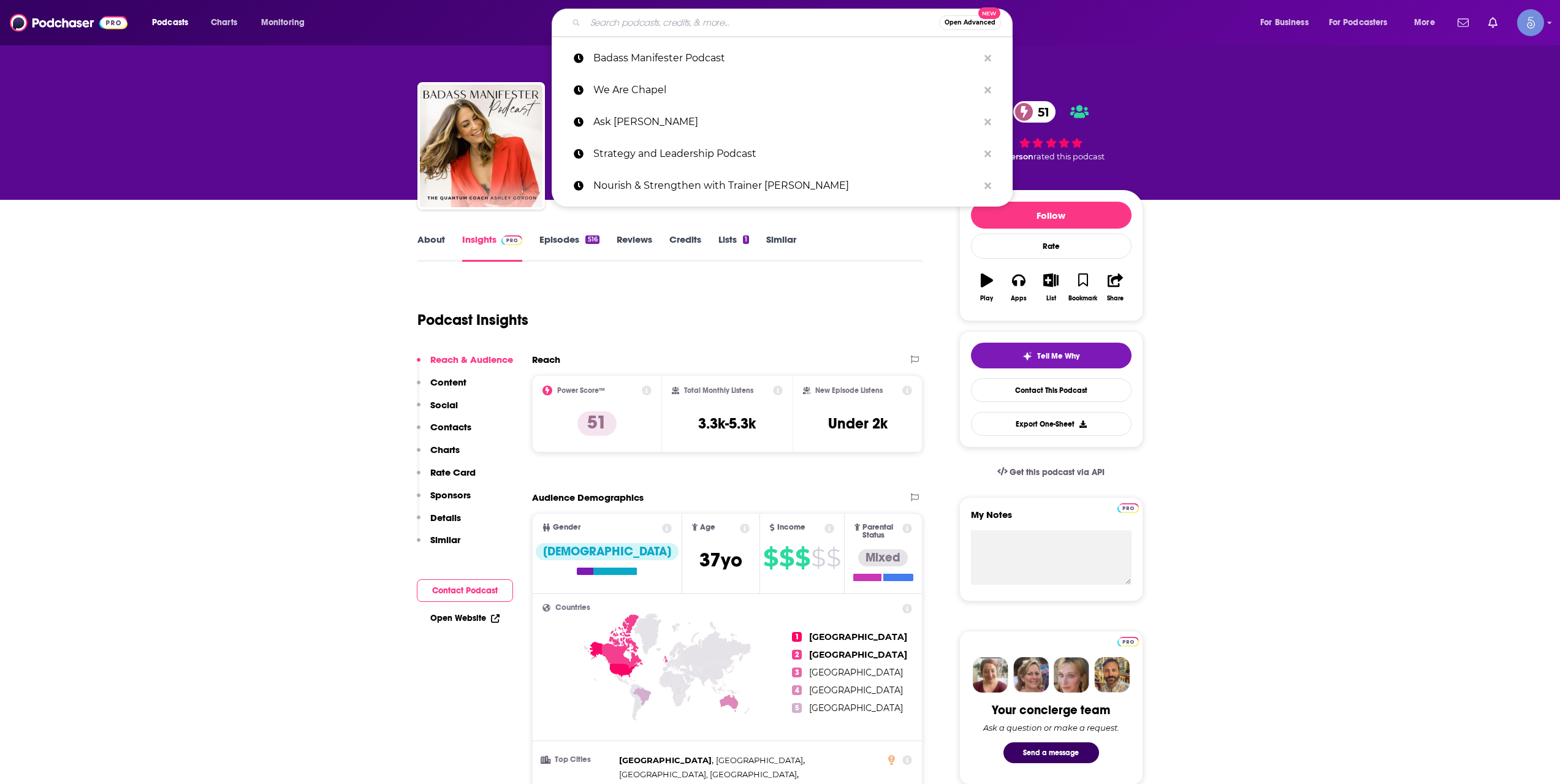
click at [664, 14] on input "Search podcasts, credits, & more..." at bounding box center [762, 23] width 354 height 20
paste input "The Feng Shui Podcast"
type input "The Feng Shui Podcast"
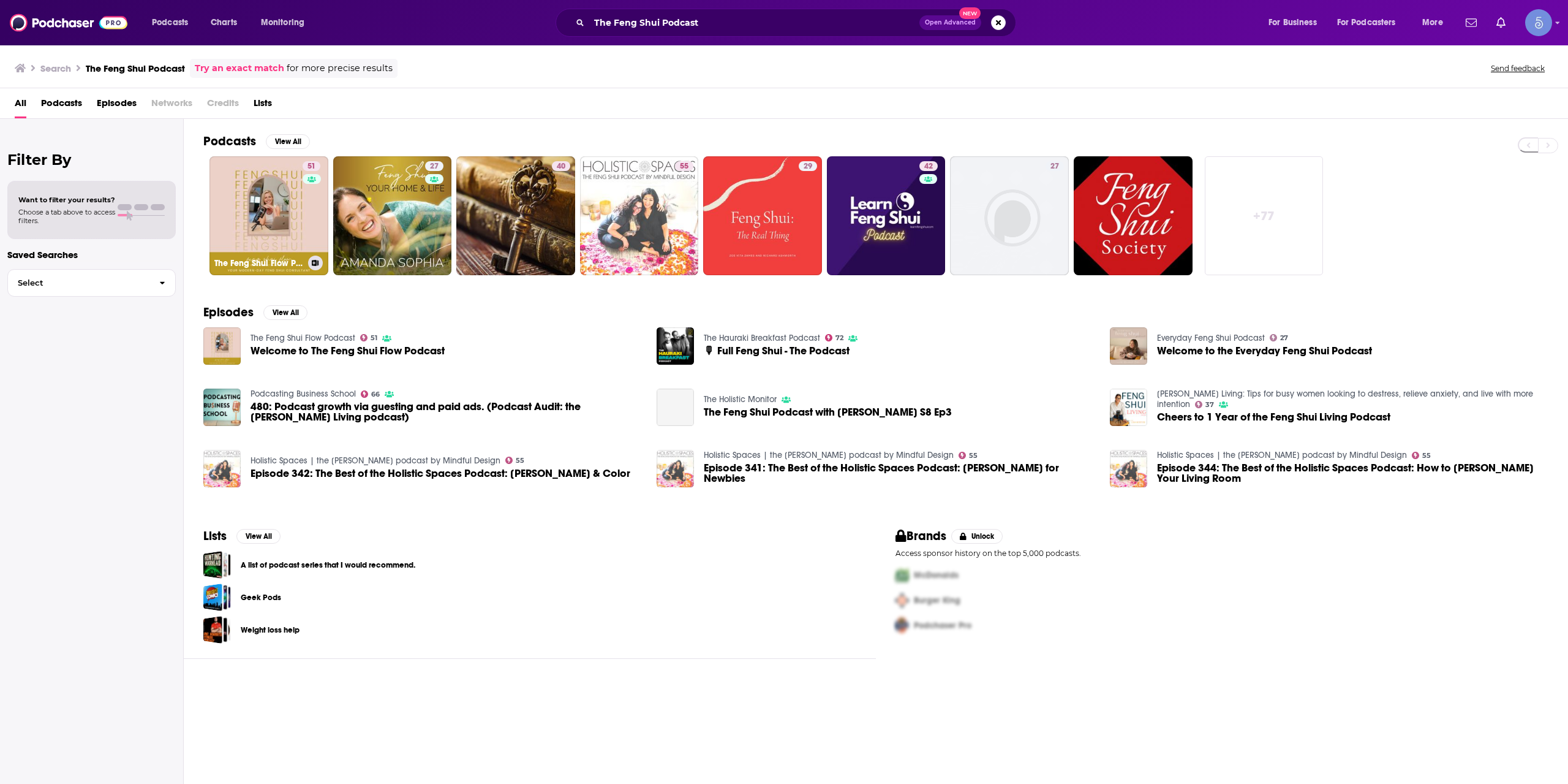
click at [288, 210] on link "51 The Feng Shui Flow Podcast" at bounding box center [268, 215] width 118 height 118
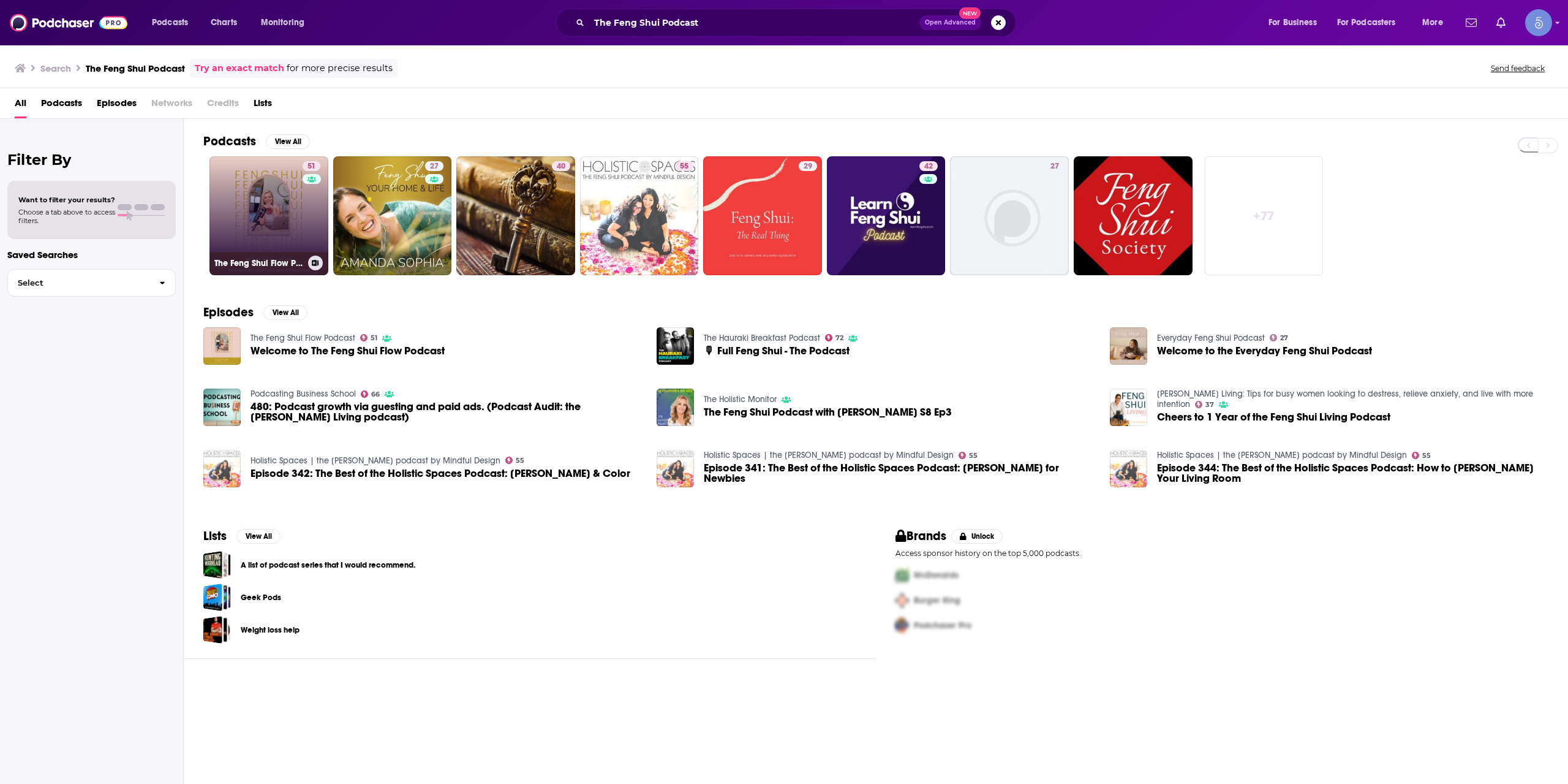
click at [264, 217] on link "51 The Feng Shui Flow Podcast" at bounding box center [268, 215] width 118 height 118
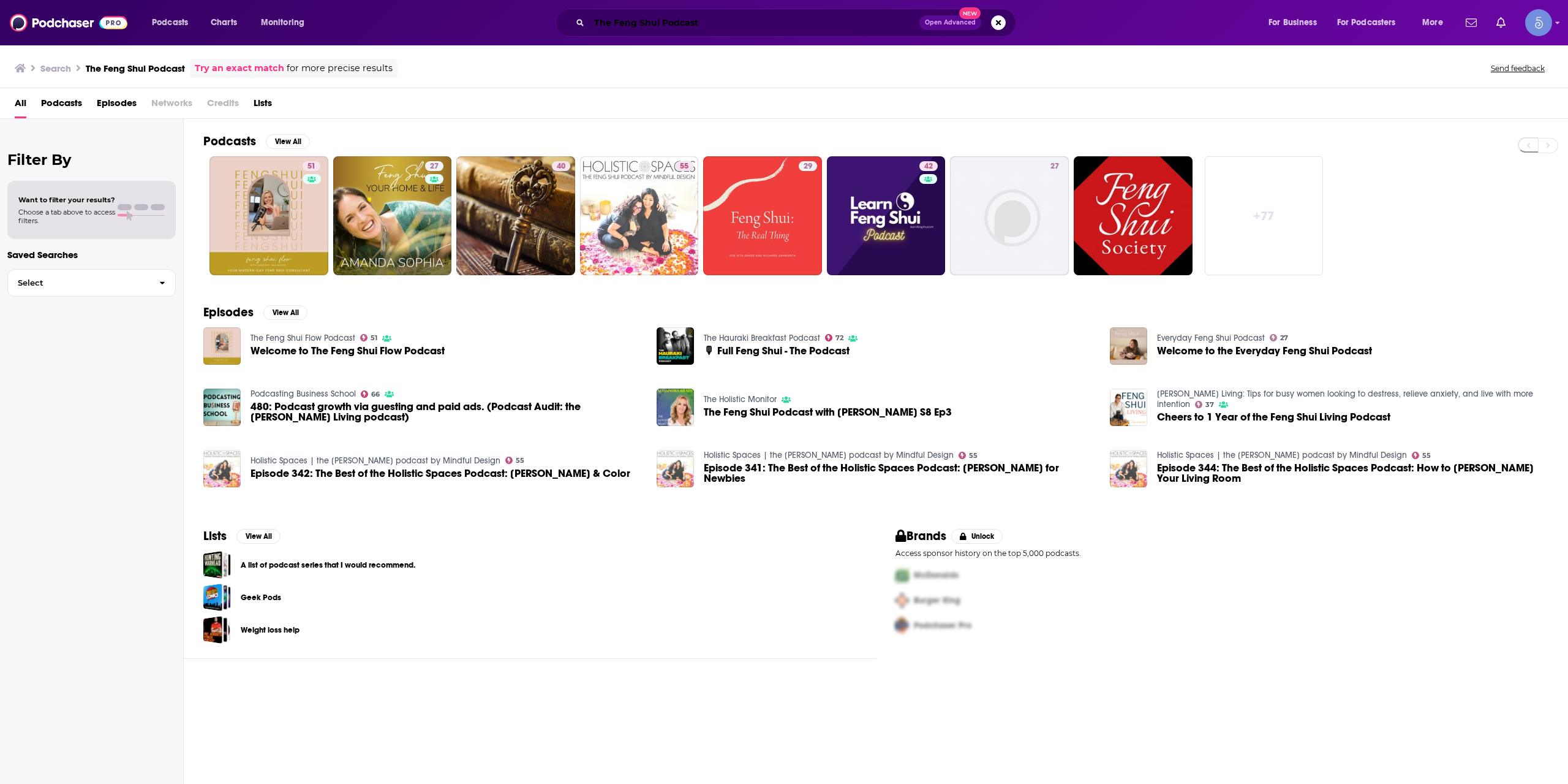
click at [690, 28] on input "The Feng Shui Podcast" at bounding box center [754, 23] width 330 height 20
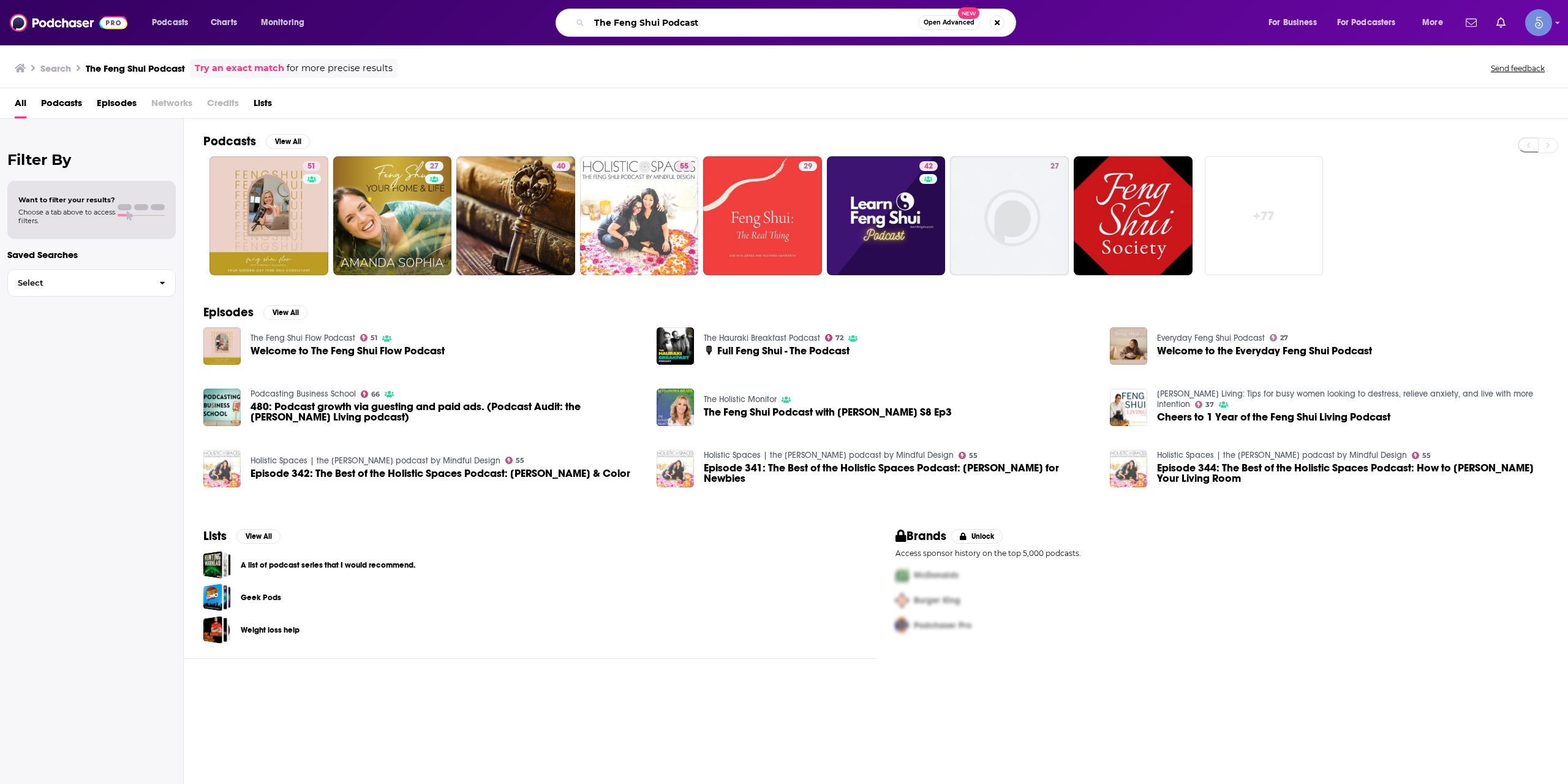
click at [690, 28] on input "The Feng Shui Podcast" at bounding box center [754, 23] width 329 height 20
paste input "Mind Detox Podcast | Unifying Therapy & Spirituality"
type input "Mind Detox Podcast | Unifying Therapy & Spirituality"
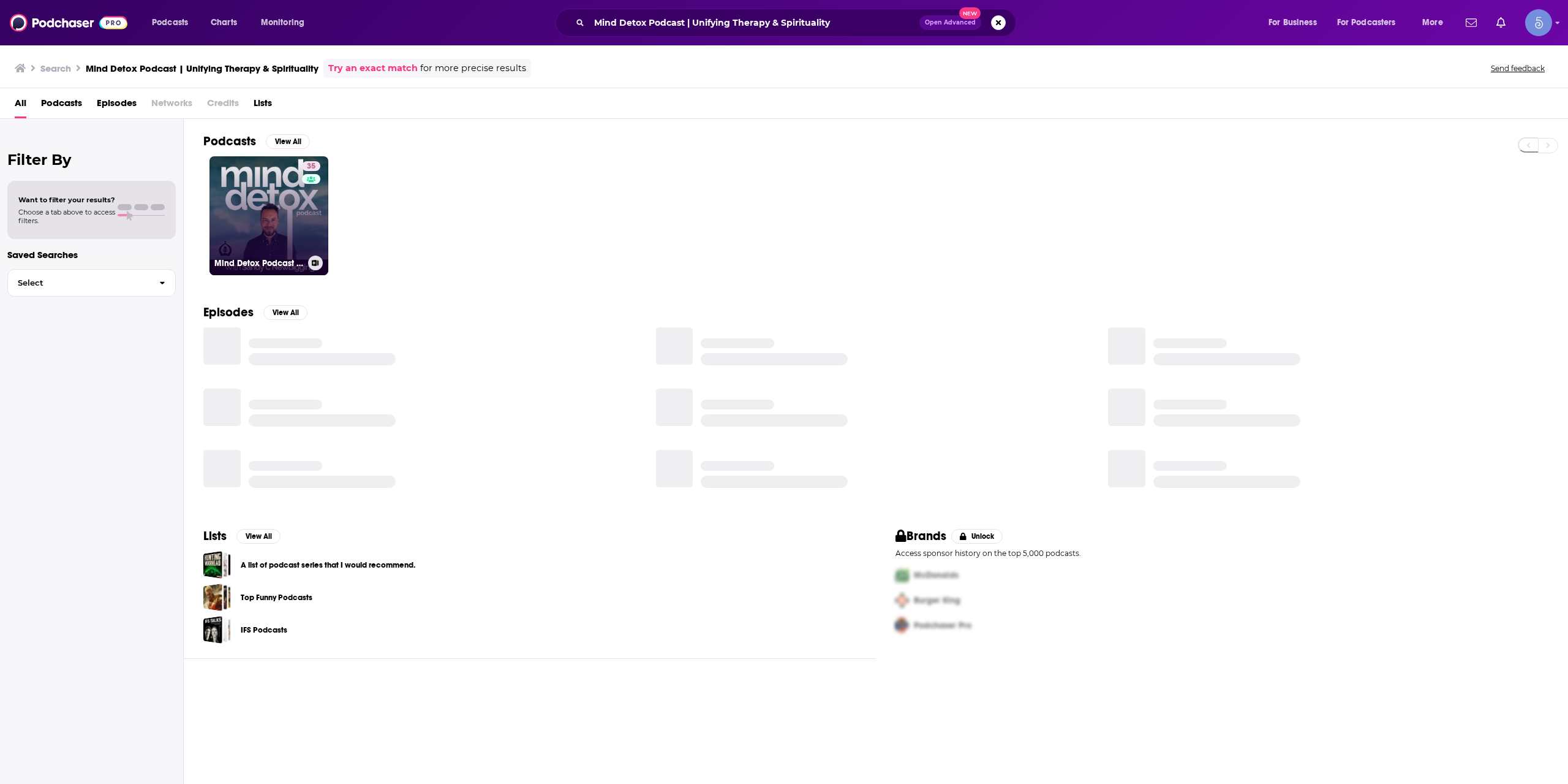
click at [290, 200] on link "35 Mind Detox Podcast | Unifying Therapy & Spirituality" at bounding box center [268, 215] width 118 height 118
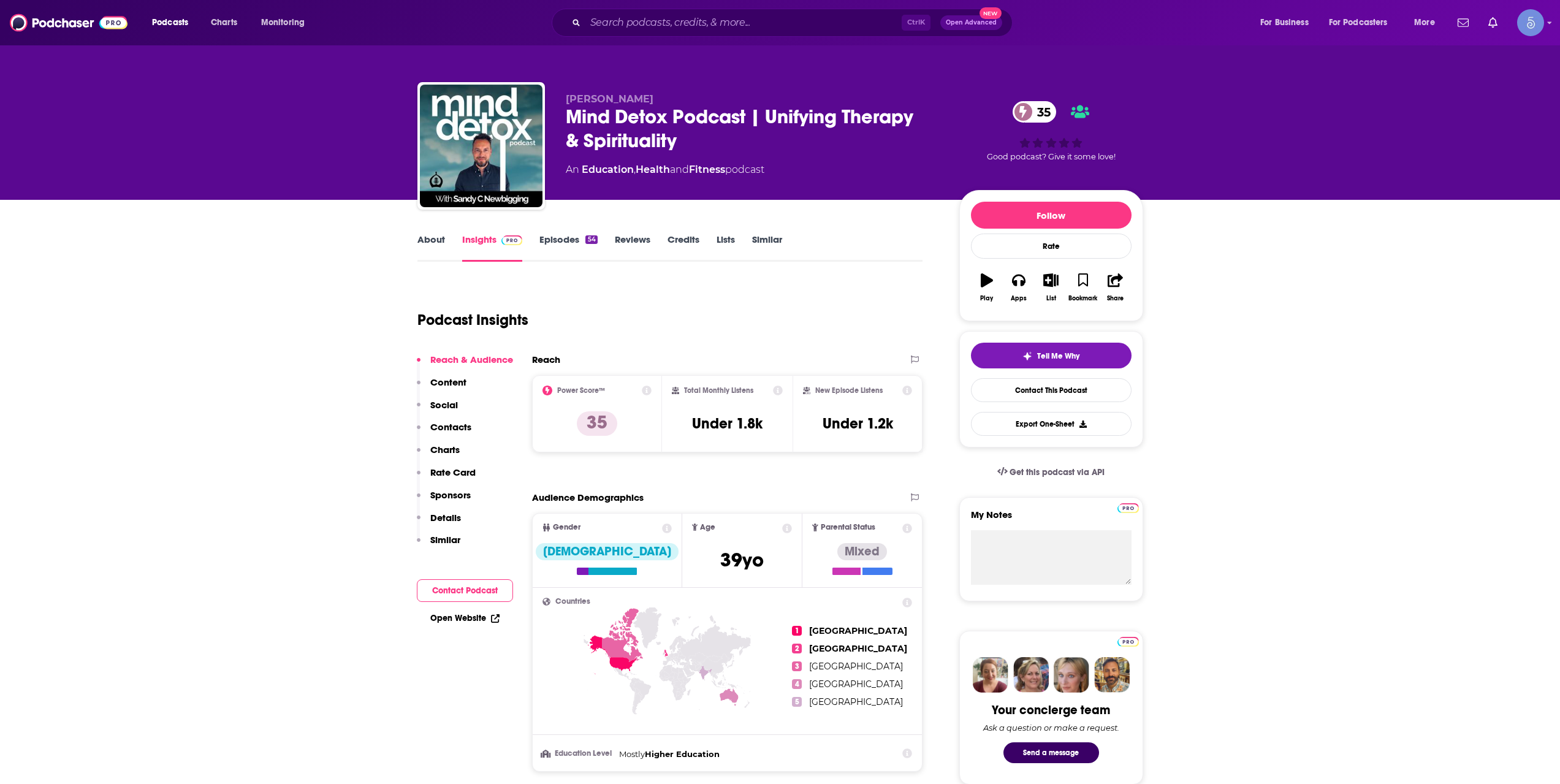
click at [635, 44] on div "Podcasts Charts Monitoring Ctrl K Open Advanced New For Business For Podcasters…" at bounding box center [780, 23] width 1560 height 45
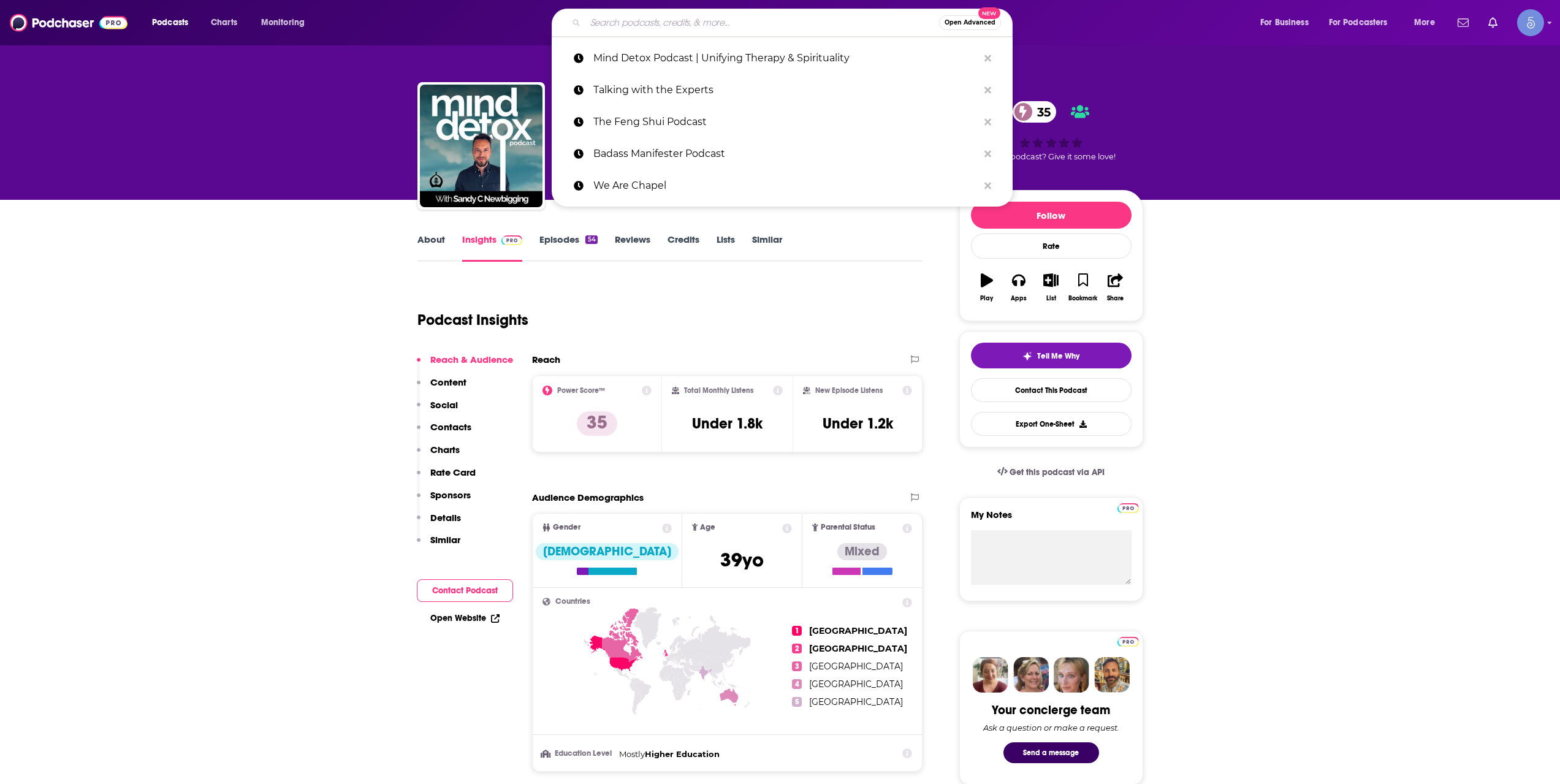
click at [644, 23] on input "Search podcasts, credits, & more..." at bounding box center [762, 23] width 354 height 20
paste input "The Tya Podcast"
type input "The Tya Podcast"
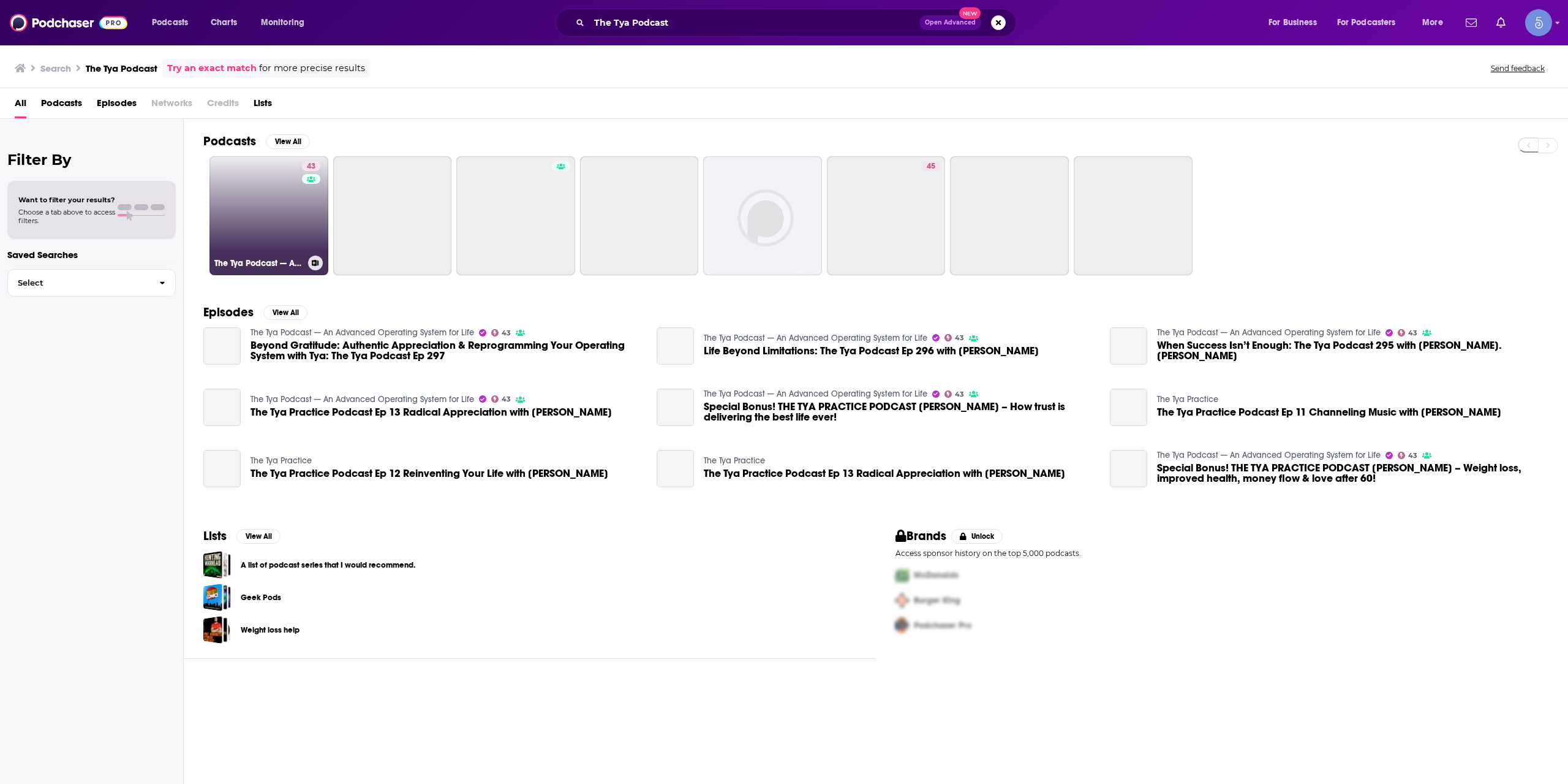
click at [278, 209] on link "43 The Tya Podcast — An Advanced Operating System for Life" at bounding box center [268, 215] width 118 height 118
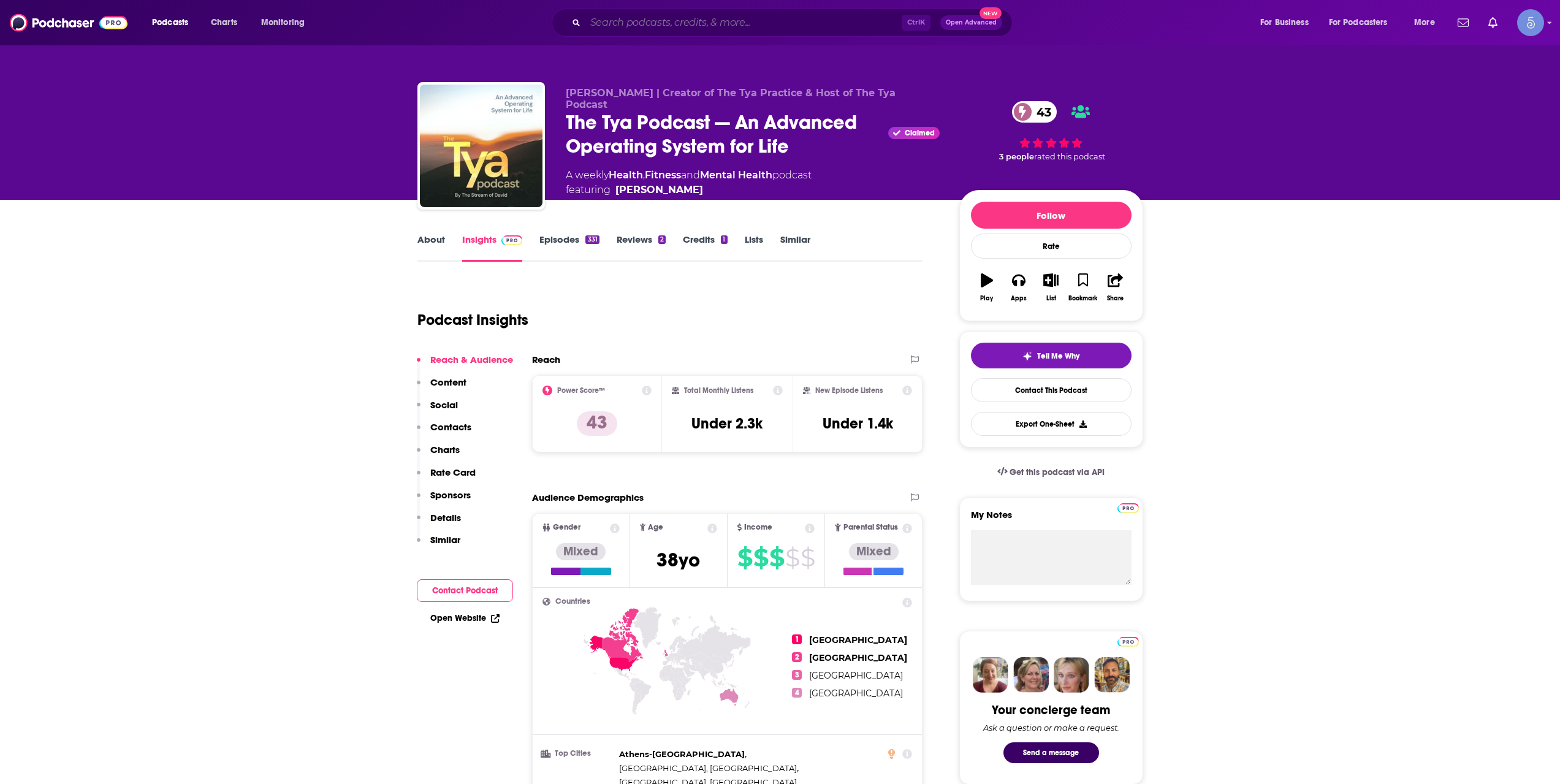
click at [726, 23] on input "Search podcasts, credits, & more..." at bounding box center [743, 23] width 316 height 20
paste input "Spiritually Fierce the Podcast"
type input "Spiritually Fierce the Podcast"
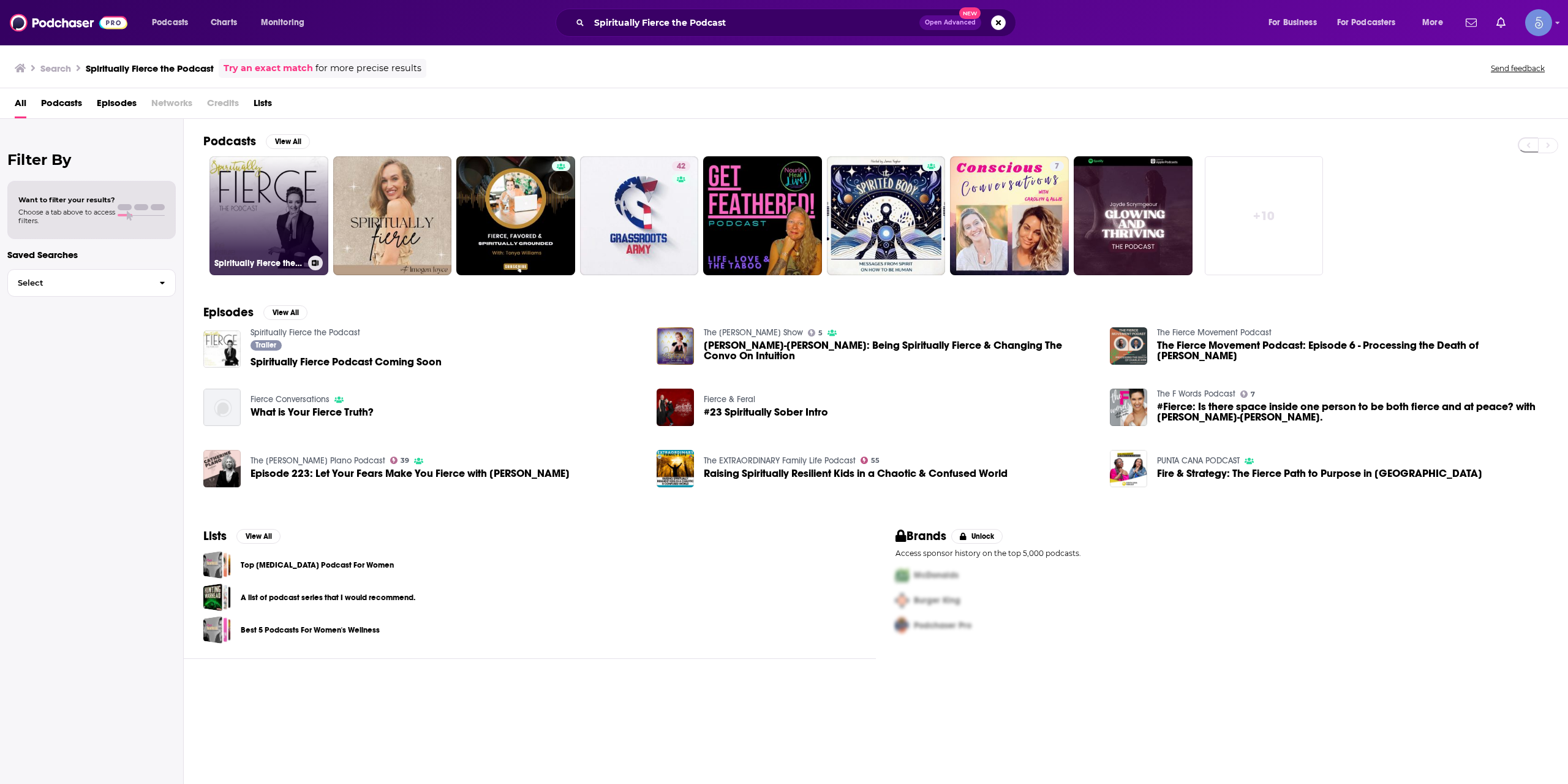
click at [238, 208] on link "Spiritually Fierce the Podcast" at bounding box center [268, 215] width 118 height 118
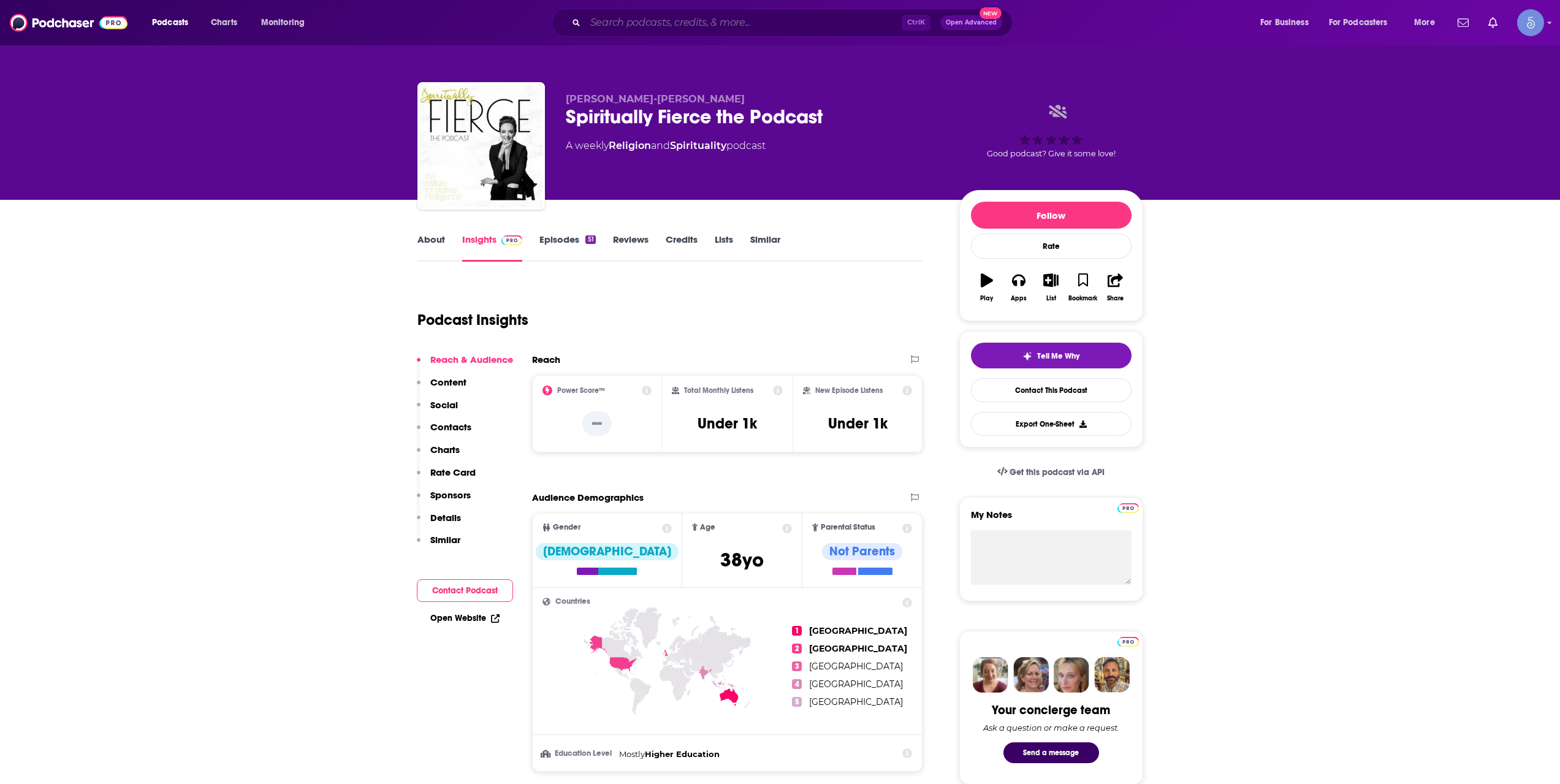
click at [692, 32] on input "Search podcasts, credits, & more..." at bounding box center [743, 23] width 316 height 20
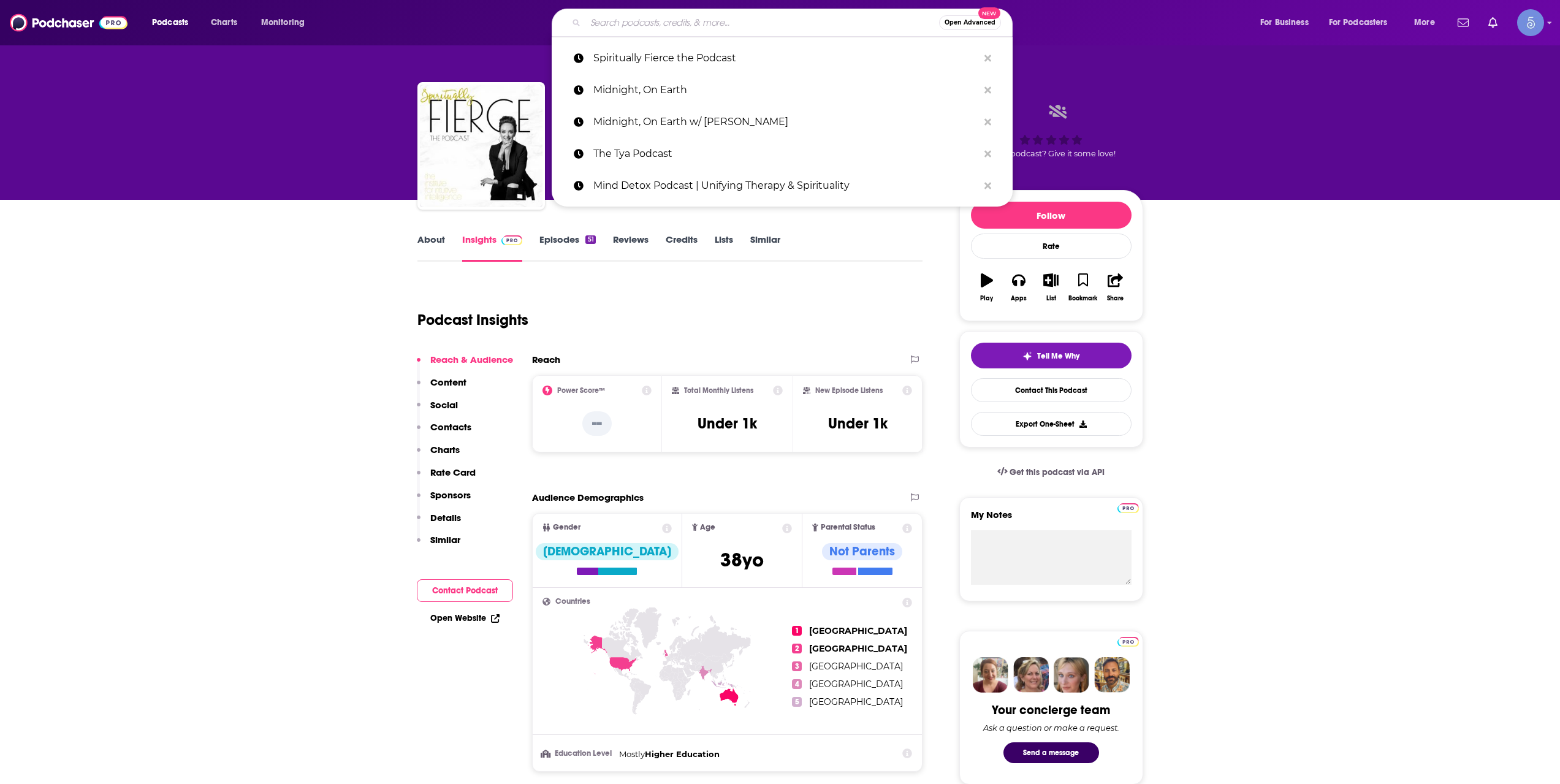
paste input "Inner Peace, Better Health"
type input "Inner Peace, Better Health"
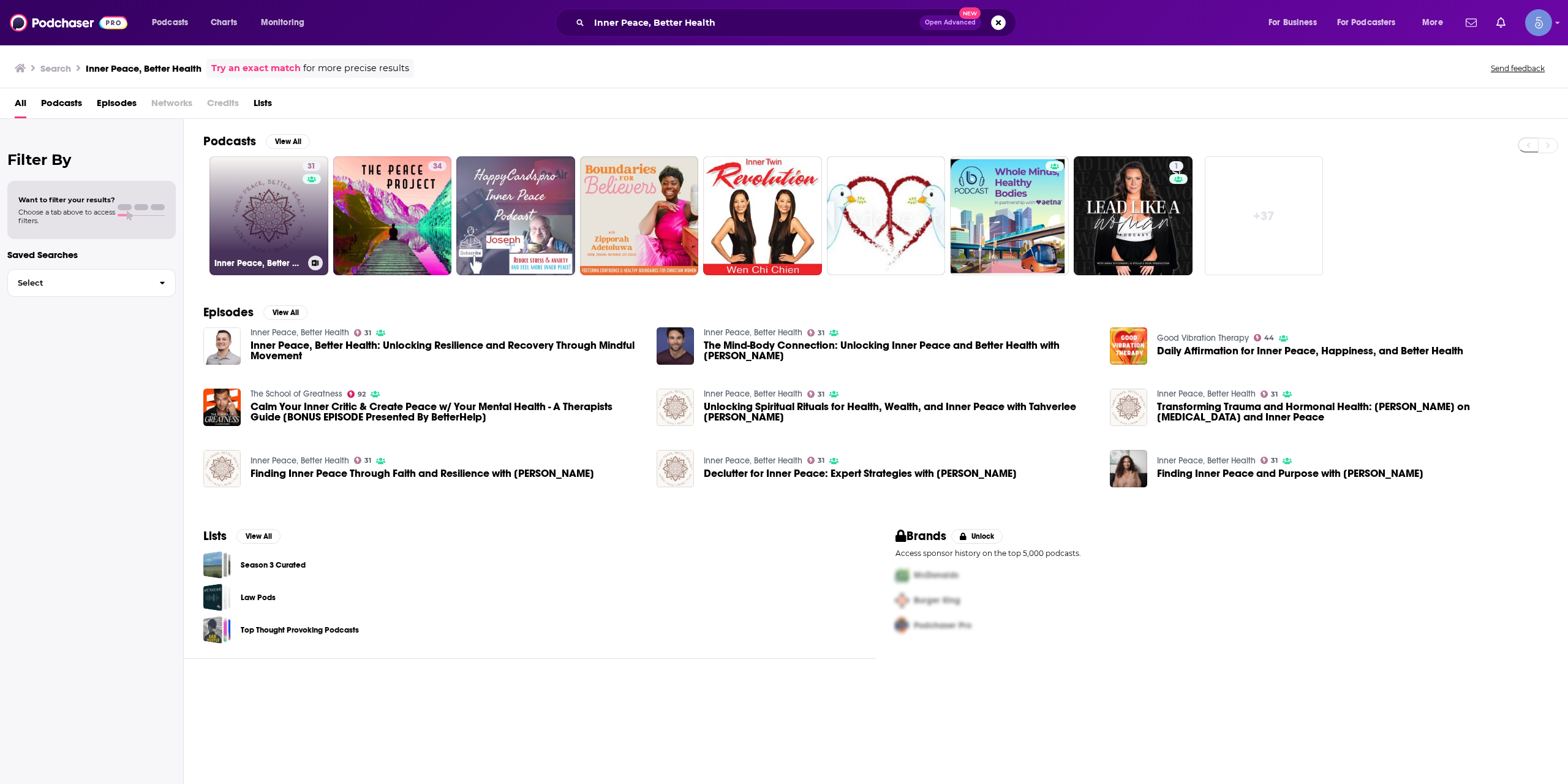
click at [289, 227] on link "31 Inner Peace, Better Health" at bounding box center [268, 215] width 118 height 118
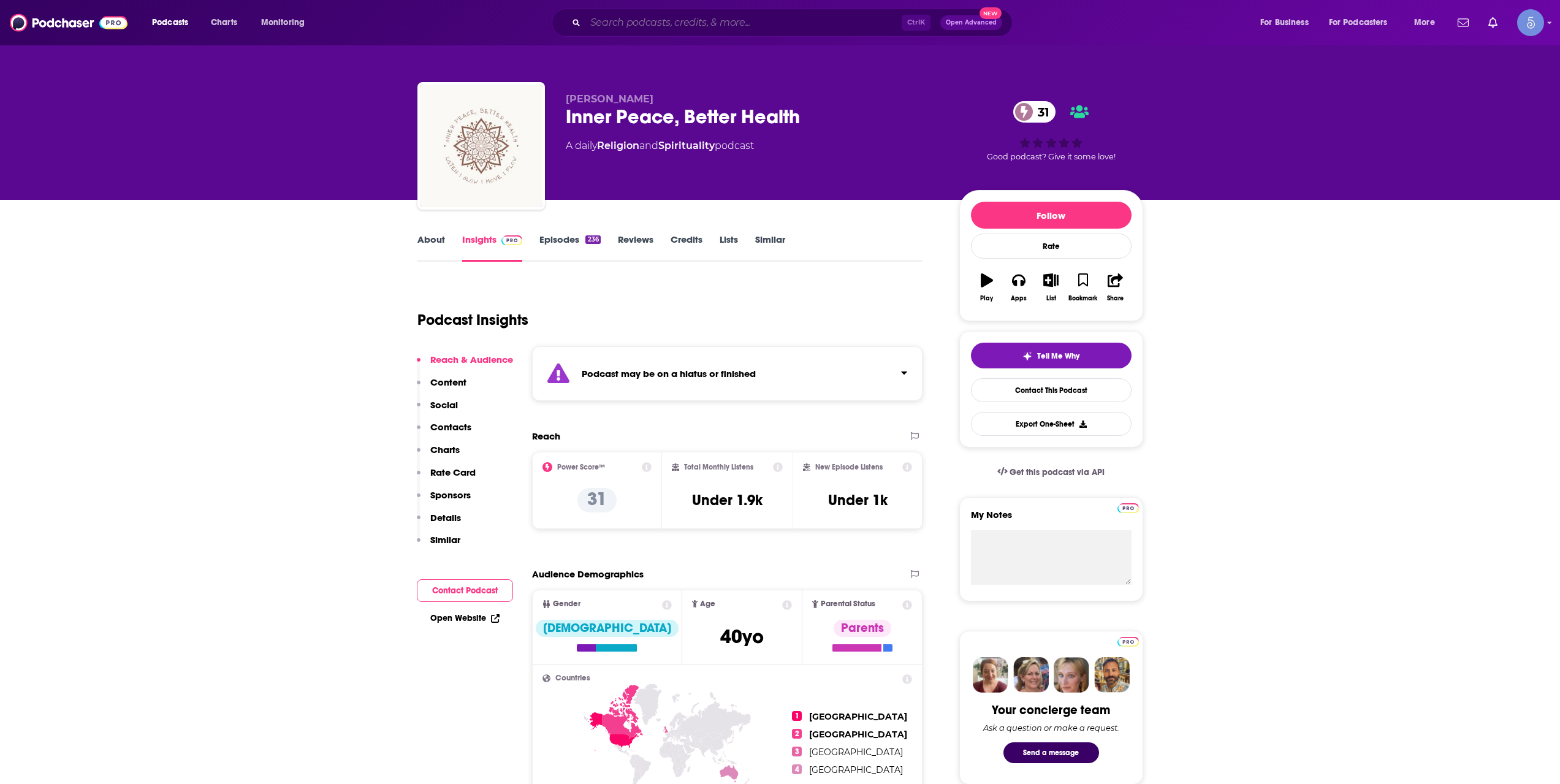
click at [670, 21] on input "Search podcasts, credits, & more..." at bounding box center [743, 23] width 316 height 20
paste input "Think, Believe and Manifest Show"
type input "Think, Believe and Manifest Show"
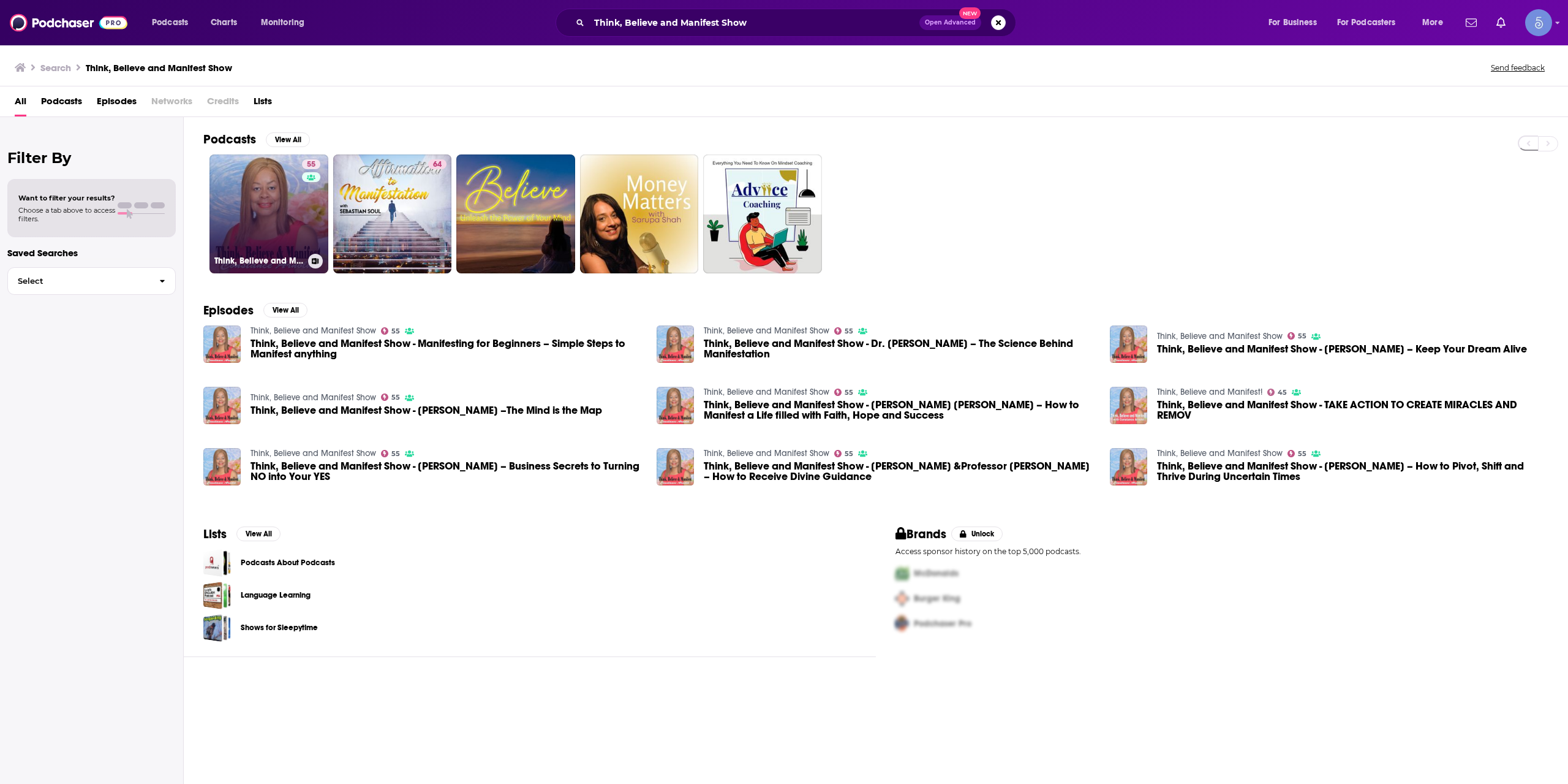
click at [285, 219] on link "55 Think, Believe and Manifest Show" at bounding box center [268, 213] width 118 height 118
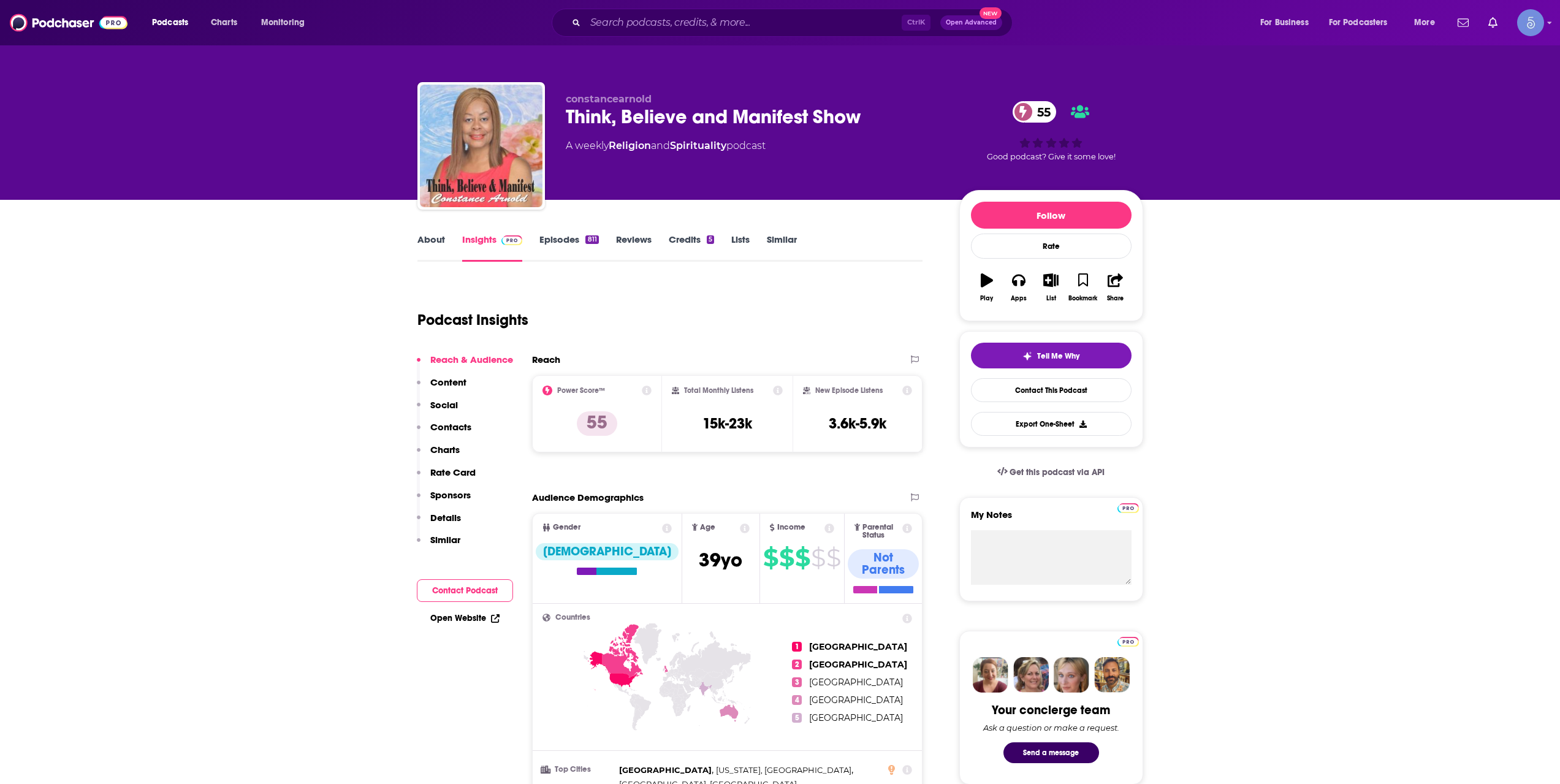
click at [576, 261] on link "Episodes 811" at bounding box center [569, 247] width 59 height 28
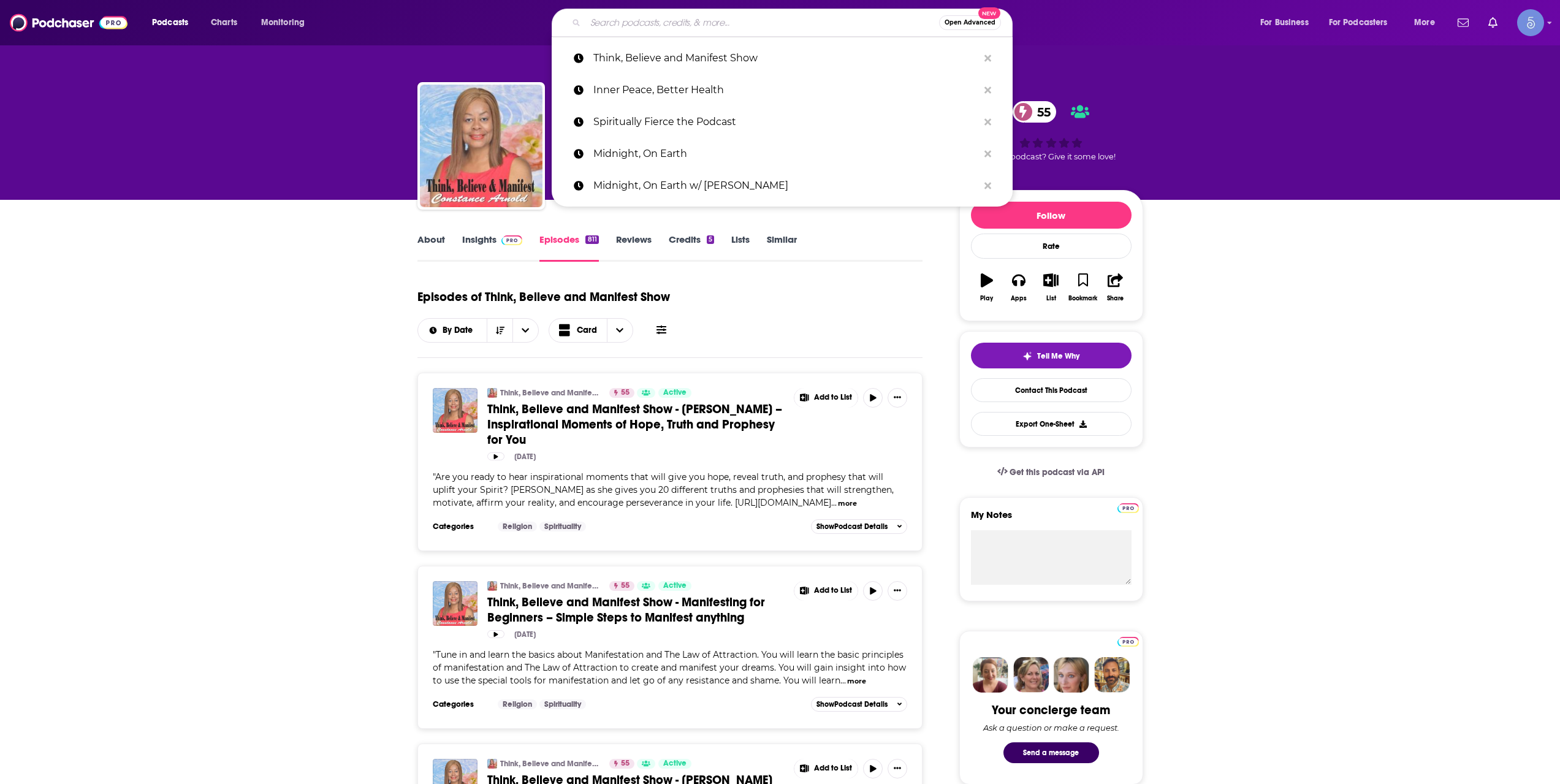
click at [697, 23] on input "Search podcasts, credits, & more..." at bounding box center [762, 23] width 354 height 20
paste input "Constant Wonder"
type input "Constant Wonder"
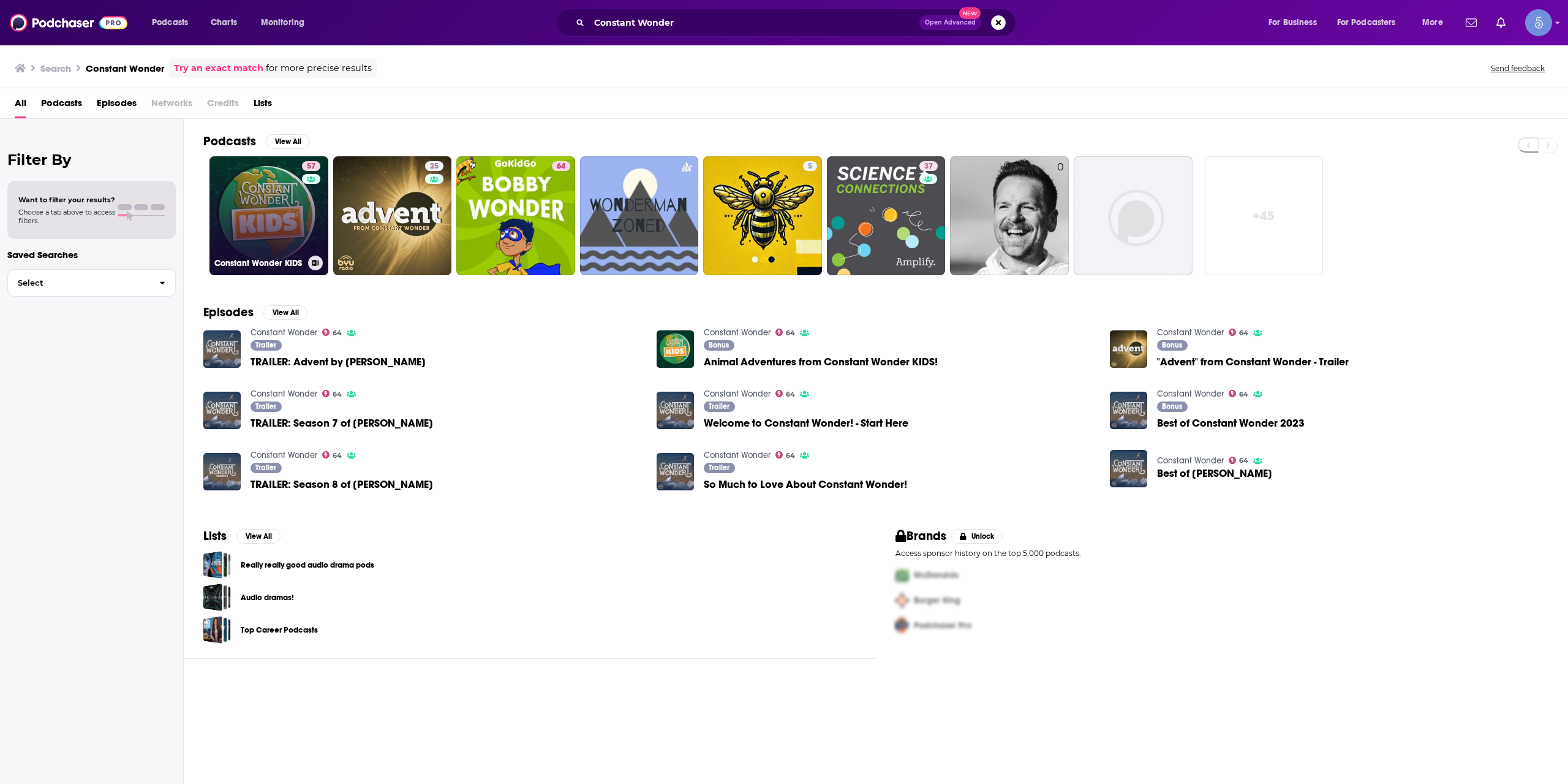
click at [286, 229] on link "57 Constant Wonder KIDS" at bounding box center [268, 215] width 118 height 118
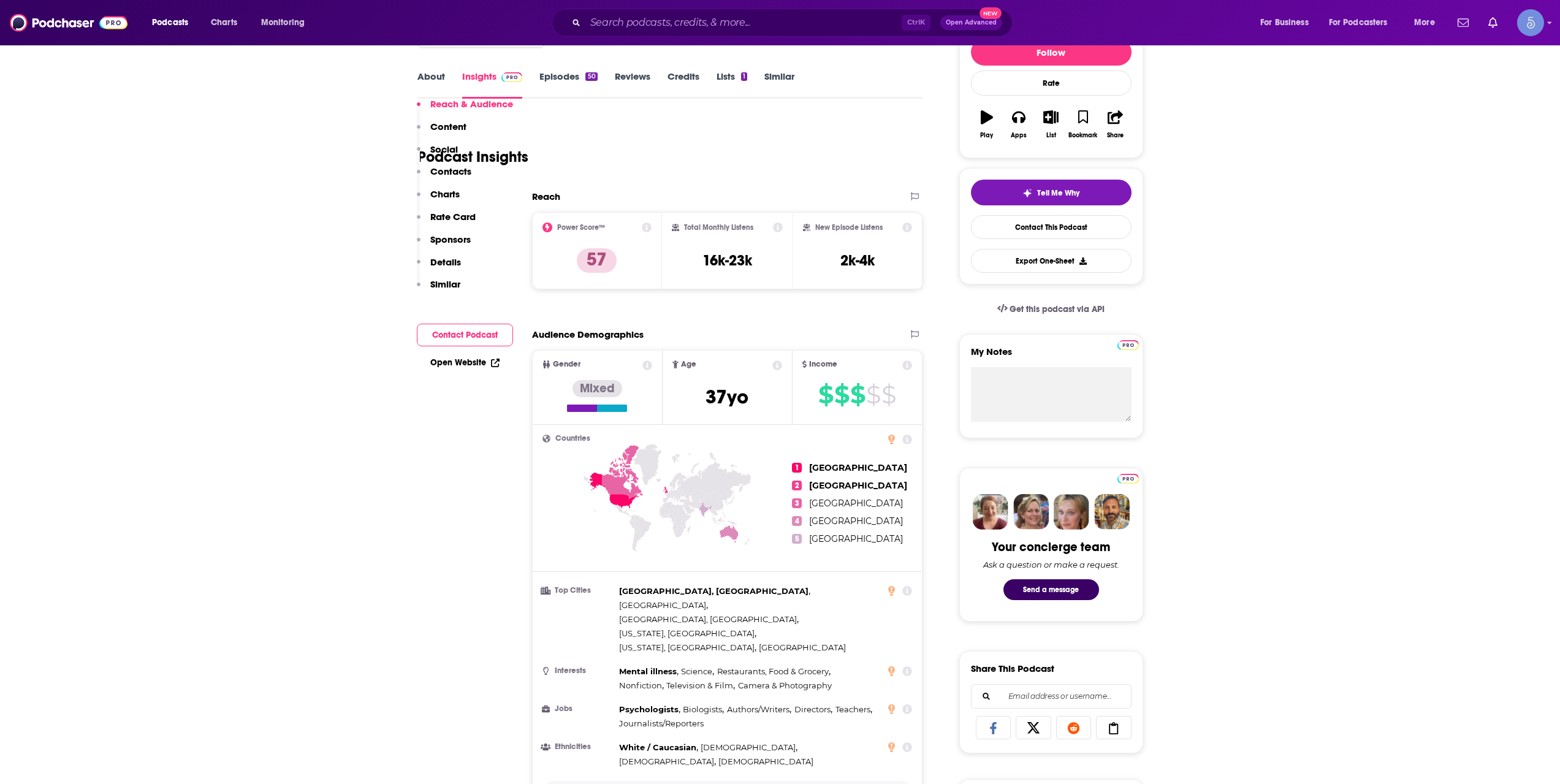
scroll to position [613, 0]
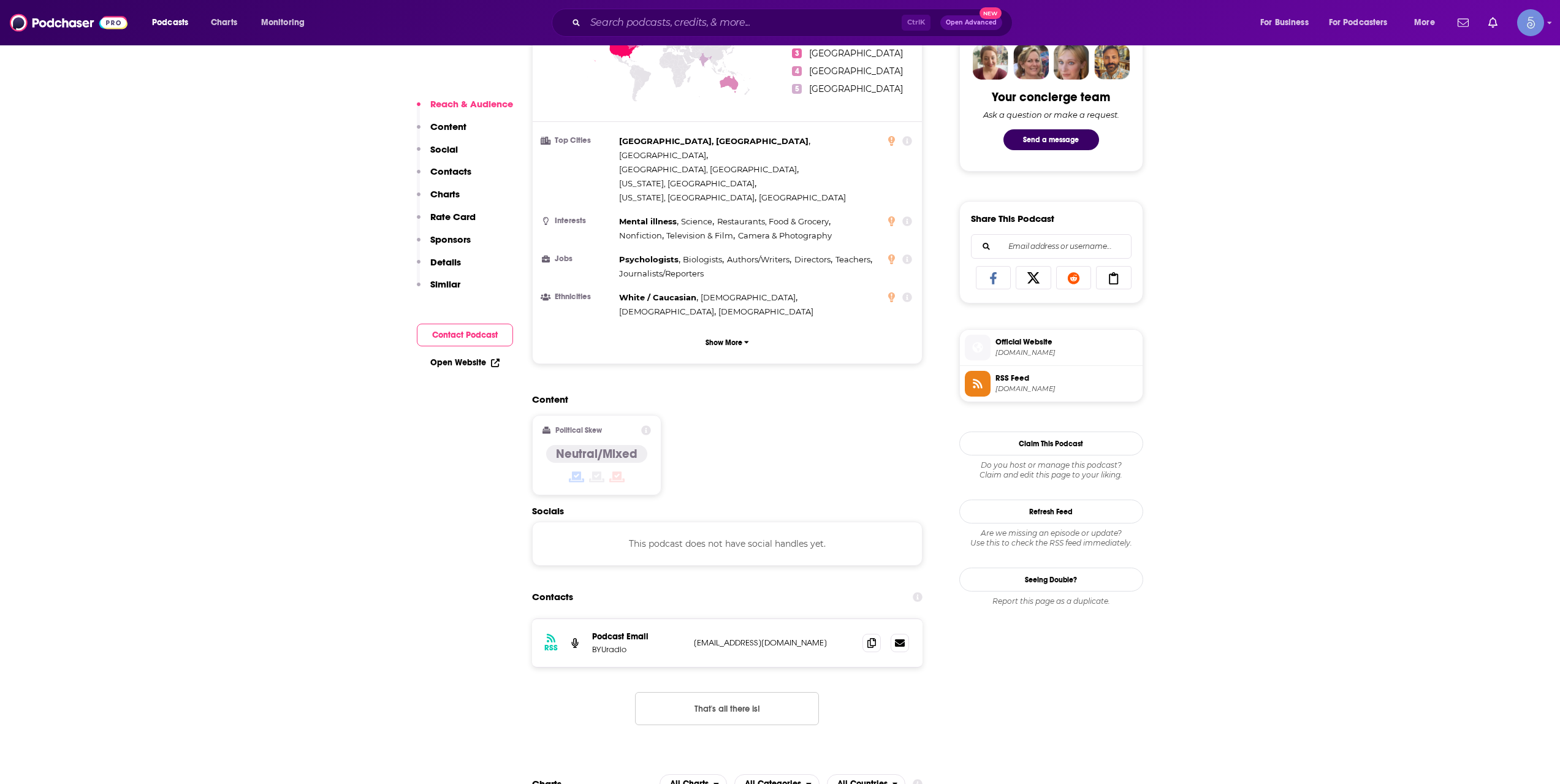
click at [625, 0] on div "Podcasts Charts Monitoring Ctrl K Open Advanced New For Business For Podcasters…" at bounding box center [780, 23] width 1560 height 45
click at [634, 19] on input "Search podcasts, credits, & more..." at bounding box center [743, 23] width 316 height 20
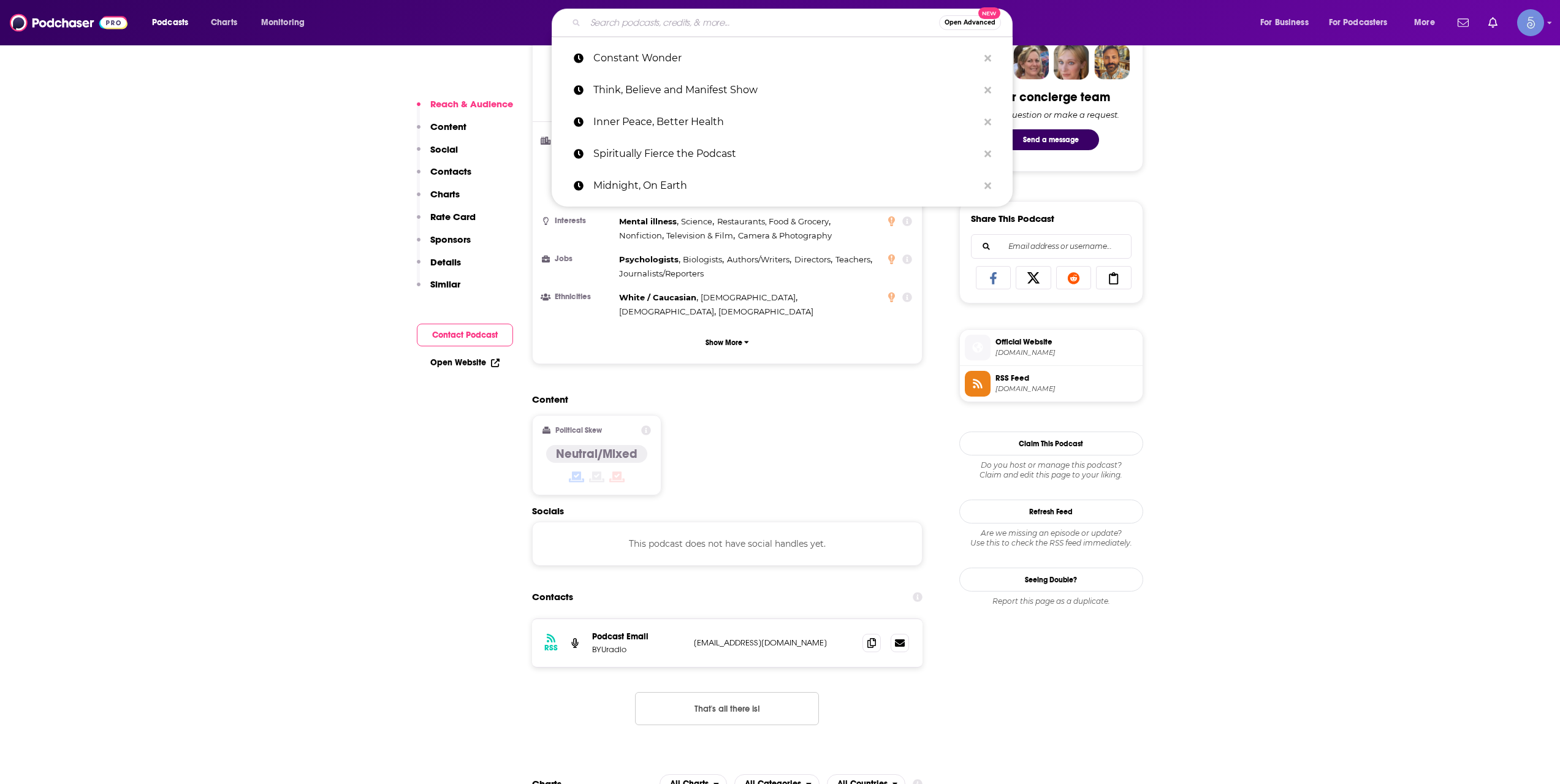
paste input "[DEMOGRAPHIC_DATA] Community of [US_STATE] [DEMOGRAPHIC_DATA] Talks"
type input "[DEMOGRAPHIC_DATA] Community of [US_STATE] [DEMOGRAPHIC_DATA] Talks"
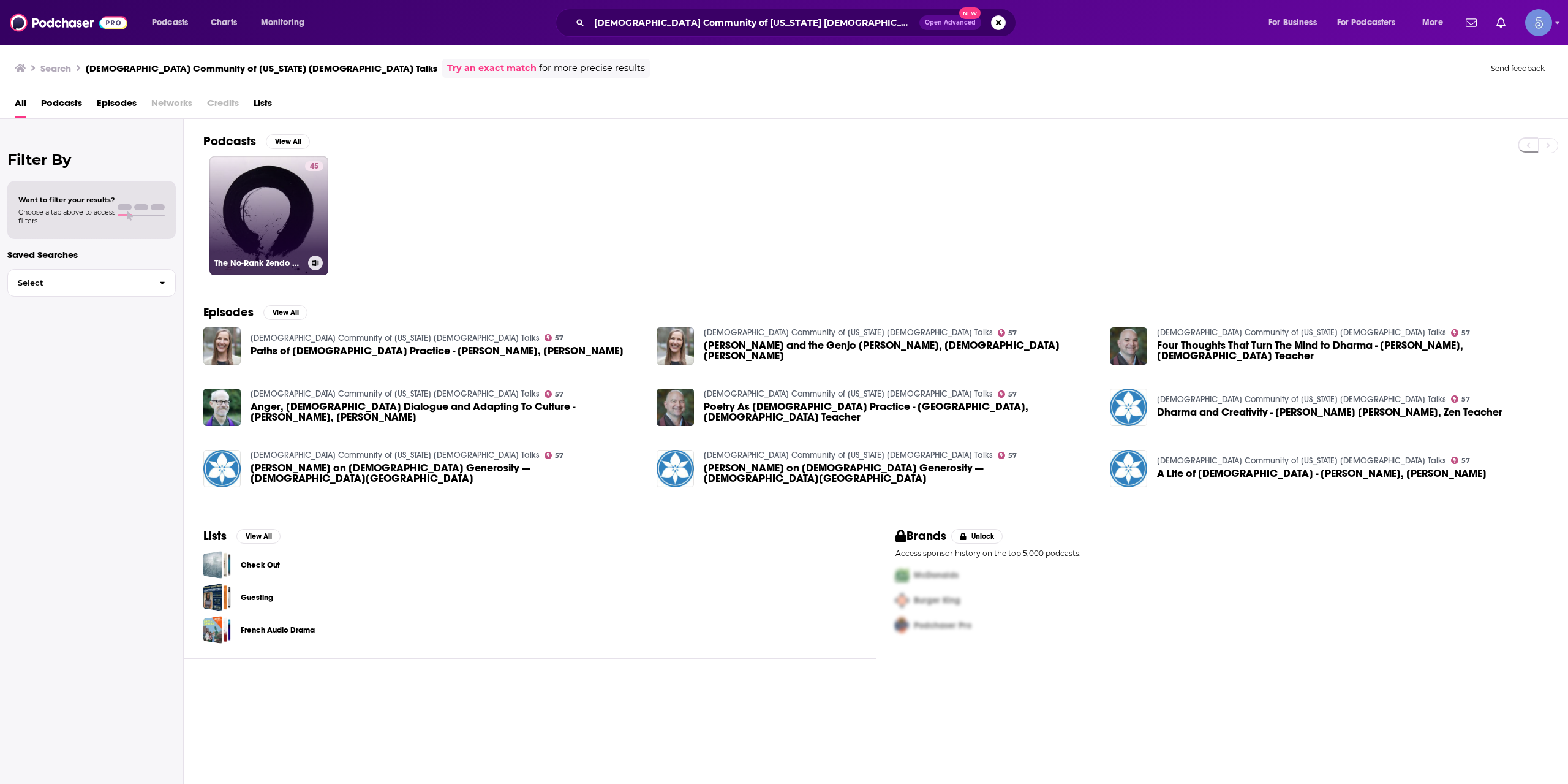
click at [302, 197] on link "45 The No-Rank Zendo Podcast" at bounding box center [268, 215] width 118 height 118
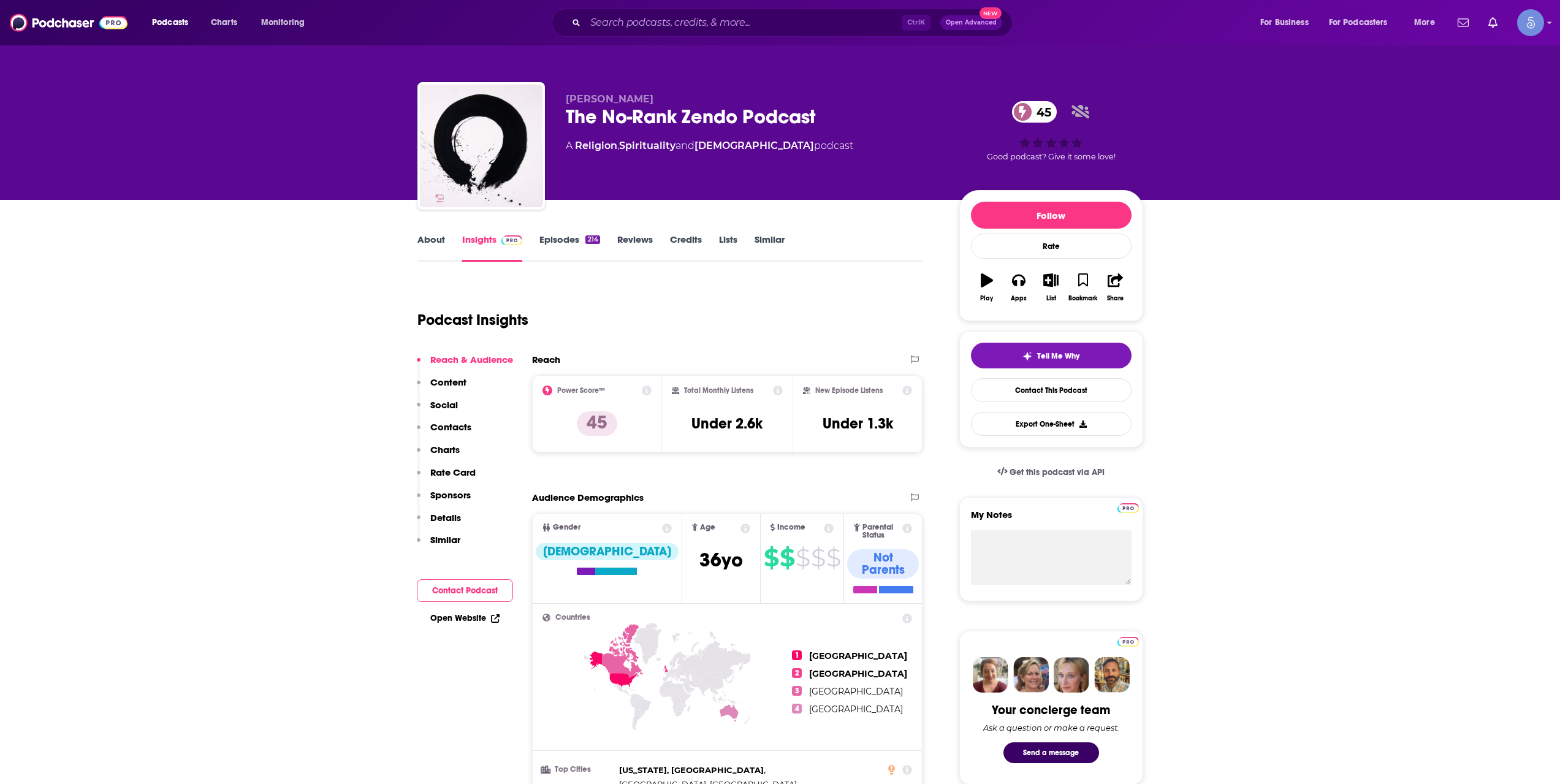
scroll to position [204, 0]
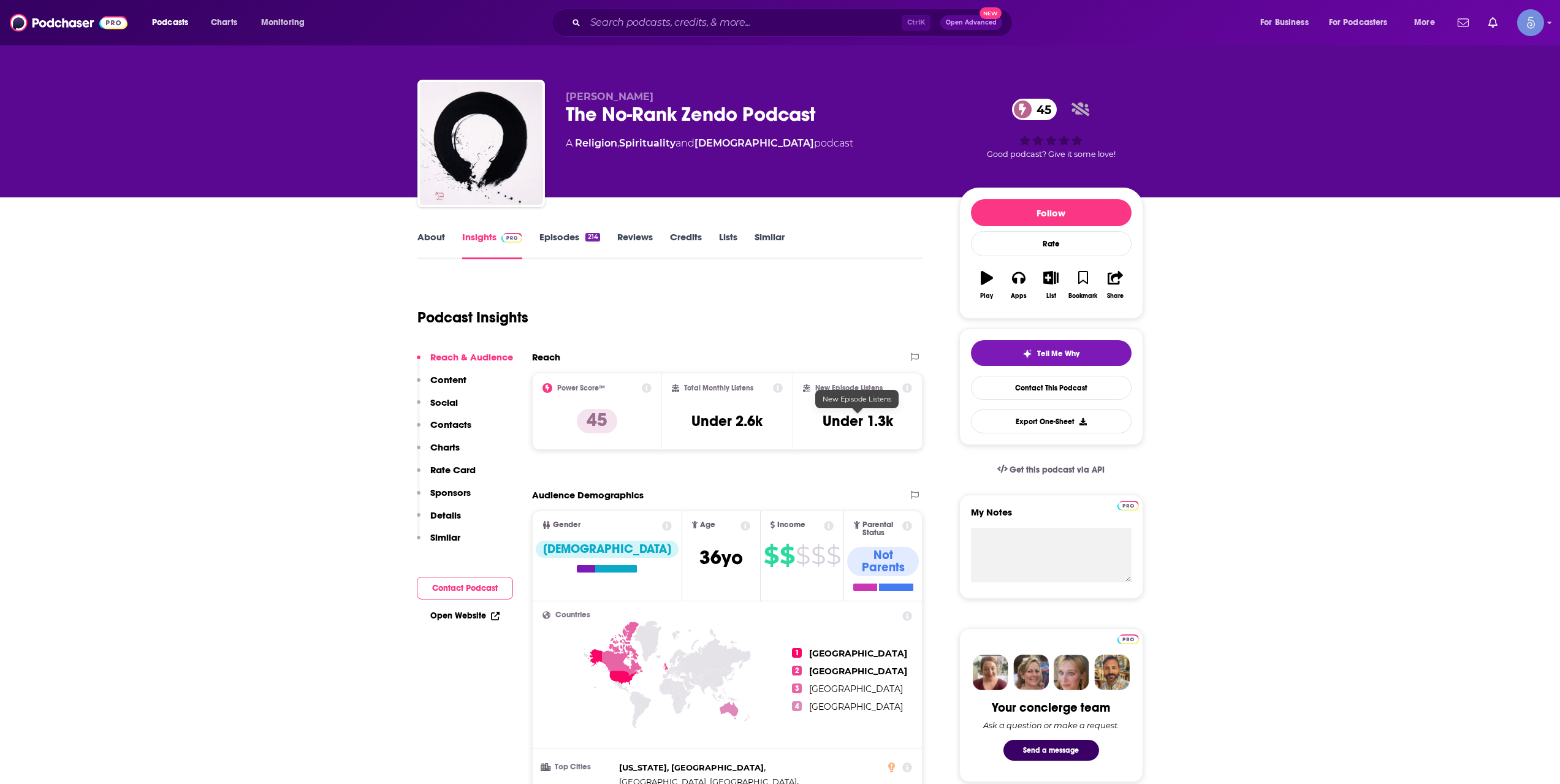
scroll to position [0, 0]
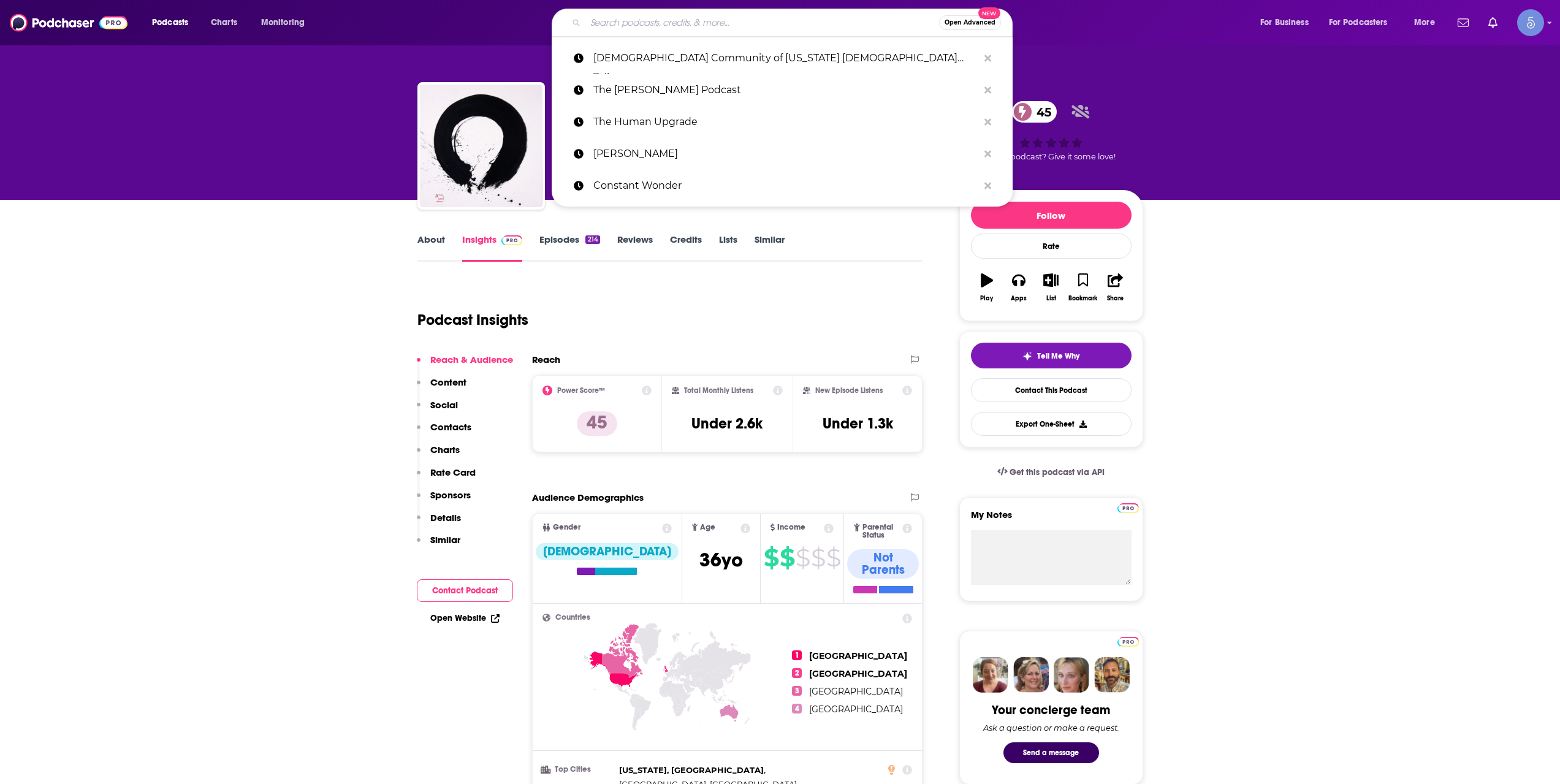
click at [691, 13] on input "Search podcasts, credits, & more..." at bounding box center [762, 23] width 354 height 20
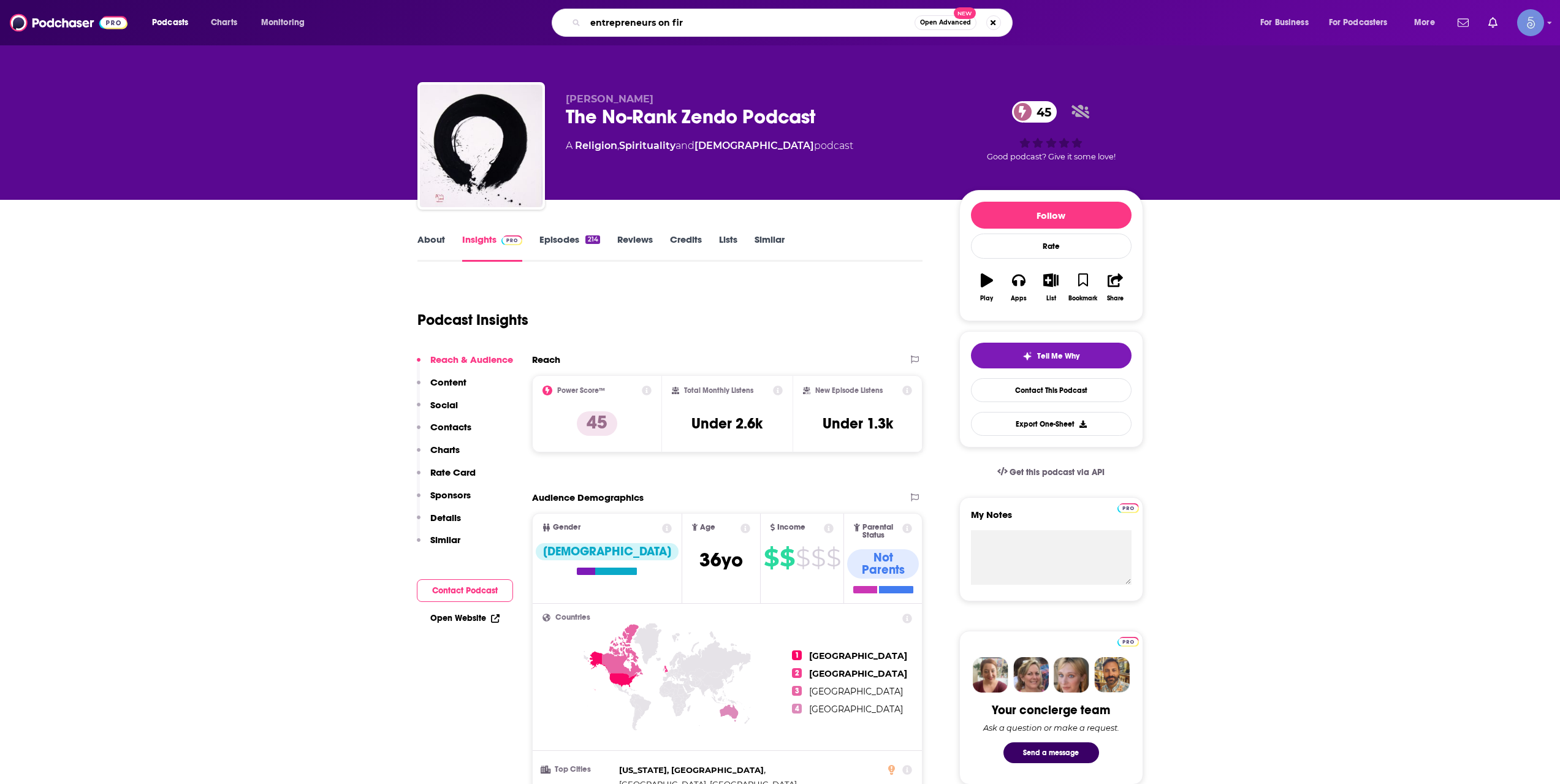
type input "entrepreneurs on fire"
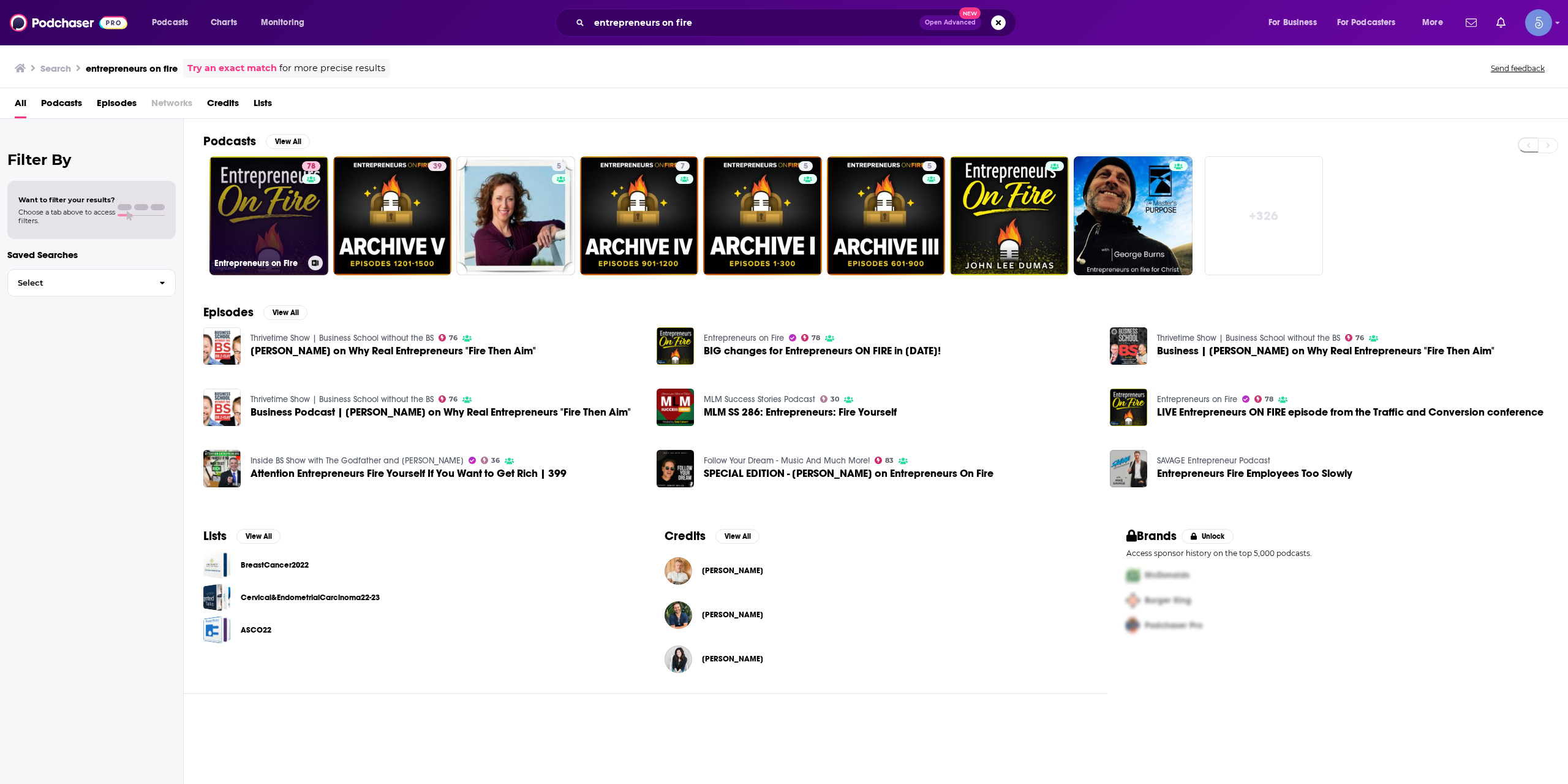
click at [275, 237] on link "78 Entrepreneurs on Fire" at bounding box center [268, 215] width 118 height 118
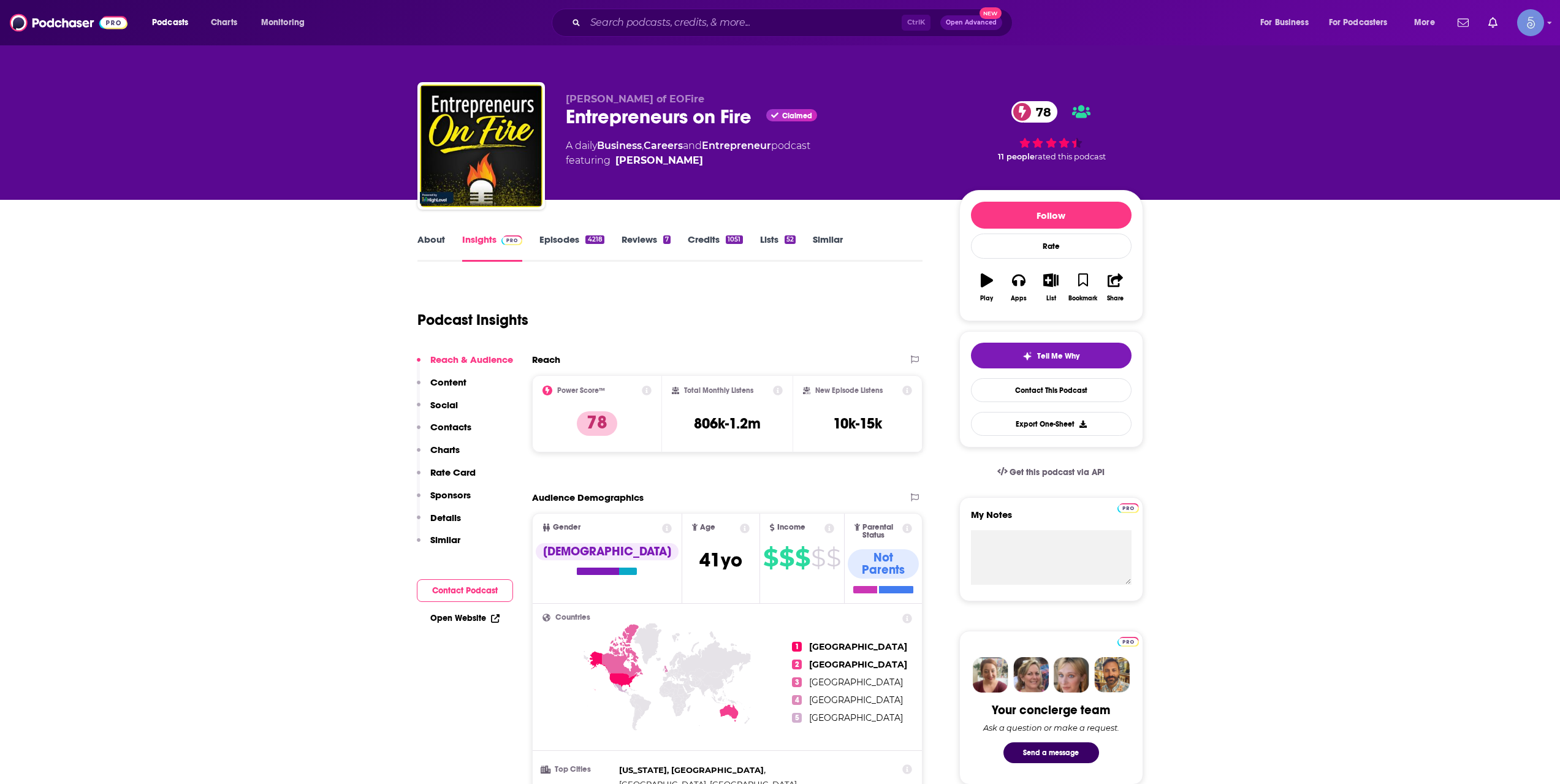
click at [431, 242] on link "About" at bounding box center [431, 247] width 27 height 28
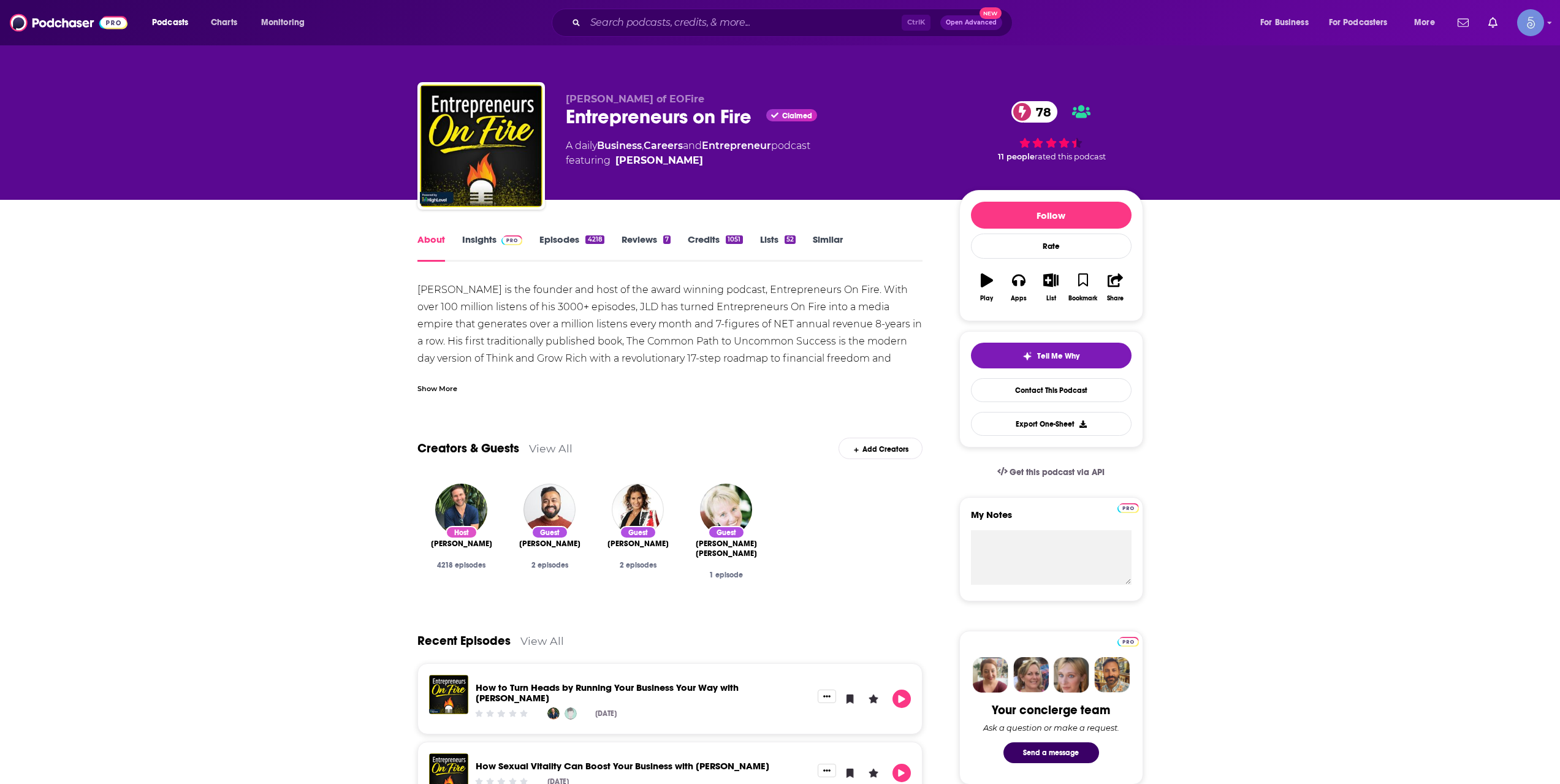
click at [452, 390] on div "Show More" at bounding box center [437, 388] width 40 height 12
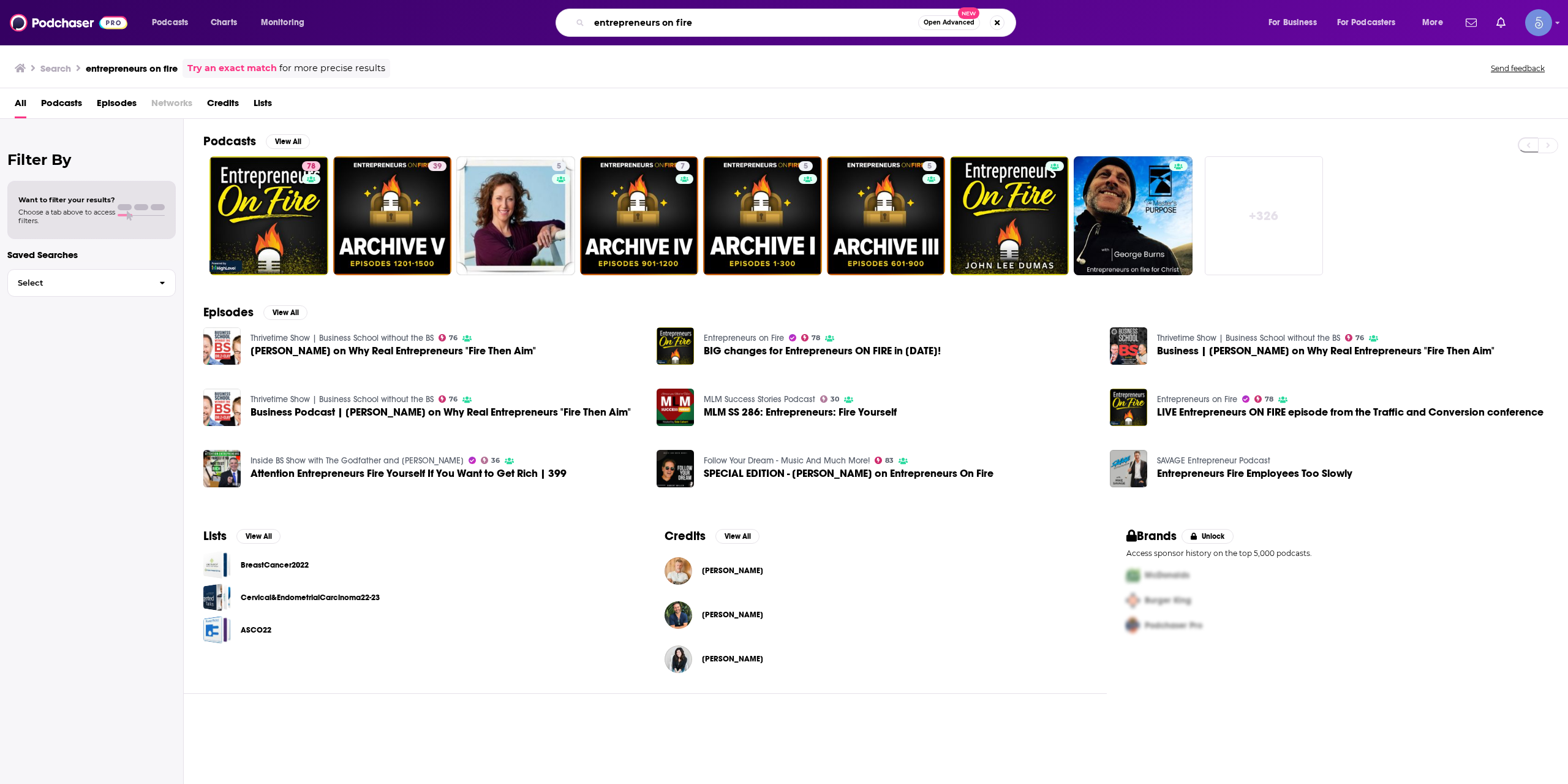
drag, startPoint x: 707, startPoint y: 28, endPoint x: 555, endPoint y: 26, distance: 152.0
click at [555, 26] on div "entrepreneurs on fire Open Advanced New" at bounding box center [798, 23] width 916 height 28
click at [77, 663] on div "Filter By Want to filter your results? Choose a tab above to access filters. Sa…" at bounding box center [92, 510] width 184 height 784
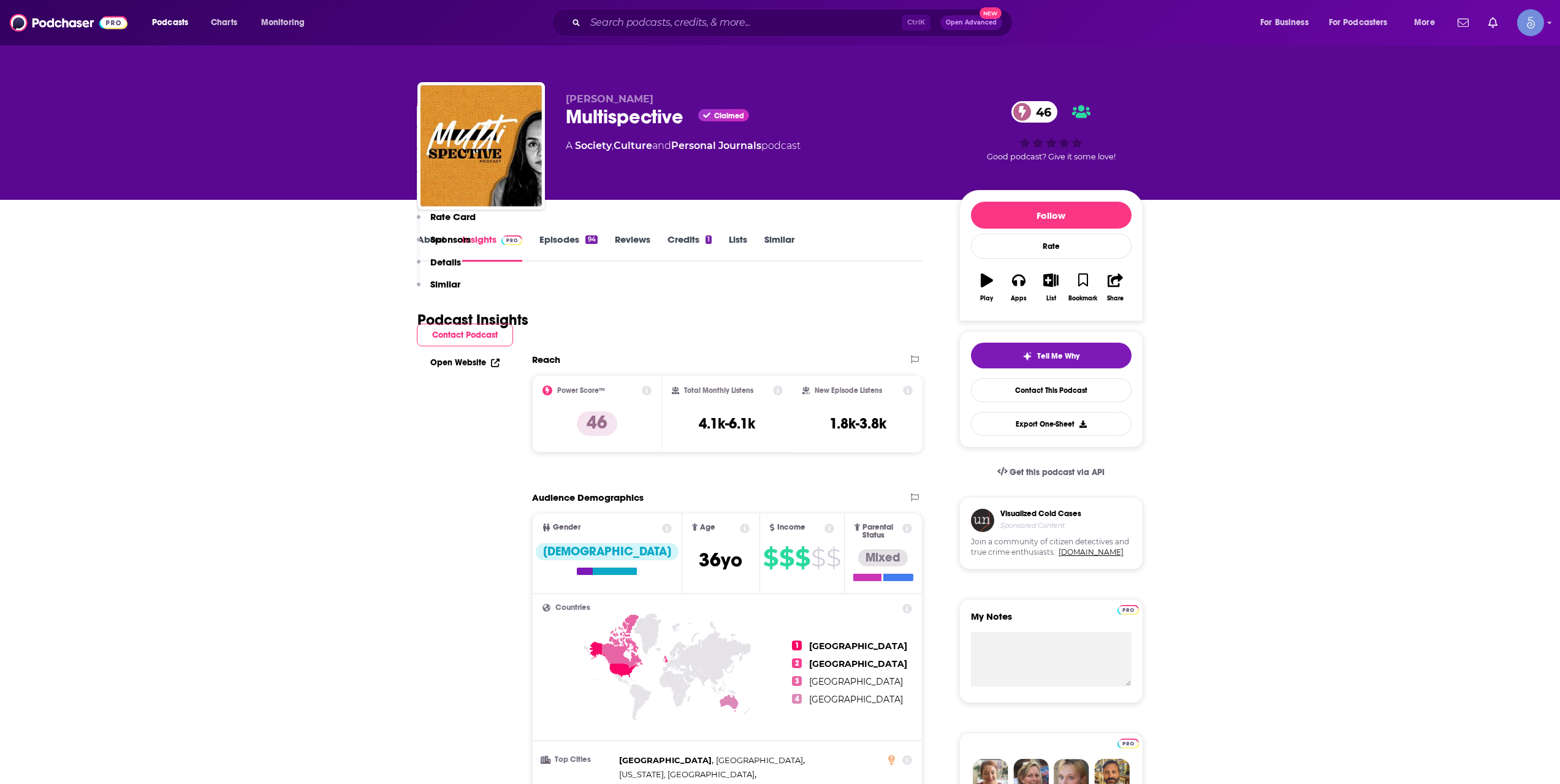
scroll to position [613, 0]
